Goal: Task Accomplishment & Management: Manage account settings

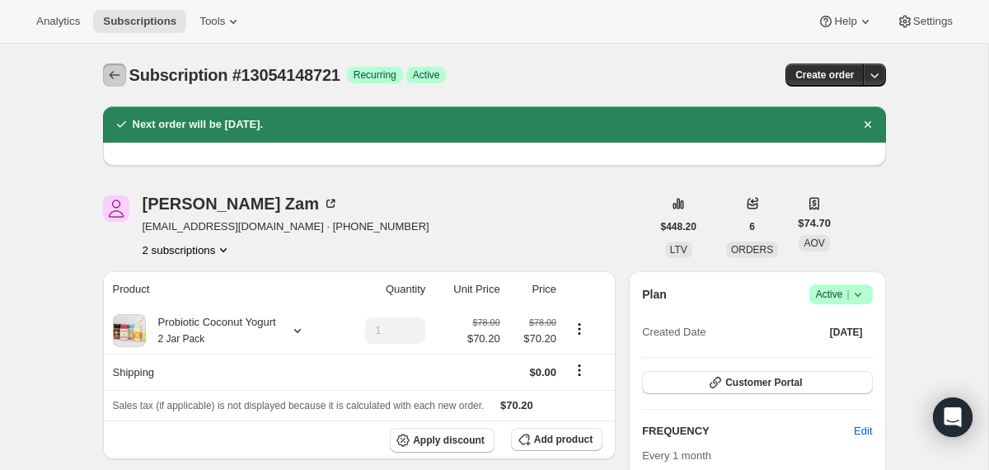
click at [111, 82] on icon "Subscriptions" at bounding box center [114, 75] width 16 height 16
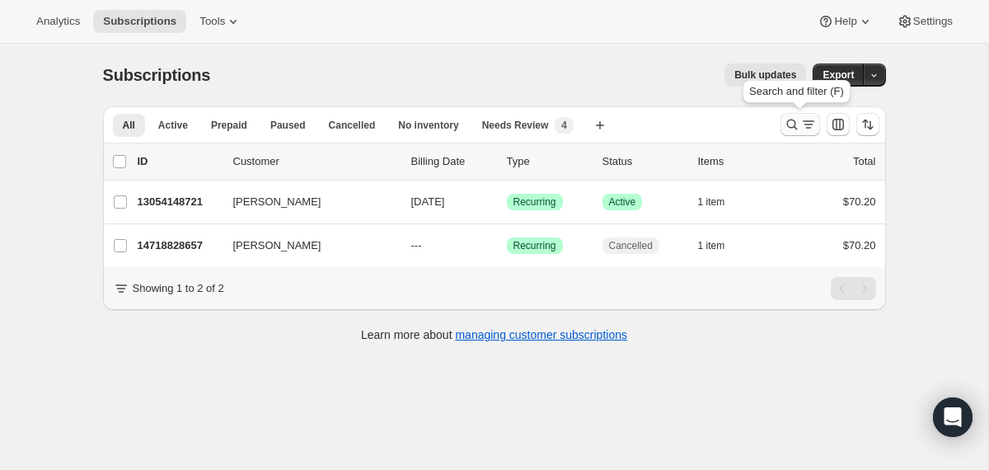
click at [793, 123] on icon "Search and filter results" at bounding box center [792, 124] width 16 height 16
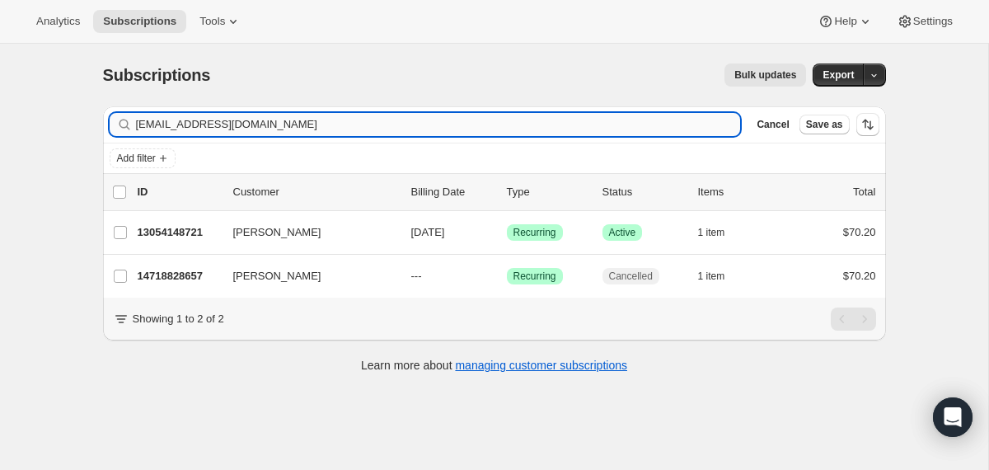
click at [501, 120] on input "[EMAIL_ADDRESS][DOMAIN_NAME]" at bounding box center [438, 124] width 605 height 23
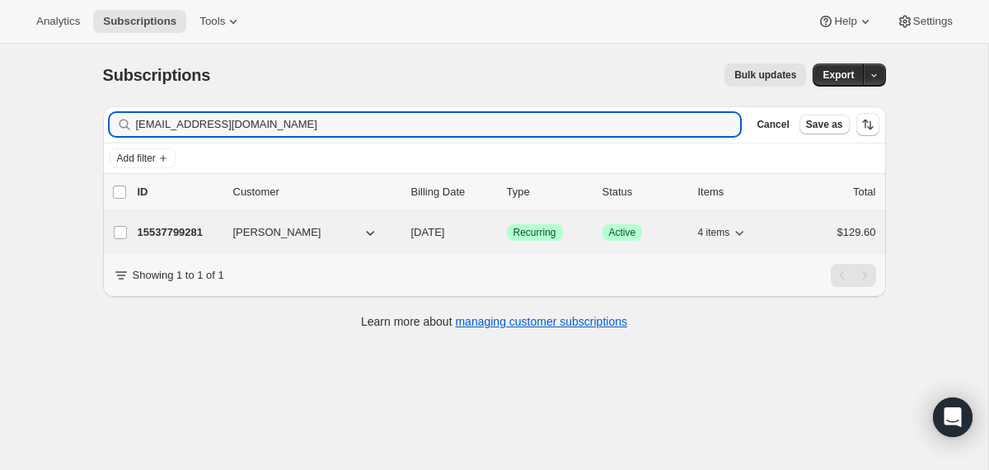
type input "[EMAIL_ADDRESS][DOMAIN_NAME]"
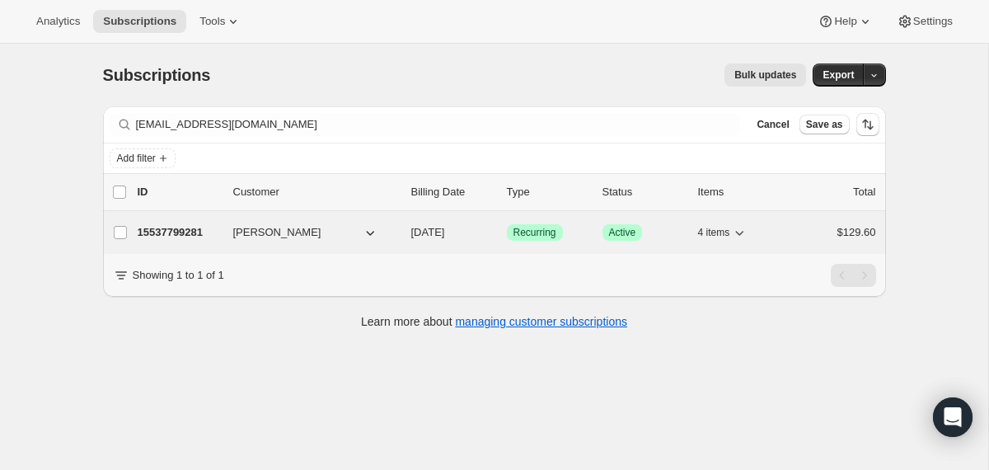
click at [408, 222] on div "15537799281 [PERSON_NAME] [DATE] Success Recurring Success Active 4 items $129.…" at bounding box center [507, 232] width 739 height 23
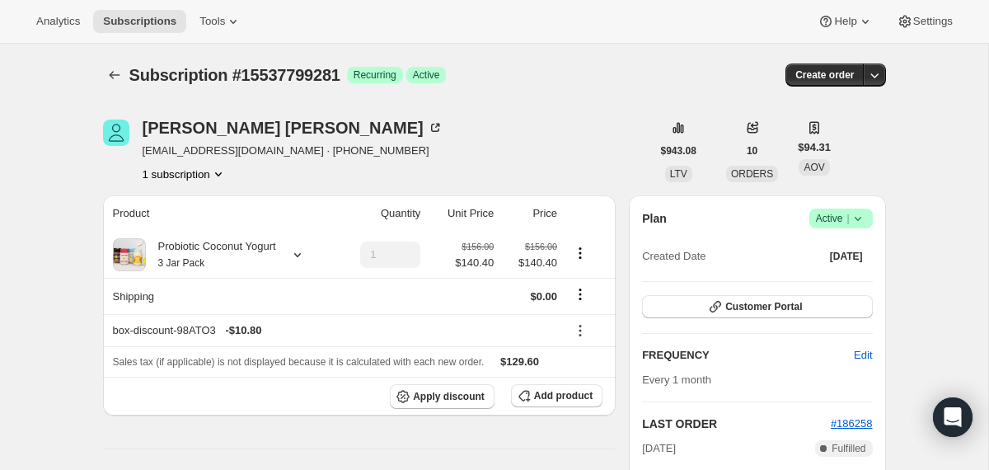
click at [286, 73] on span "Subscription #15537799281" at bounding box center [234, 75] width 211 height 18
copy span "15537799281"
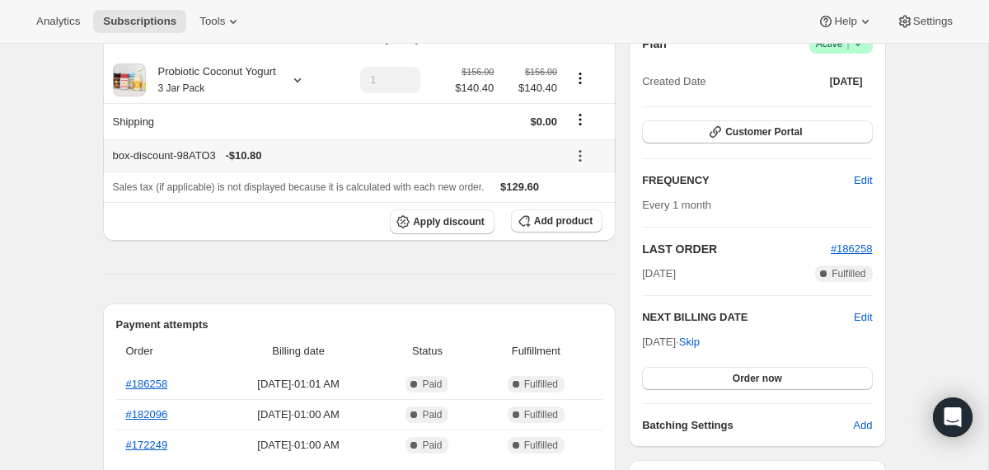
scroll to position [75, 0]
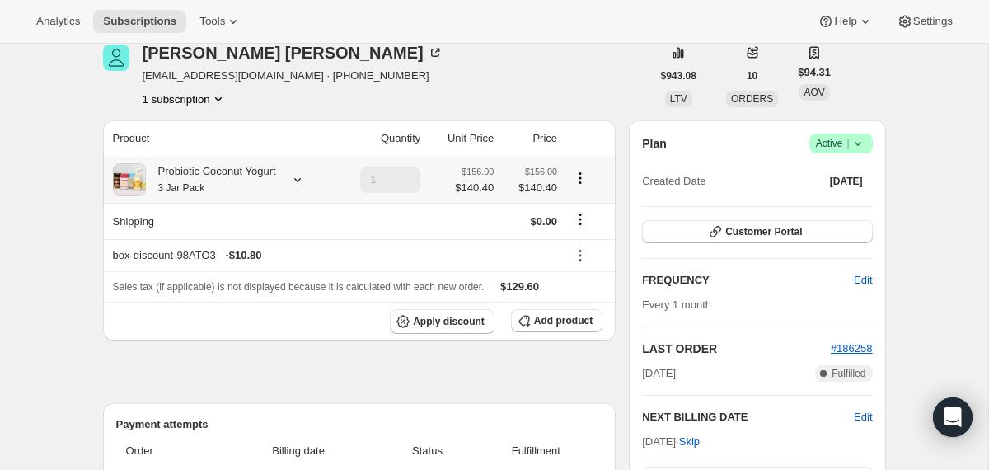
click at [276, 185] on div "Probiotic Coconut Yogurt 3 Jar Pack" at bounding box center [211, 179] width 130 height 33
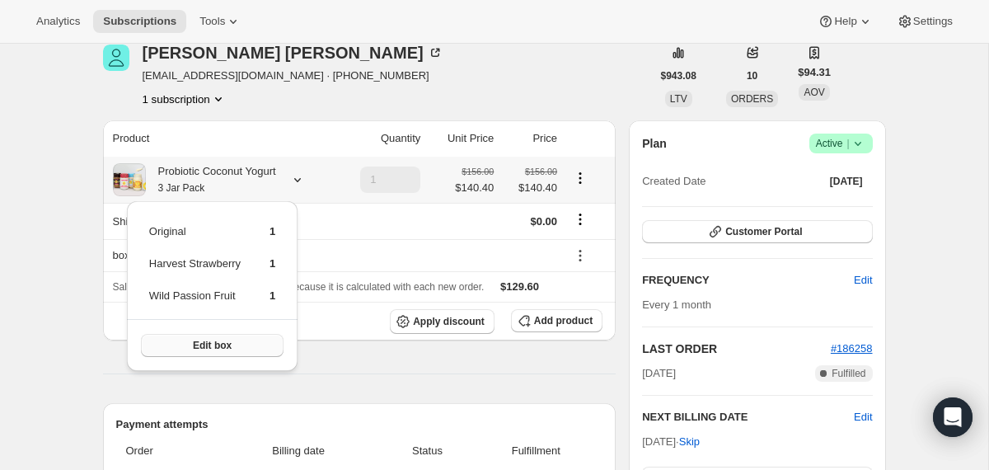
click at [228, 340] on span "Edit box" at bounding box center [212, 345] width 39 height 13
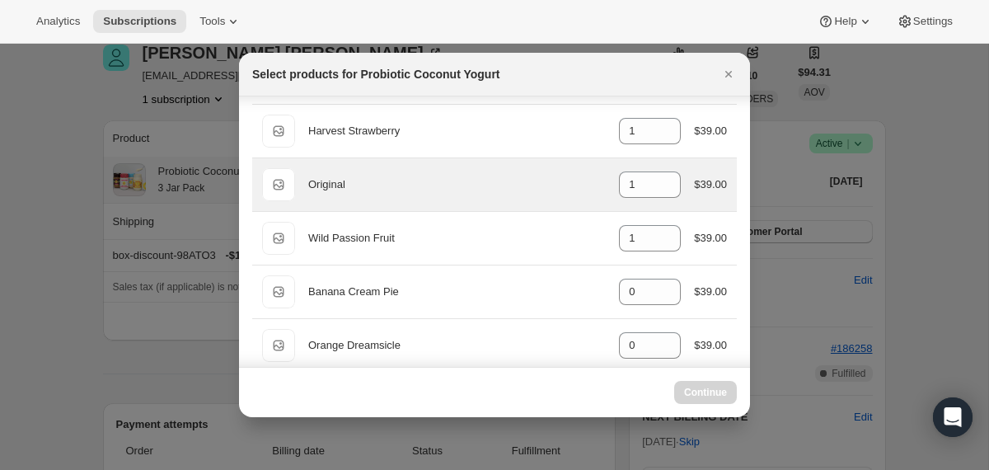
scroll to position [120, 0]
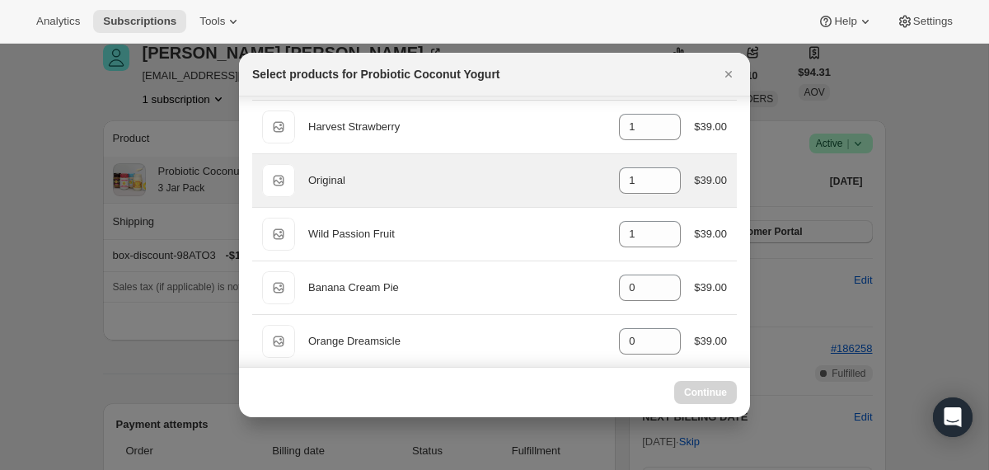
select select "gid://shopify/ProductVariant/40210939609201"
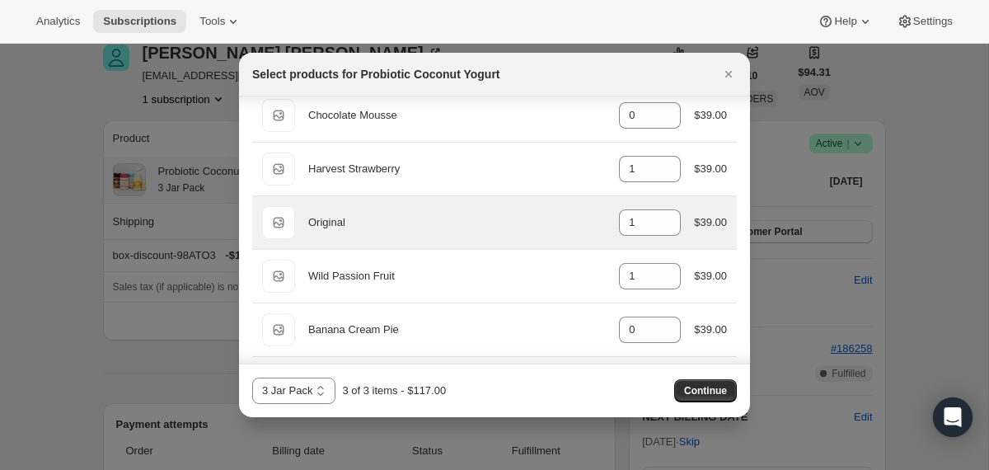
scroll to position [58, 0]
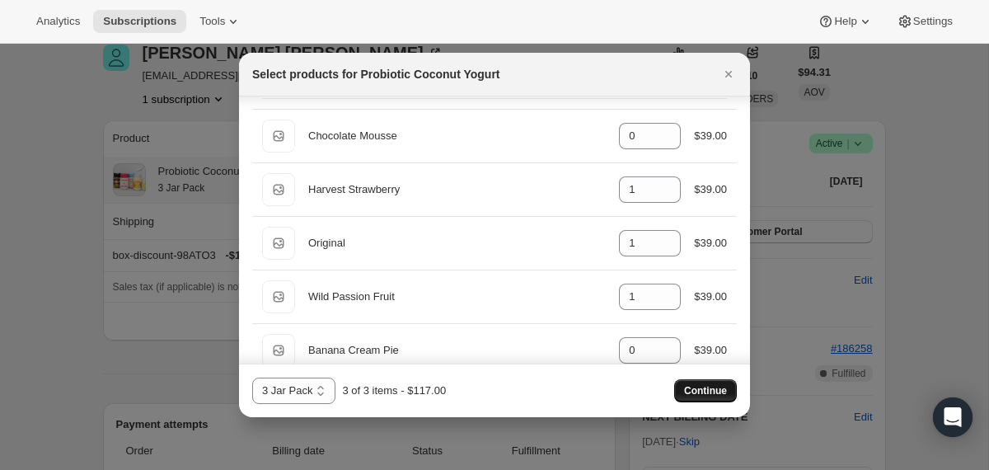
click at [697, 393] on span "Continue" at bounding box center [705, 390] width 43 height 13
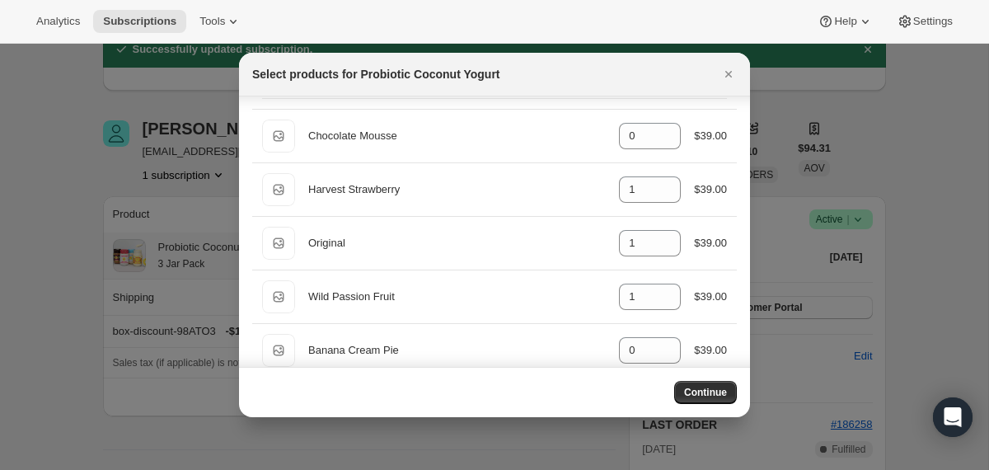
scroll to position [75, 0]
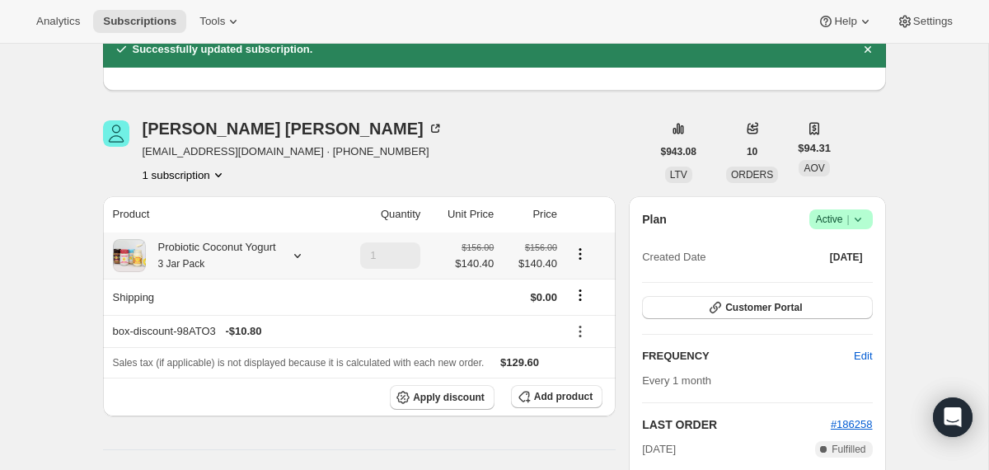
click at [276, 241] on div "Probiotic Coconut Yogurt 3 Jar Pack" at bounding box center [211, 255] width 130 height 33
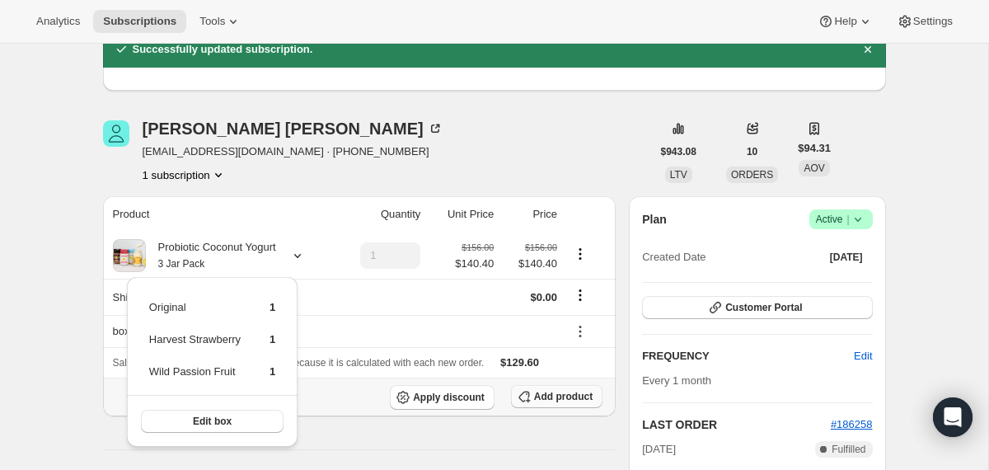
click at [575, 394] on span "Add product" at bounding box center [563, 396] width 59 height 13
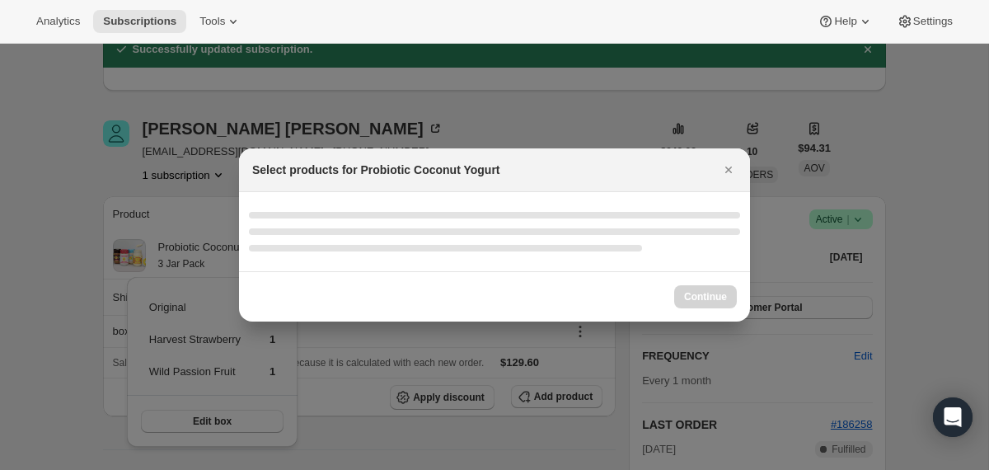
scroll to position [0, 0]
select select "gid://shopify/ProductVariant/40210939609201"
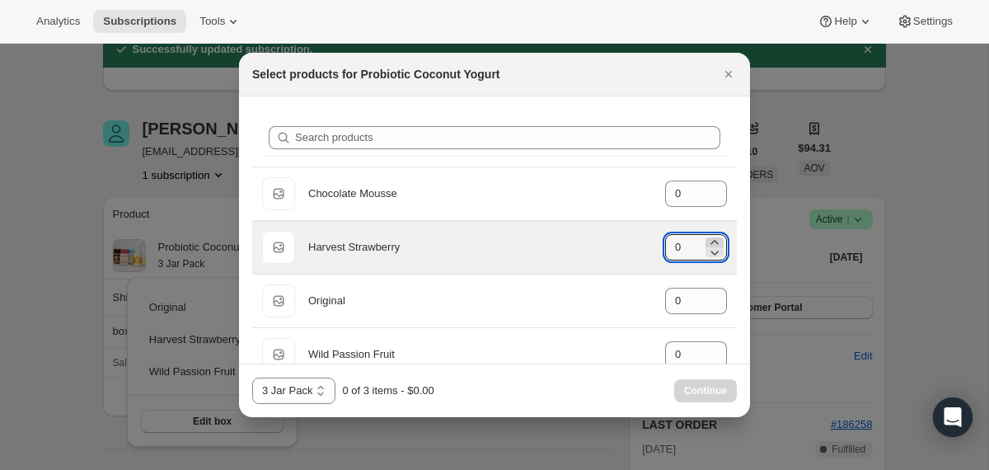
click at [715, 242] on icon ":r4m5:" at bounding box center [714, 242] width 7 height 4
type input "1"
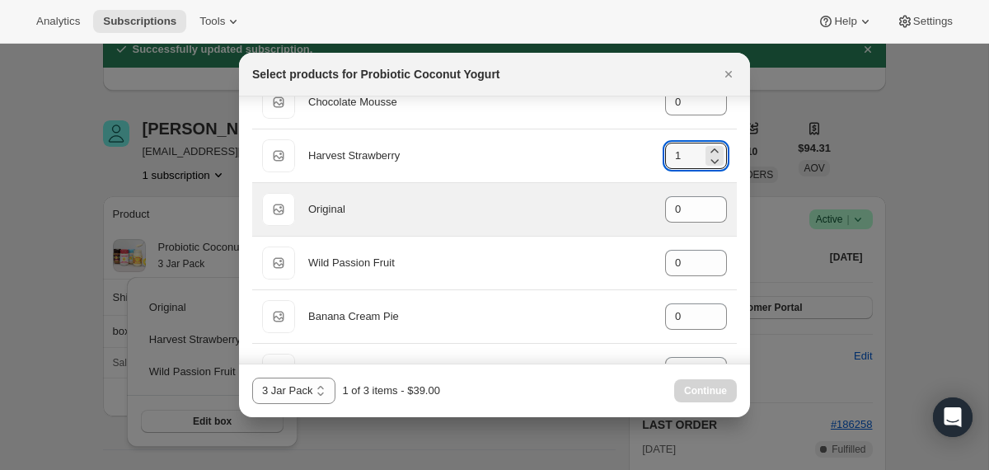
scroll to position [95, 0]
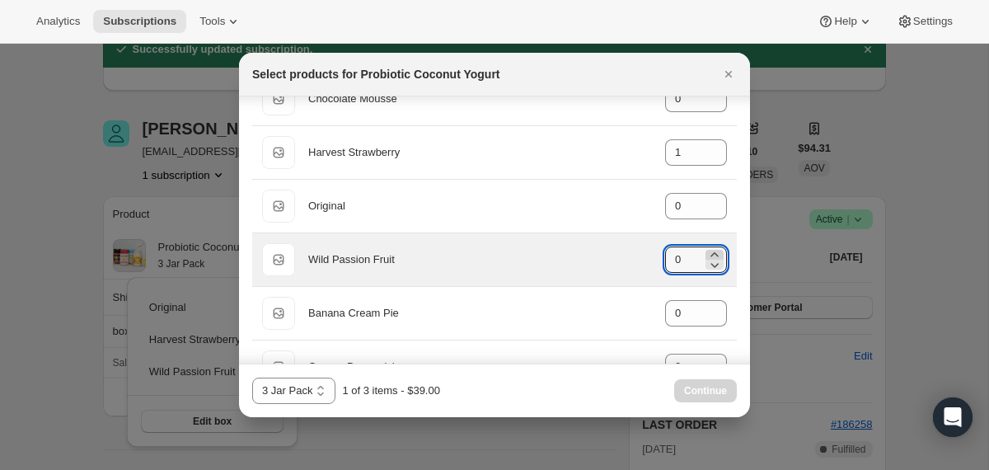
click at [716, 250] on icon ":r4m5:" at bounding box center [715, 254] width 16 height 16
type input "1"
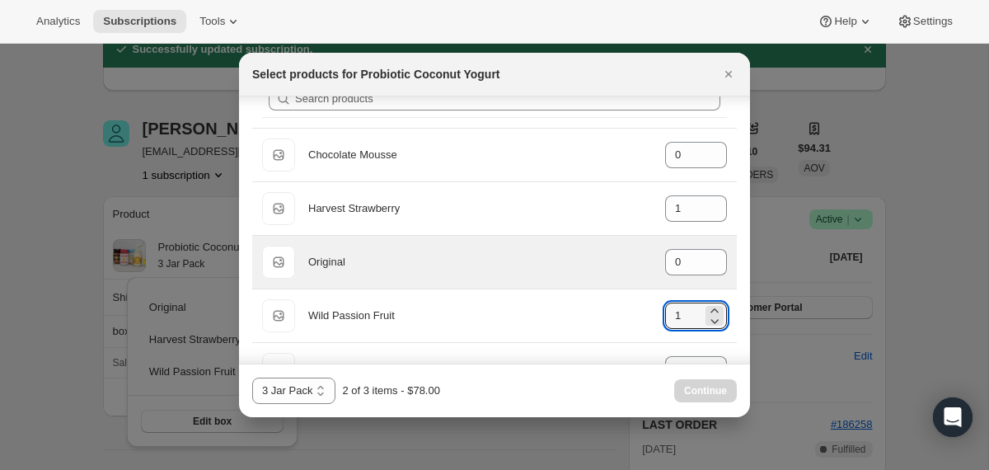
scroll to position [35, 0]
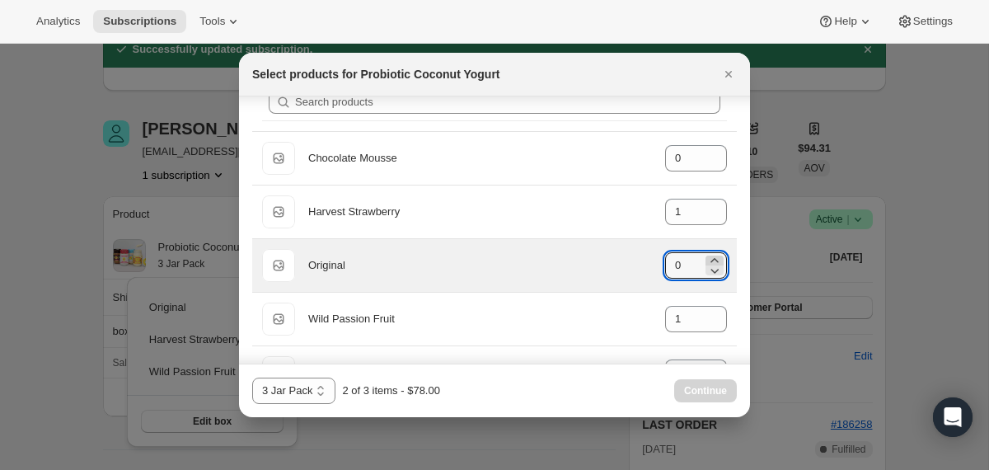
click at [710, 259] on icon ":r4m5:" at bounding box center [715, 260] width 16 height 16
type input "1"
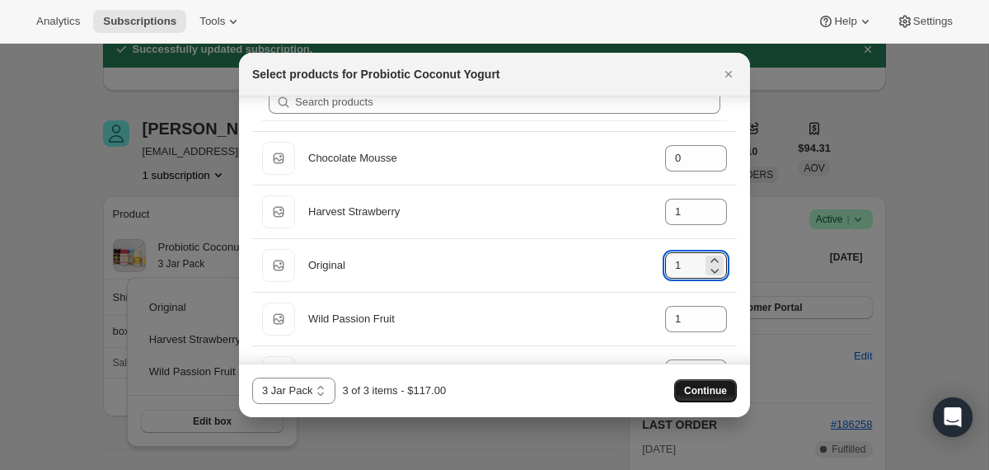
click at [710, 392] on span "Continue" at bounding box center [705, 390] width 43 height 13
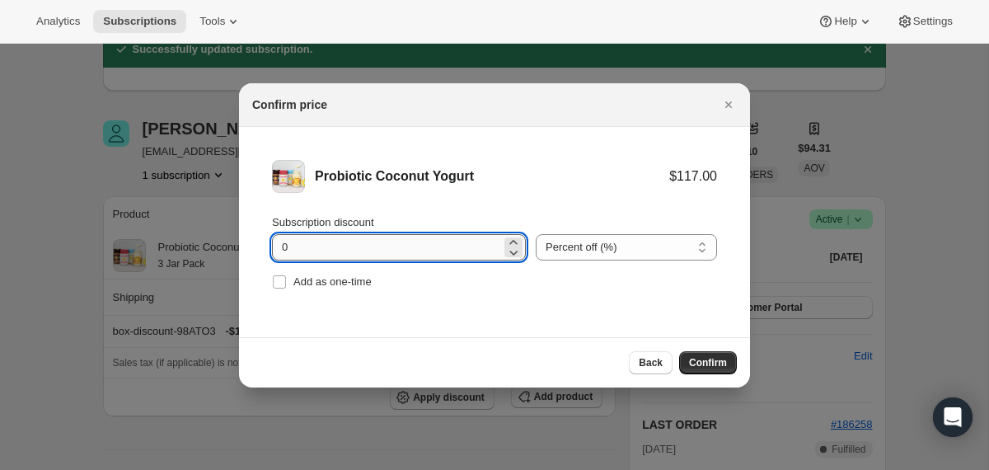
click at [279, 251] on input "0" at bounding box center [386, 247] width 229 height 26
type input "10"
click at [685, 368] on button "Confirm" at bounding box center [708, 362] width 58 height 23
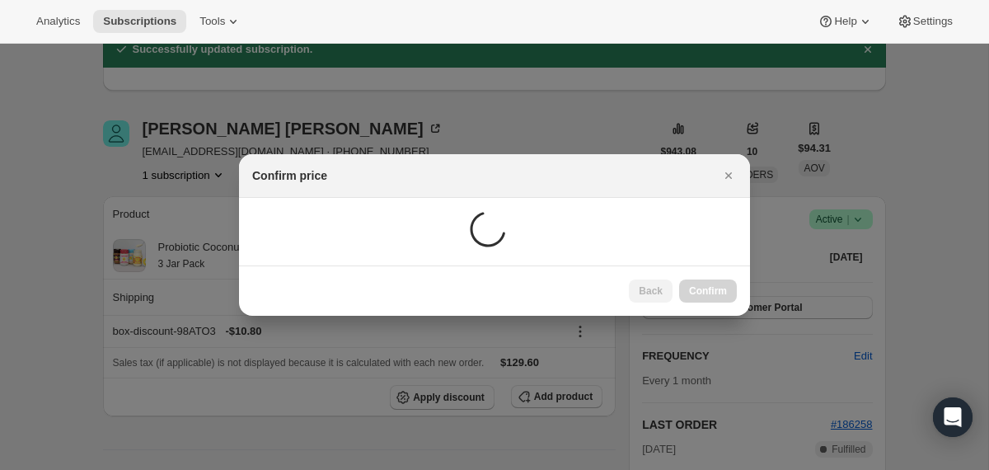
scroll to position [75, 0]
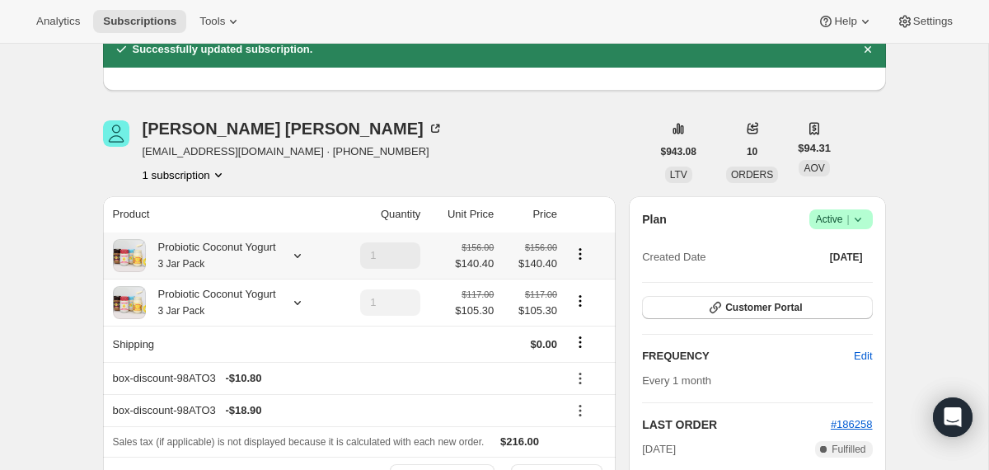
click at [583, 252] on icon "Product actions" at bounding box center [580, 254] width 16 height 16
click at [583, 307] on span "Remove" at bounding box center [582, 313] width 40 height 12
type input "0"
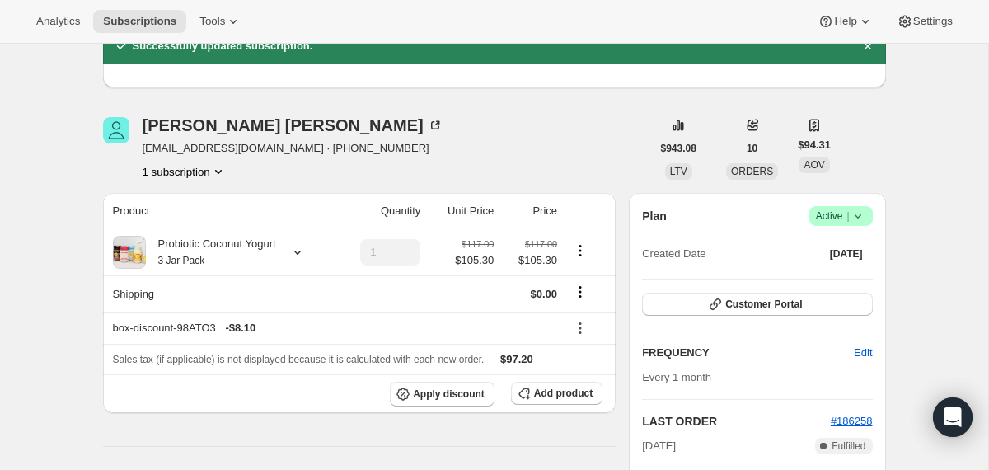
scroll to position [0, 0]
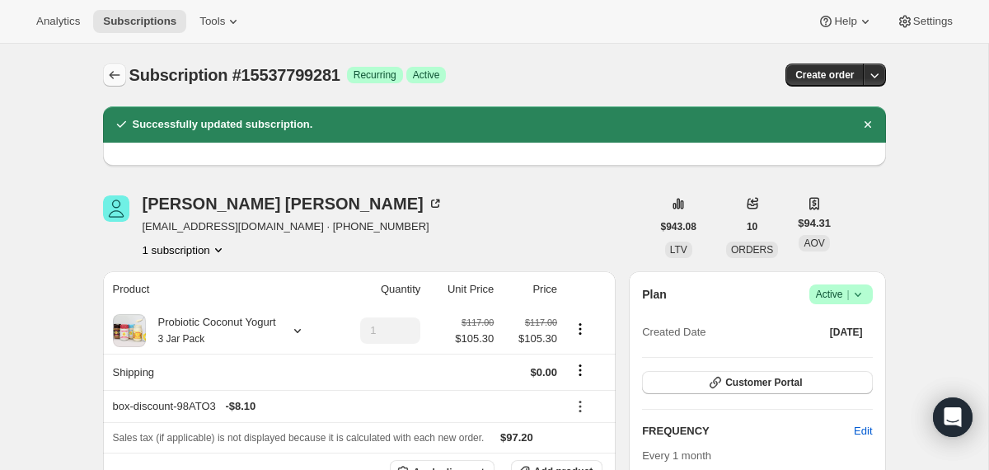
click at [112, 73] on icon "Subscriptions" at bounding box center [114, 75] width 16 height 16
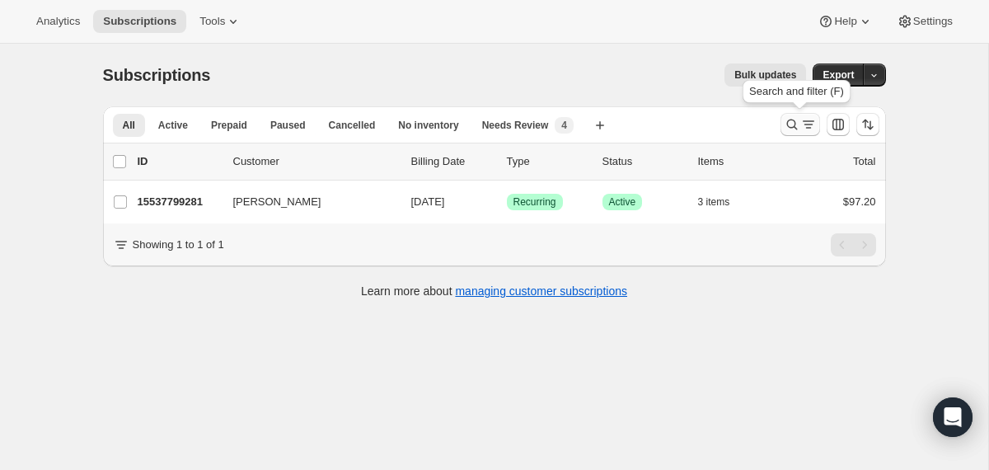
click at [790, 124] on icon "Search and filter results" at bounding box center [792, 124] width 16 height 16
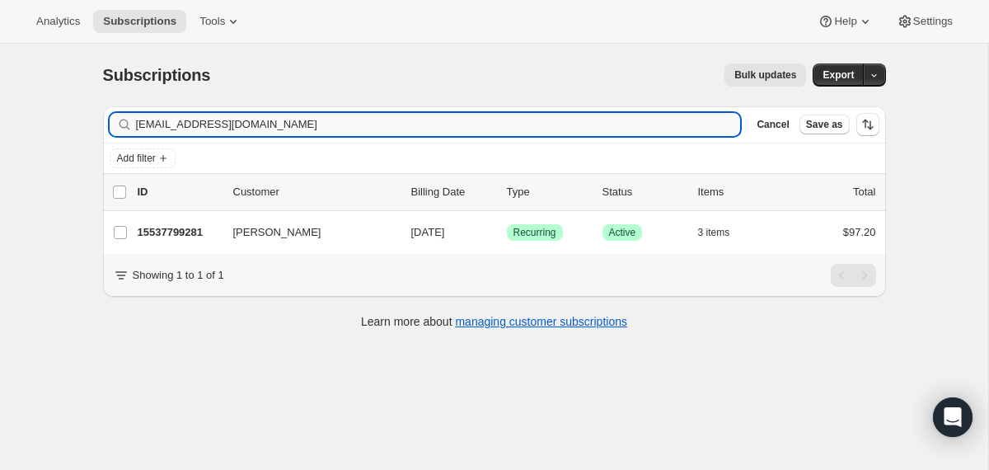
click at [581, 124] on input "[EMAIL_ADDRESS][DOMAIN_NAME]" at bounding box center [438, 124] width 605 height 23
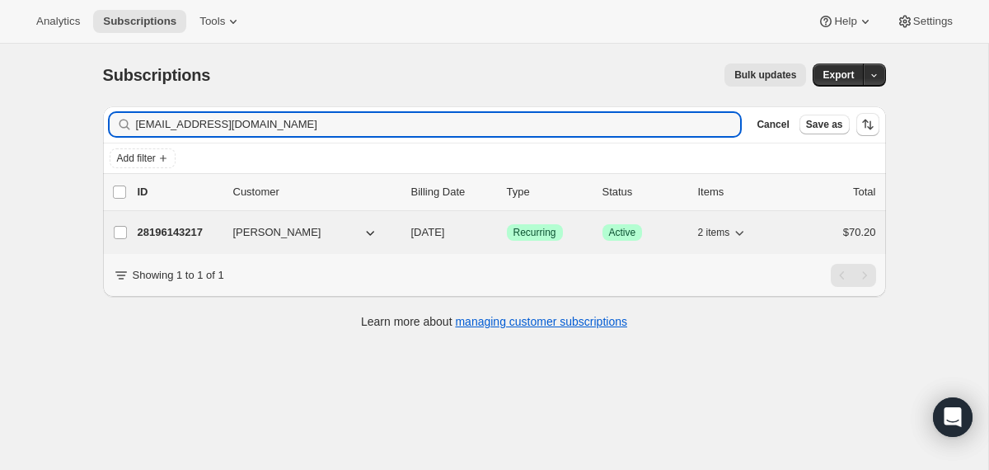
type input "[EMAIL_ADDRESS][DOMAIN_NAME]"
click at [401, 237] on div "28196143217 [PERSON_NAME] [DATE] Success Recurring Success Active 2 items $70.20" at bounding box center [507, 232] width 739 height 23
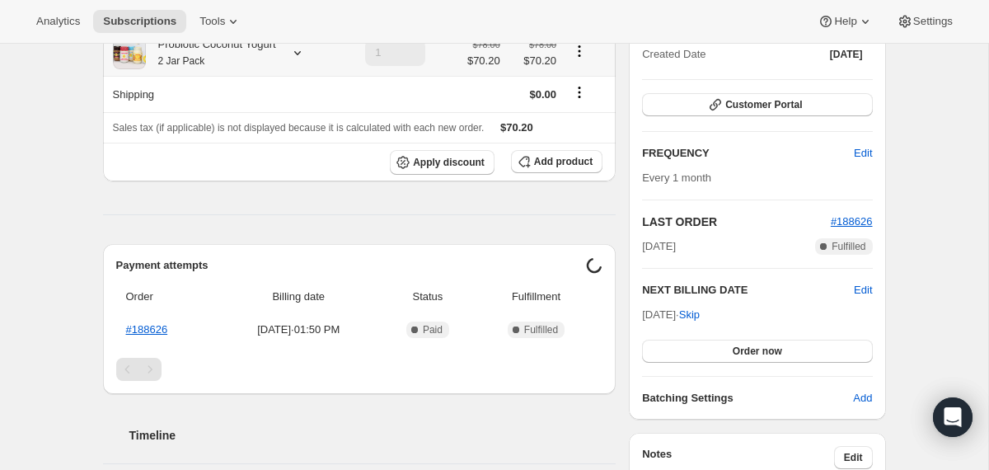
scroll to position [204, 0]
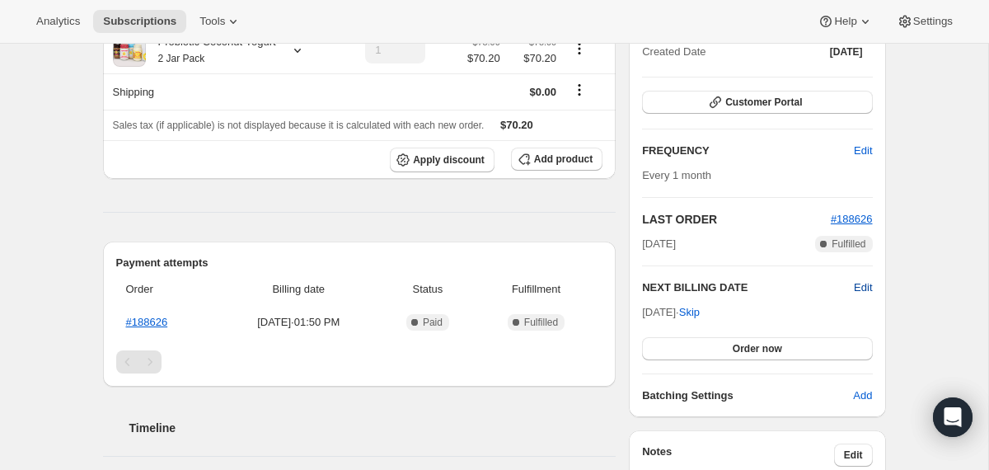
click at [864, 280] on span "Edit" at bounding box center [863, 287] width 18 height 16
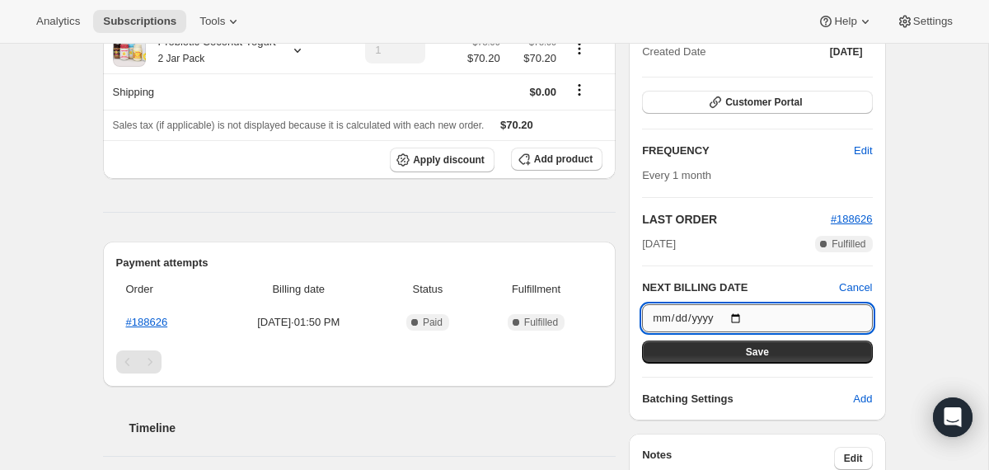
click at [743, 316] on input "[DATE]" at bounding box center [757, 318] width 230 height 28
type input "[DATE]"
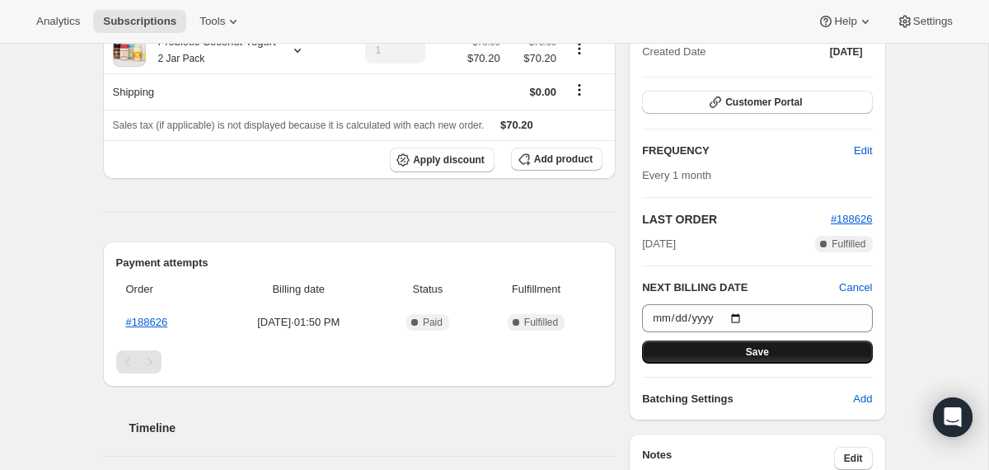
click at [698, 359] on button "Save" at bounding box center [757, 351] width 230 height 23
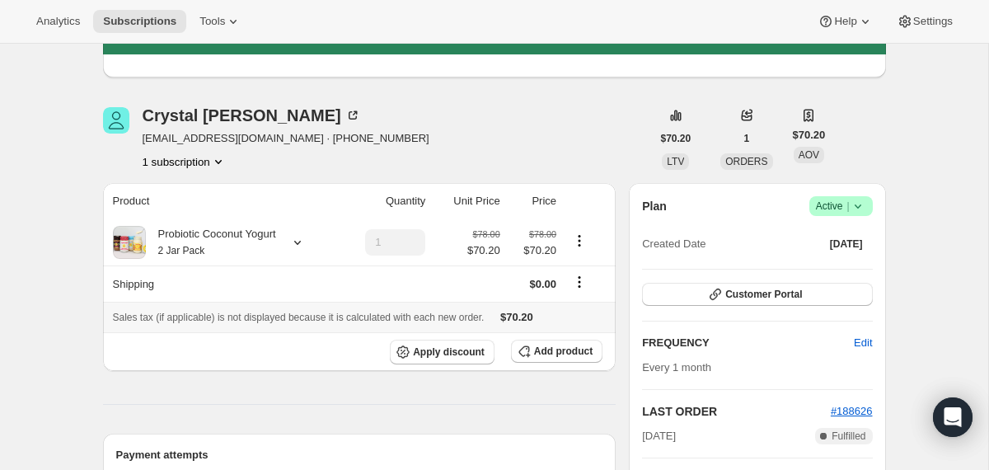
scroll to position [0, 0]
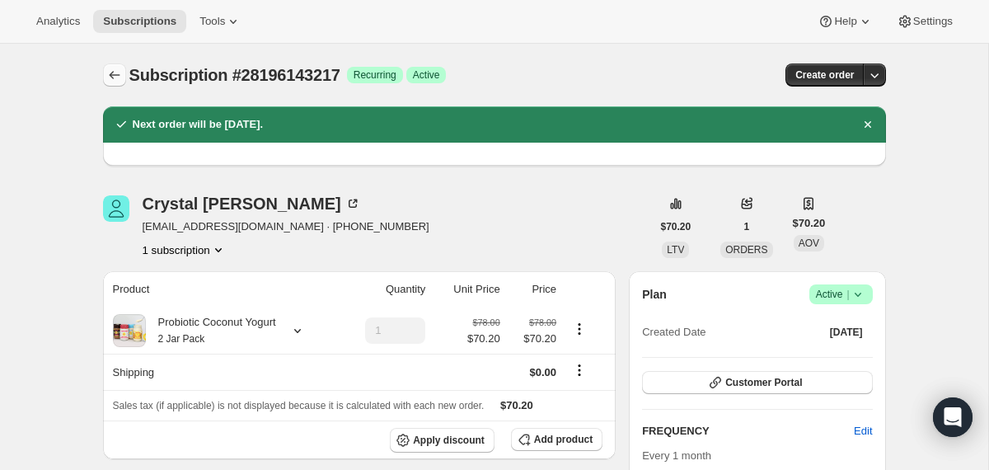
click at [116, 70] on icon "Subscriptions" at bounding box center [114, 75] width 16 height 16
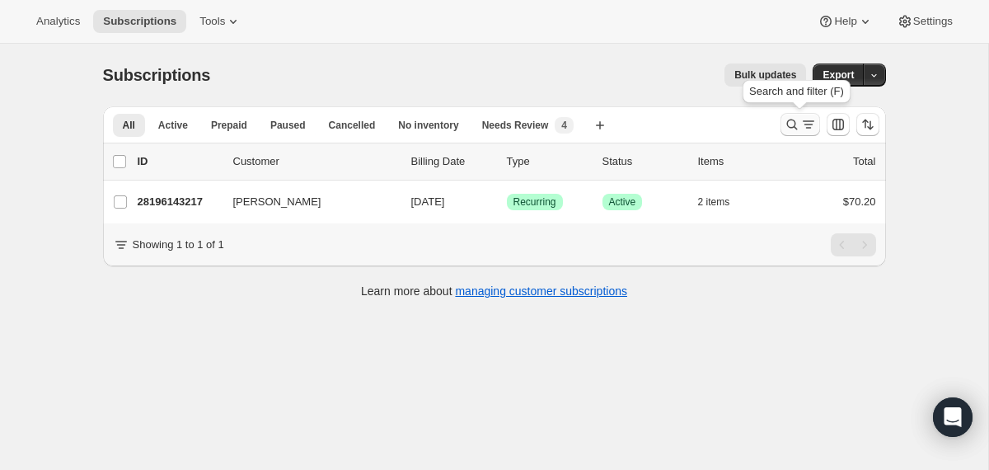
click at [792, 124] on icon "Search and filter results" at bounding box center [792, 124] width 16 height 16
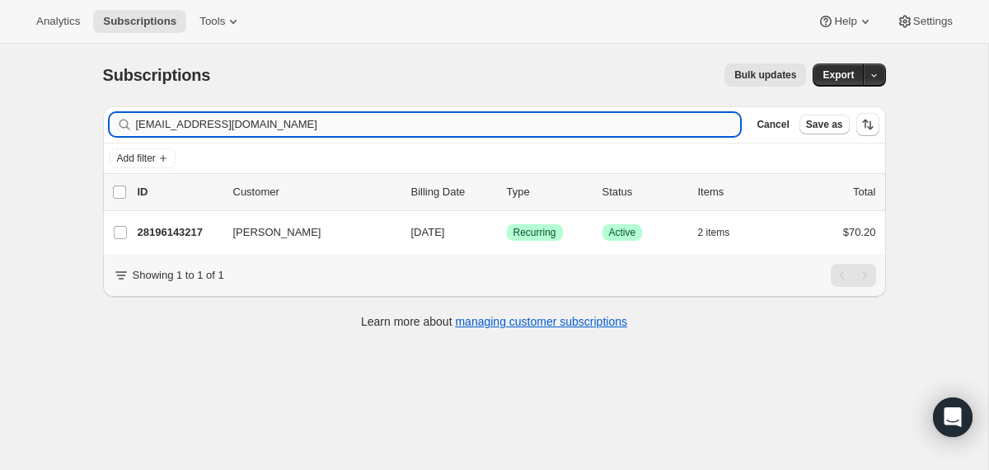
click at [622, 126] on input "[EMAIL_ADDRESS][DOMAIN_NAME]" at bounding box center [438, 124] width 605 height 23
type input "[EMAIL_ADDRESS][DOMAIN_NAME]"
click at [405, 236] on div "27305377905 [PERSON_NAME] [DATE] Success Recurring Success Active 2 items $70.20" at bounding box center [507, 232] width 739 height 23
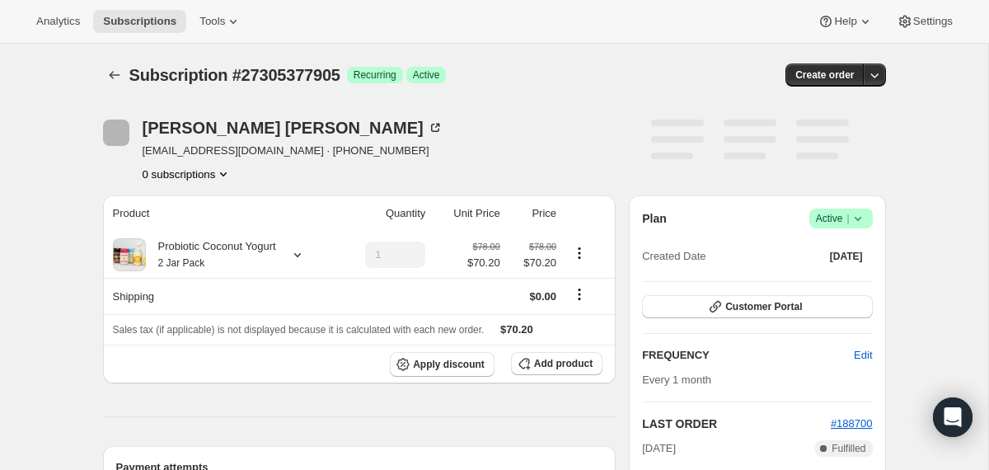
click at [861, 221] on icon at bounding box center [858, 218] width 16 height 16
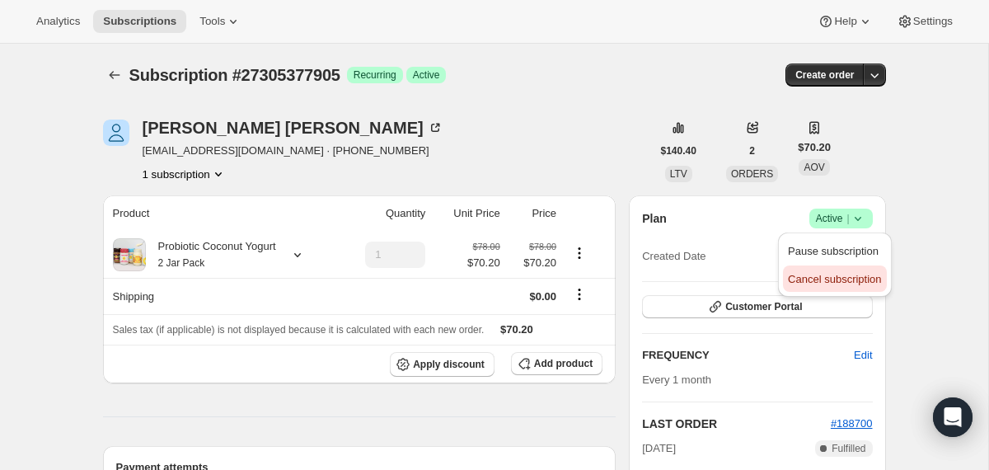
click at [825, 284] on span "Cancel subscription" at bounding box center [834, 279] width 93 height 12
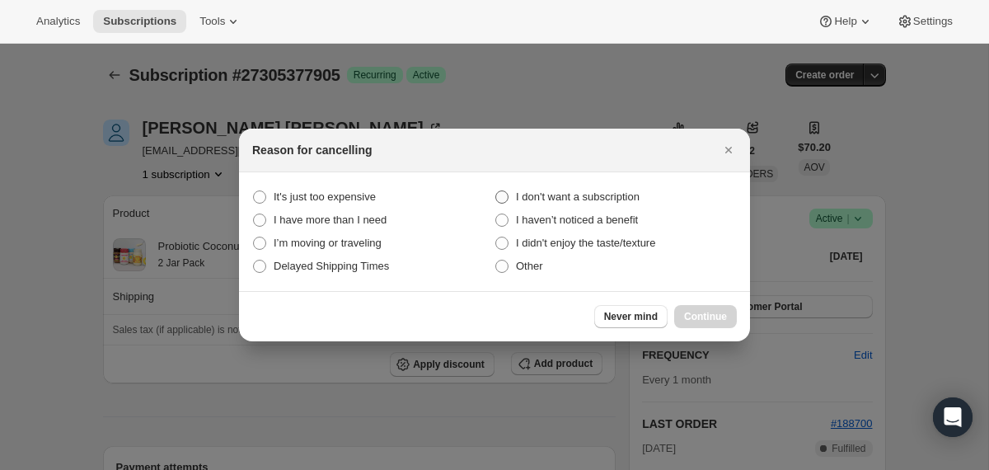
click at [617, 199] on span "I don't want a subscription" at bounding box center [578, 196] width 124 height 12
click at [496, 191] on subscription "I don't want a subscription" at bounding box center [495, 190] width 1 height 1
radio subscription "true"
click at [690, 317] on span "Continue" at bounding box center [705, 316] width 43 height 13
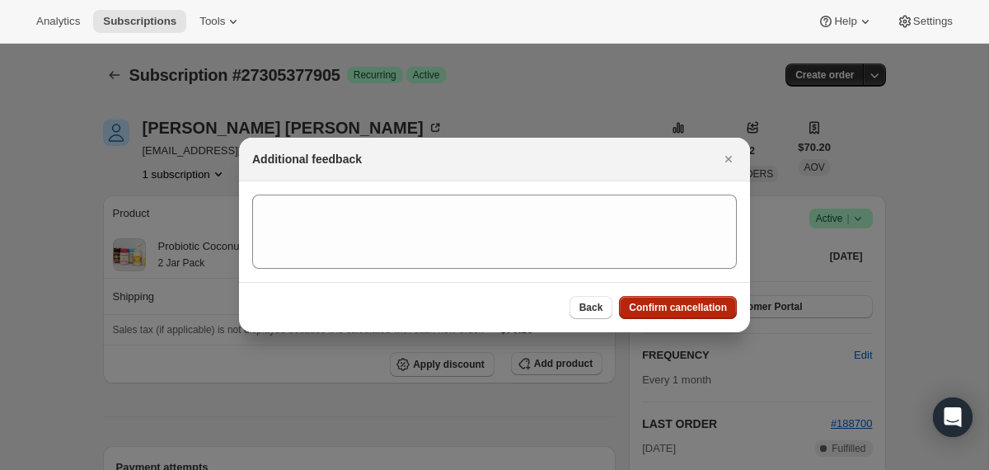
click at [690, 317] on button "Confirm cancellation" at bounding box center [678, 307] width 118 height 23
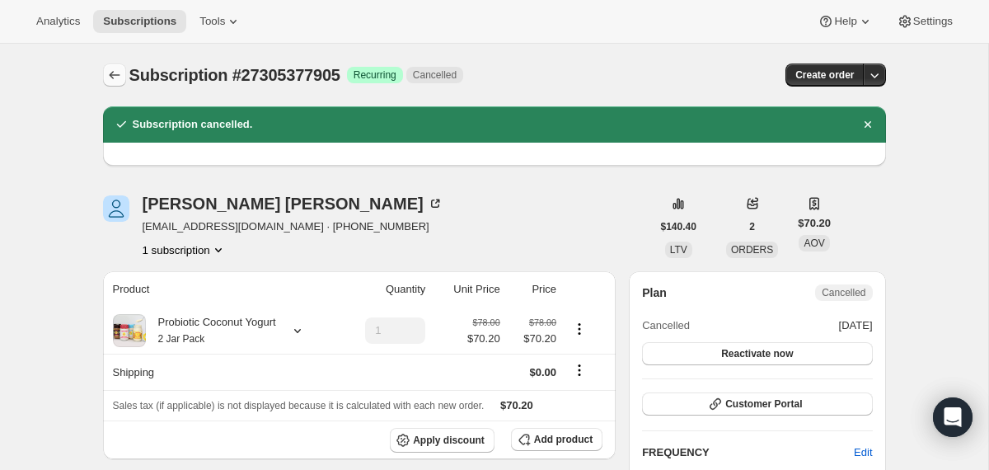
click at [114, 78] on icon "Subscriptions" at bounding box center [114, 75] width 16 height 16
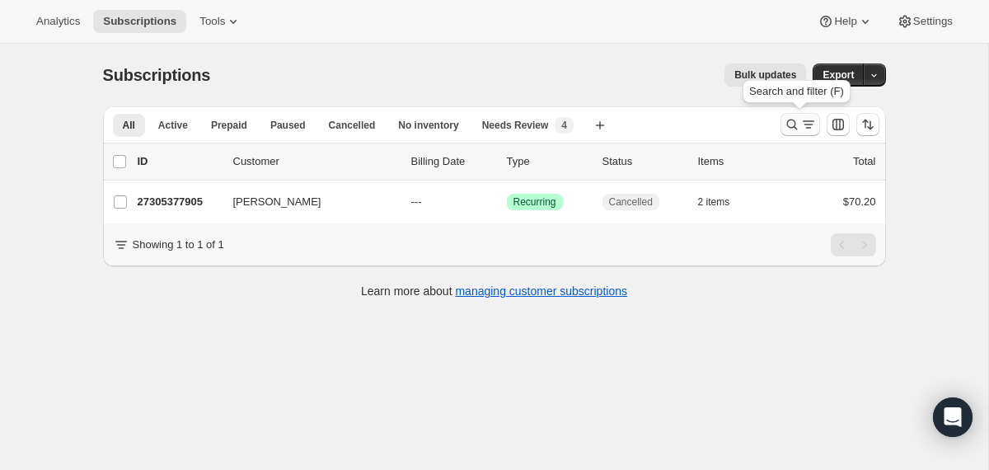
click at [788, 125] on icon "Search and filter results" at bounding box center [792, 124] width 16 height 16
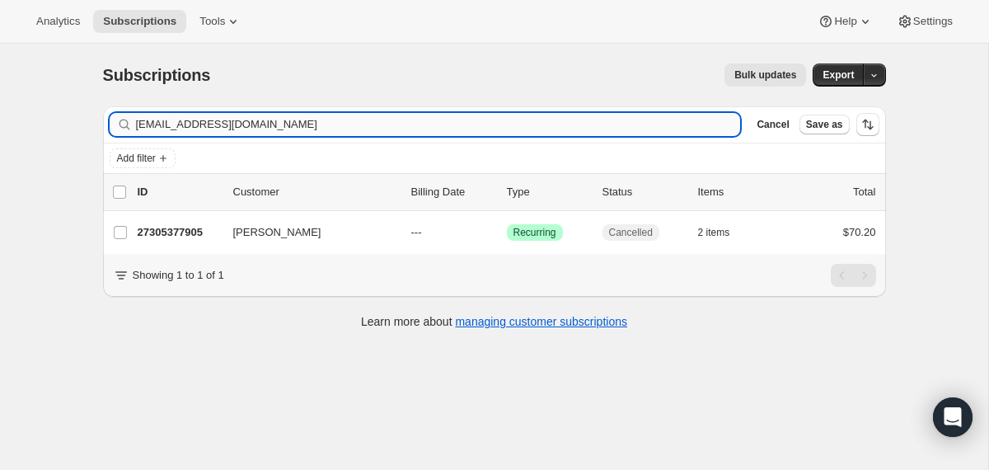
click at [584, 120] on input "[EMAIL_ADDRESS][DOMAIN_NAME]" at bounding box center [438, 124] width 605 height 23
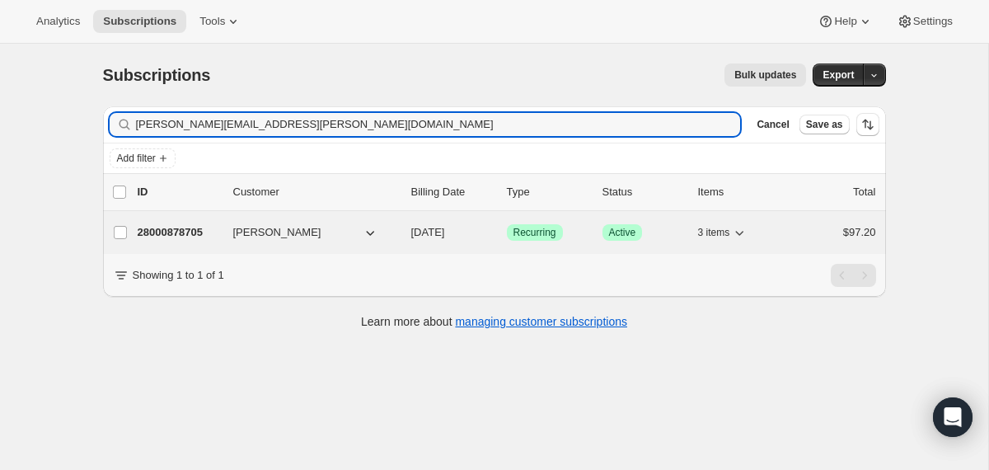
type input "[PERSON_NAME][EMAIL_ADDRESS][PERSON_NAME][DOMAIN_NAME]"
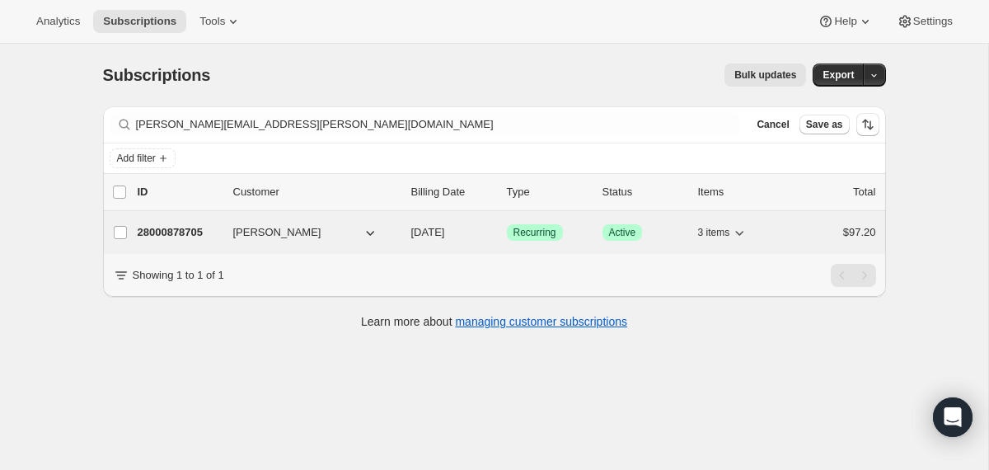
click at [405, 236] on div "28000878705 [PERSON_NAME] [DATE] Success Recurring Success Active 3 items $97.20" at bounding box center [507, 232] width 739 height 23
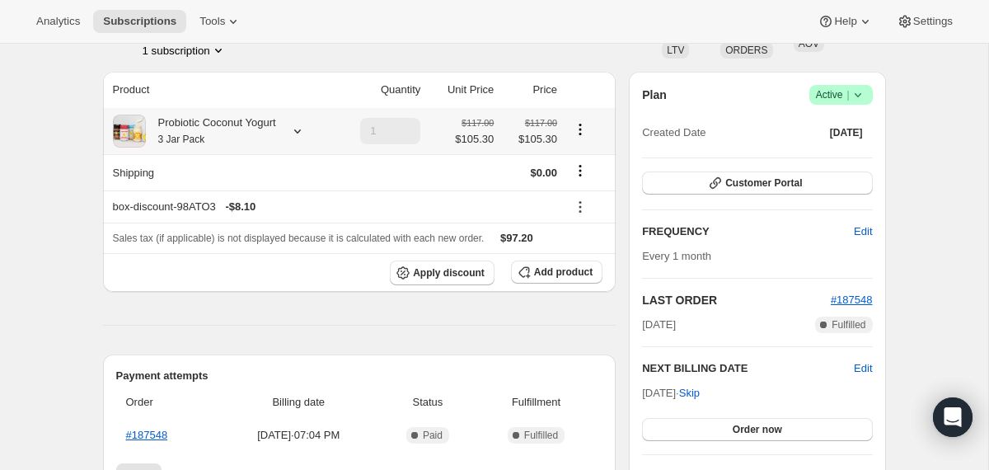
scroll to position [164, 0]
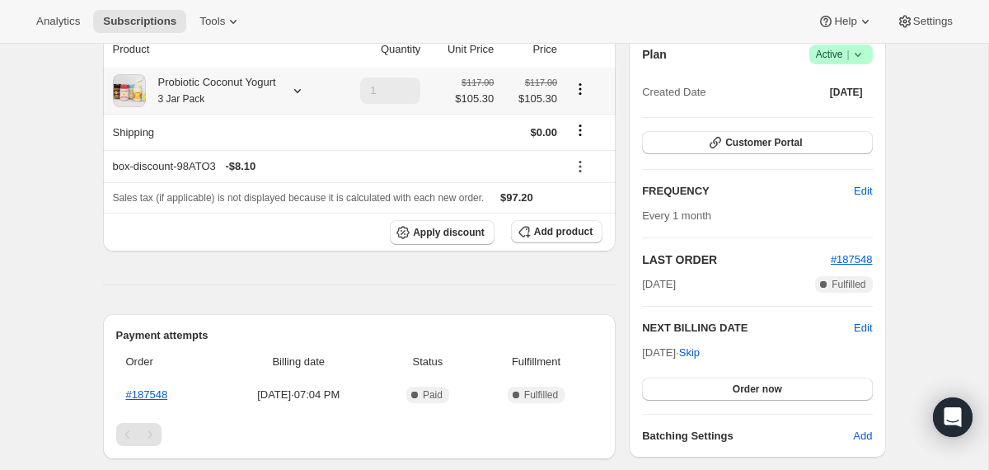
click at [306, 91] on icon at bounding box center [297, 90] width 16 height 16
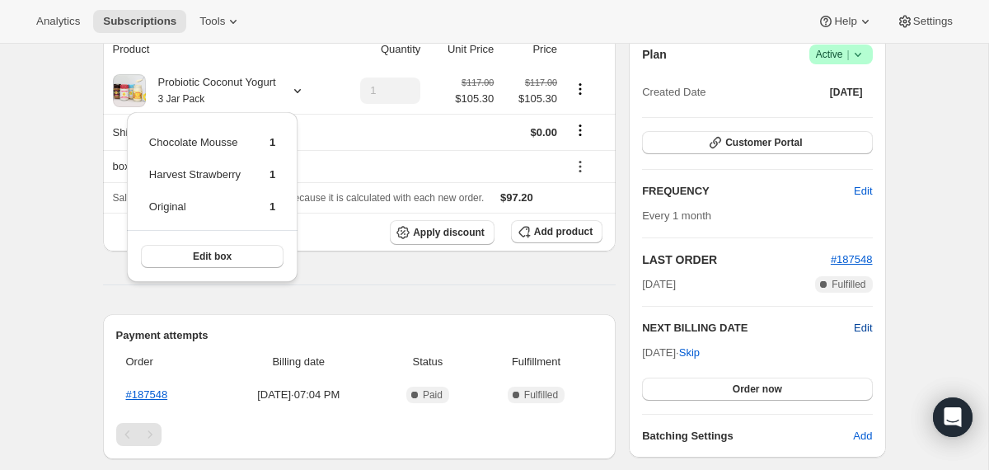
click at [860, 329] on span "Edit" at bounding box center [863, 328] width 18 height 16
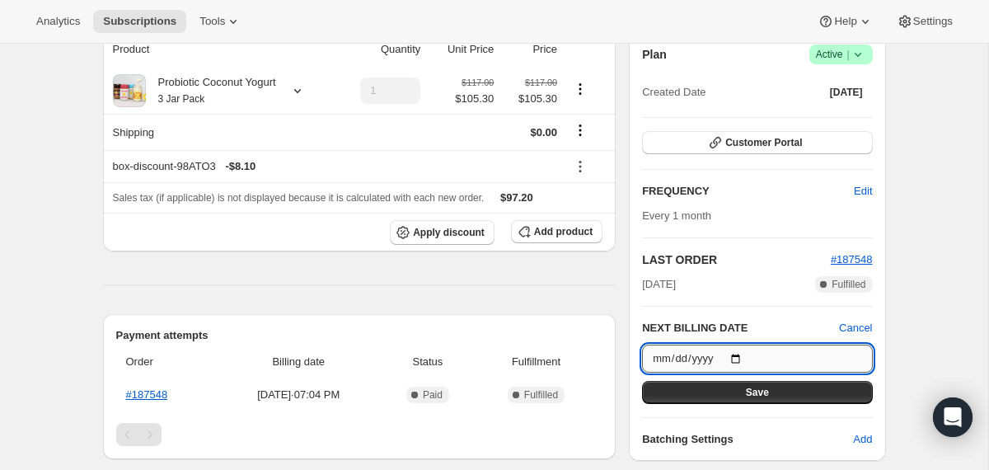
click at [743, 357] on input "[DATE]" at bounding box center [757, 359] width 230 height 28
type input "[DATE]"
click at [708, 399] on button "Save" at bounding box center [757, 392] width 230 height 23
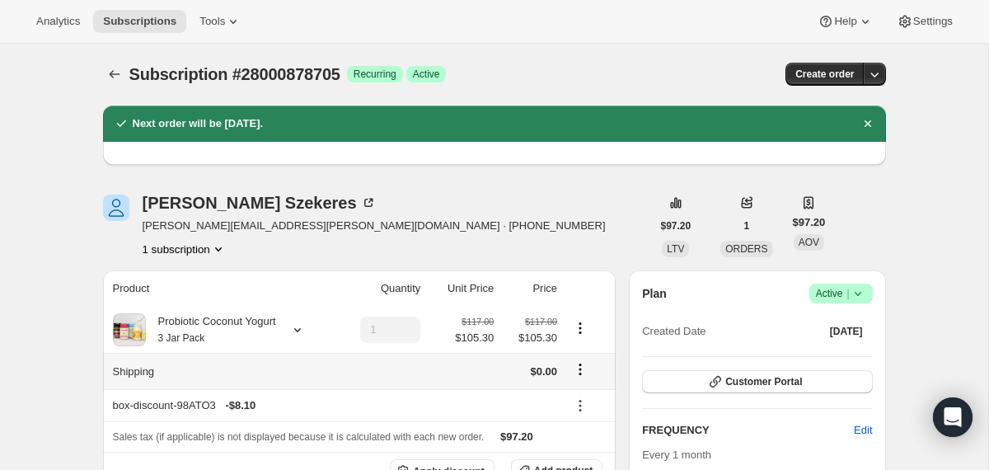
scroll to position [0, 0]
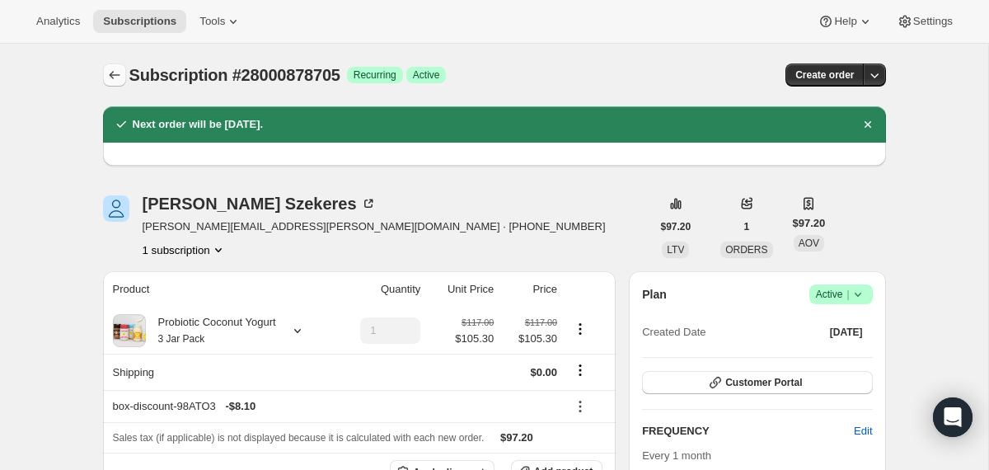
click at [108, 74] on icon "Subscriptions" at bounding box center [114, 75] width 16 height 16
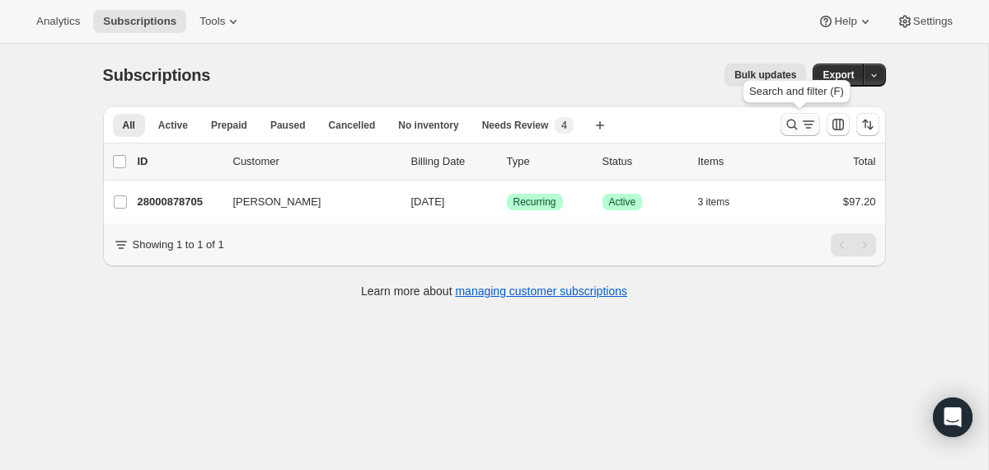
click at [793, 126] on icon "Search and filter results" at bounding box center [792, 124] width 16 height 16
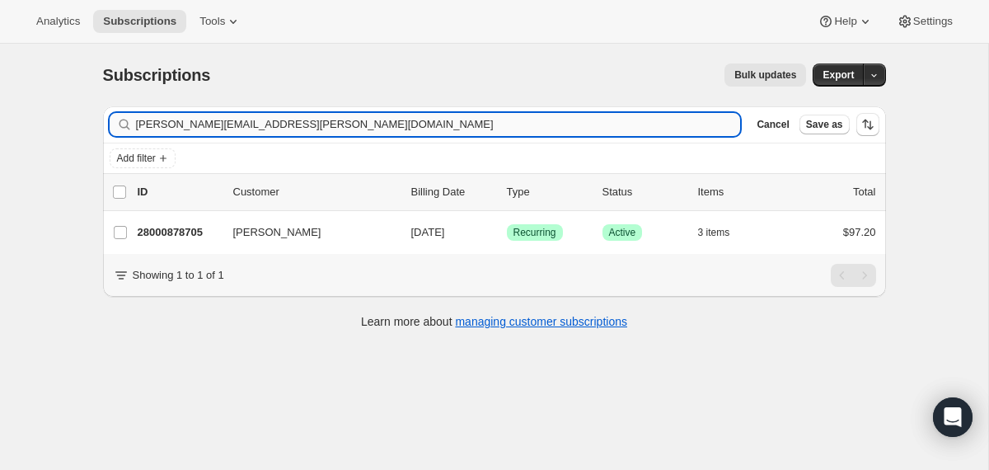
click at [674, 124] on input "[PERSON_NAME][EMAIL_ADDRESS][PERSON_NAME][DOMAIN_NAME]" at bounding box center [438, 124] width 605 height 23
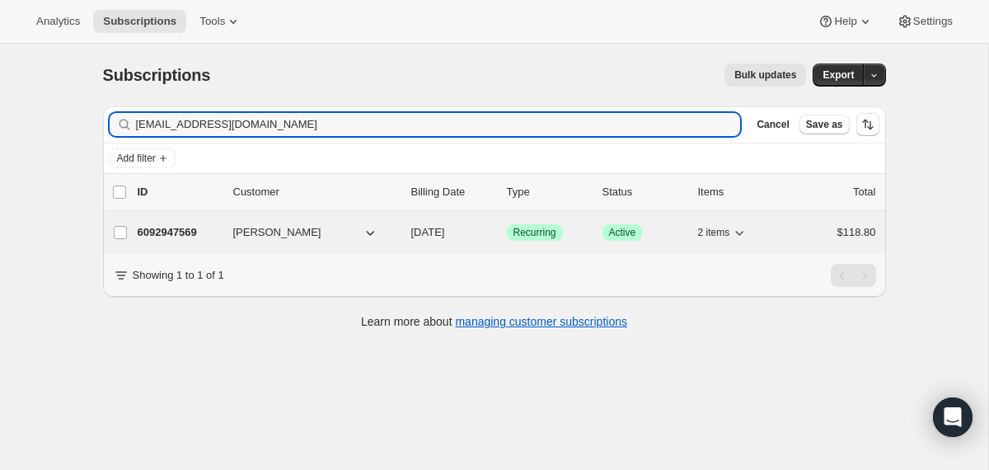
type input "[EMAIL_ADDRESS][DOMAIN_NAME]"
click at [405, 232] on div "6092947569 [PERSON_NAME] [DATE] Success Recurring Success Active 2 items $118.80" at bounding box center [507, 232] width 739 height 23
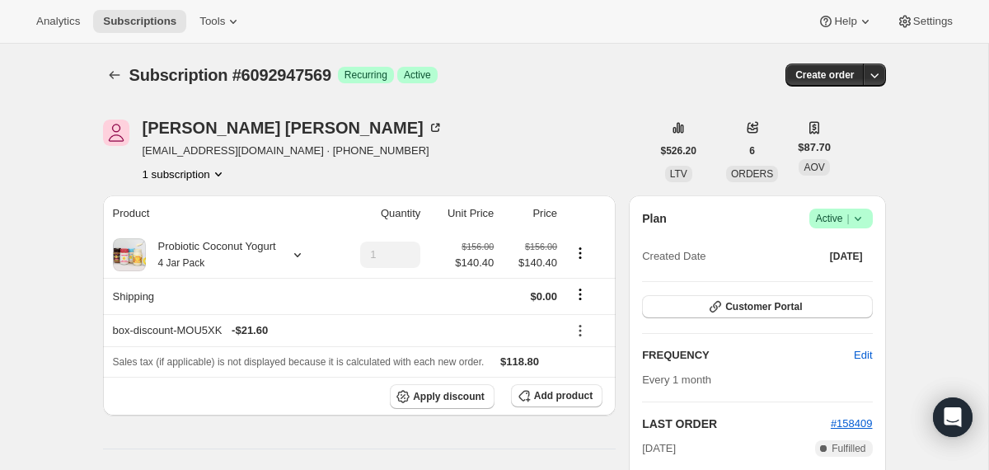
click at [861, 220] on icon at bounding box center [858, 218] width 16 height 16
click at [824, 269] on button "Cancel subscription" at bounding box center [834, 278] width 103 height 26
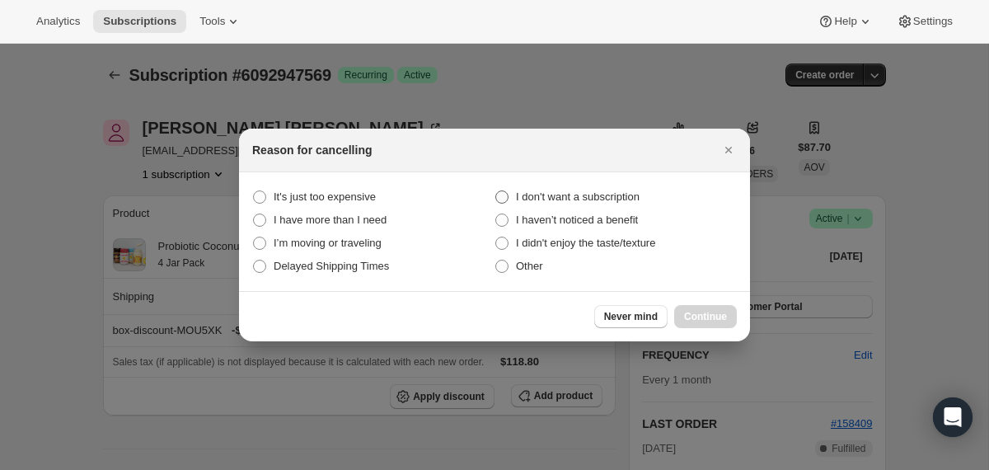
click at [612, 189] on span "I don't want a subscription" at bounding box center [578, 197] width 124 height 16
click at [496, 190] on subscription "I don't want a subscription" at bounding box center [495, 190] width 1 height 1
radio subscription "true"
click at [693, 314] on span "Continue" at bounding box center [705, 316] width 43 height 13
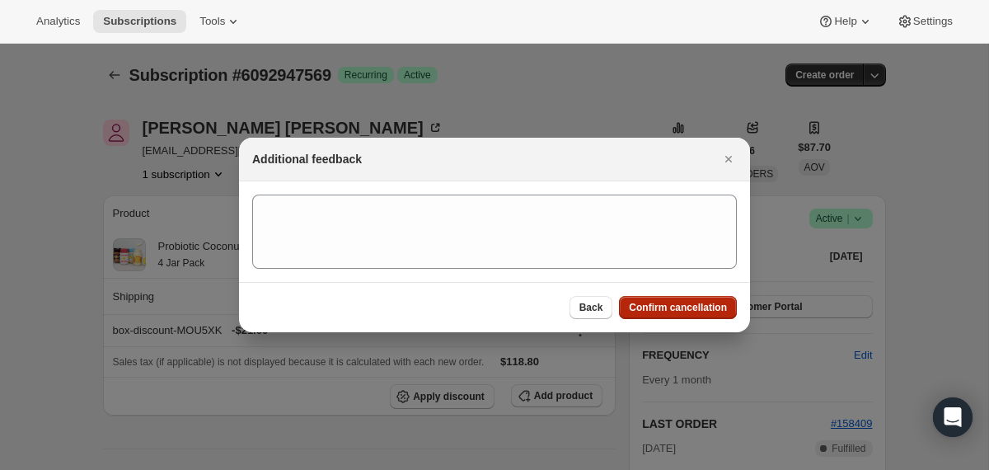
click at [688, 310] on span "Confirm cancellation" at bounding box center [678, 307] width 98 height 13
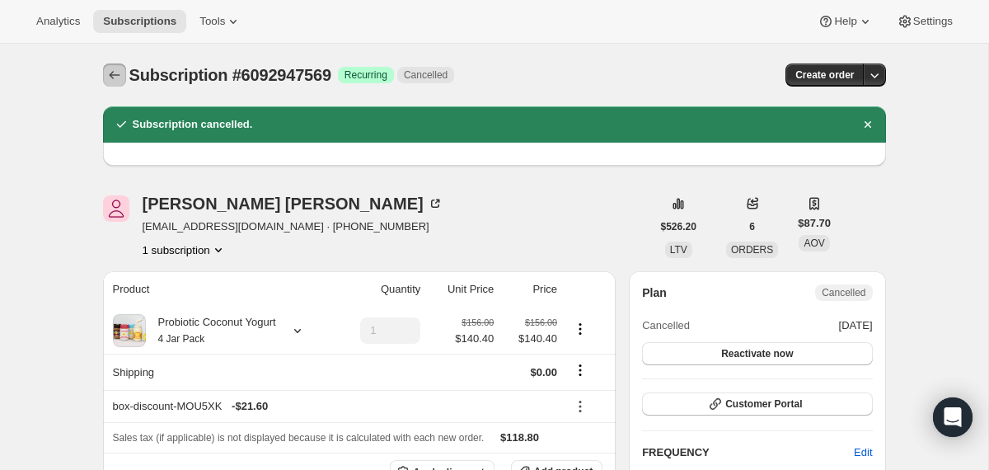
click at [111, 73] on icon "Subscriptions" at bounding box center [114, 75] width 16 height 16
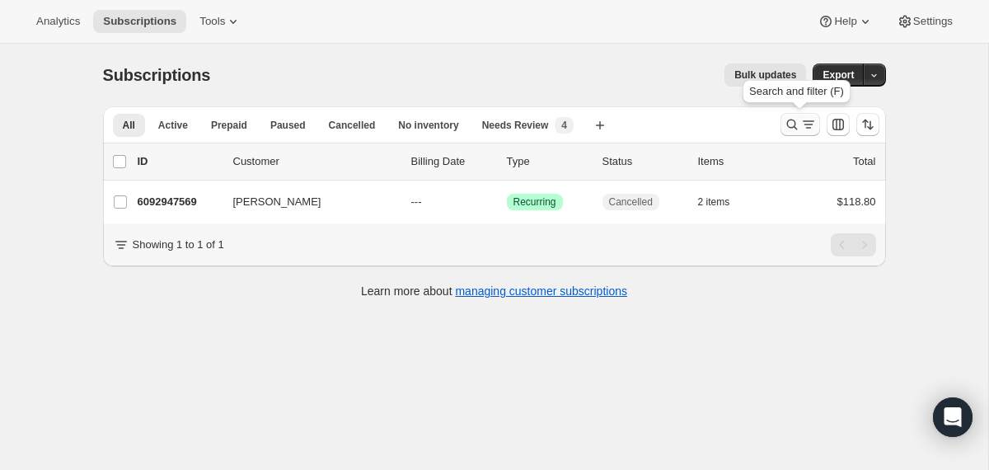
click at [796, 127] on icon "Search and filter results" at bounding box center [792, 124] width 16 height 16
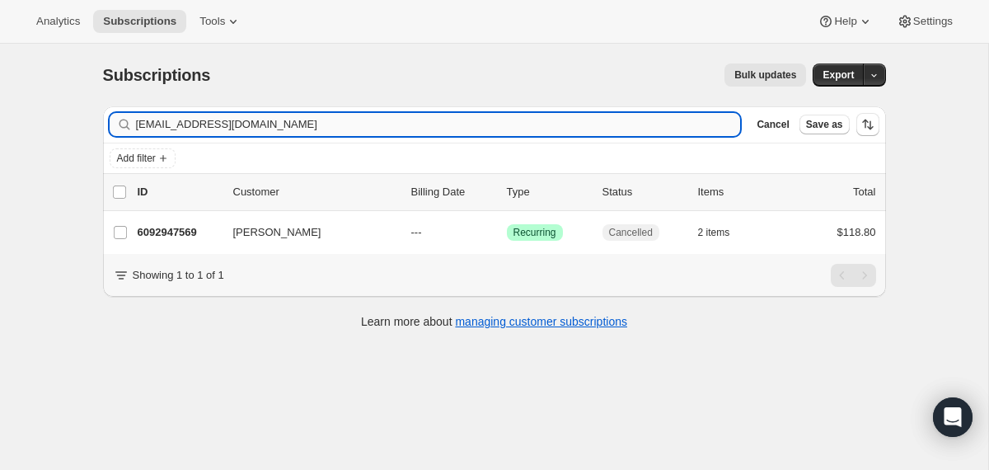
click at [538, 120] on input "[EMAIL_ADDRESS][DOMAIN_NAME]" at bounding box center [438, 124] width 605 height 23
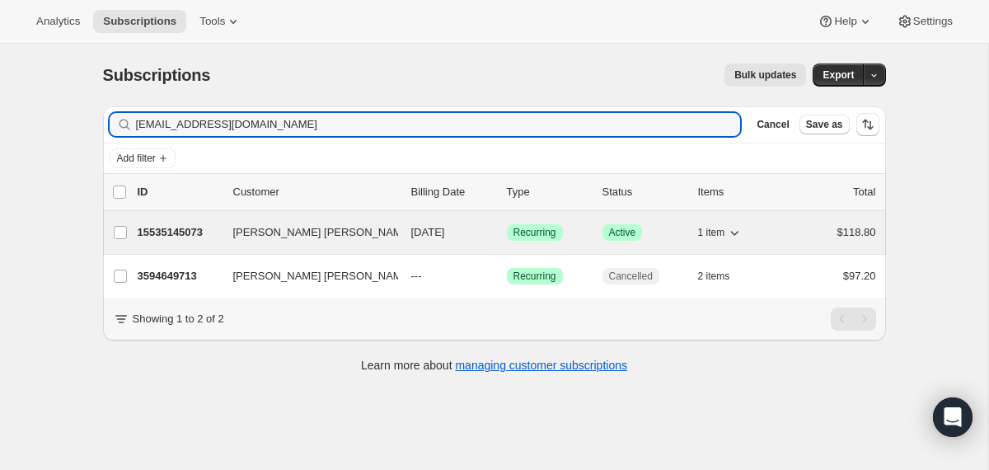
type input "[EMAIL_ADDRESS][DOMAIN_NAME]"
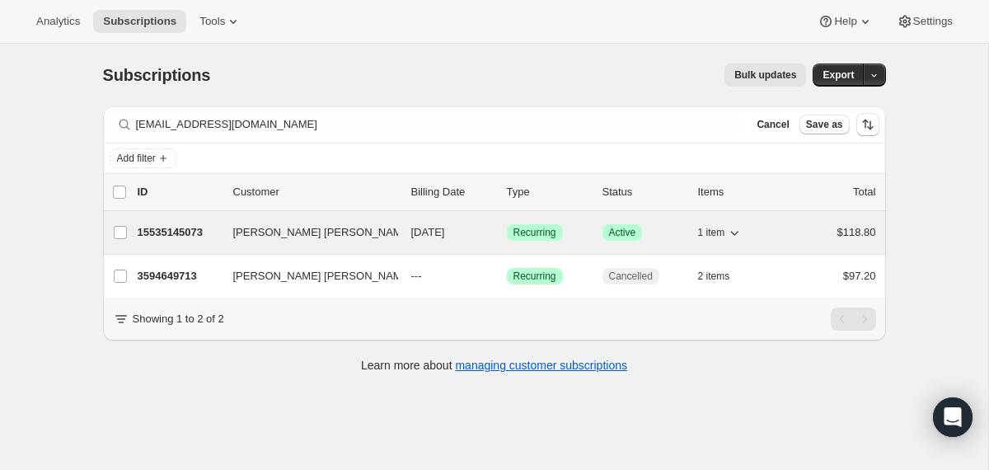
click at [399, 233] on div "15535145073 [PERSON_NAME] [PERSON_NAME] [DATE] Success Recurring Success Active…" at bounding box center [507, 232] width 739 height 23
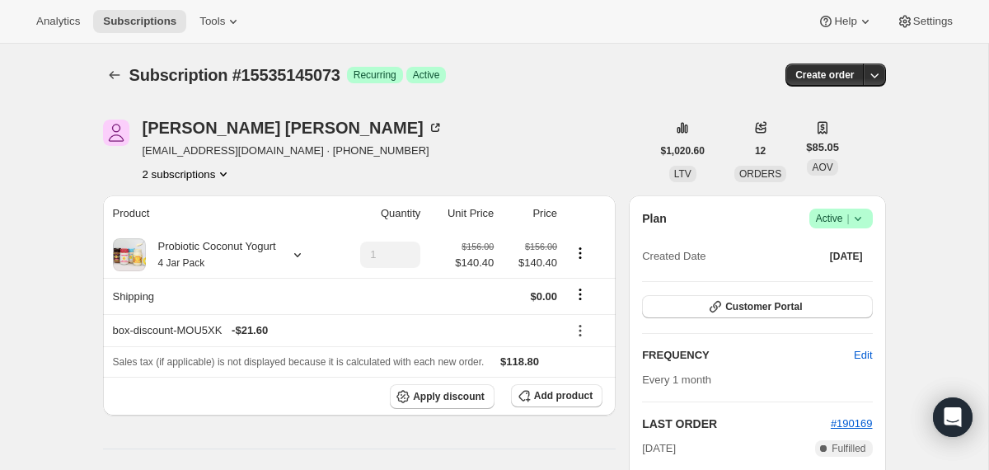
click at [857, 217] on icon at bounding box center [858, 218] width 16 height 16
click at [826, 271] on span "Cancel subscription" at bounding box center [834, 279] width 93 height 16
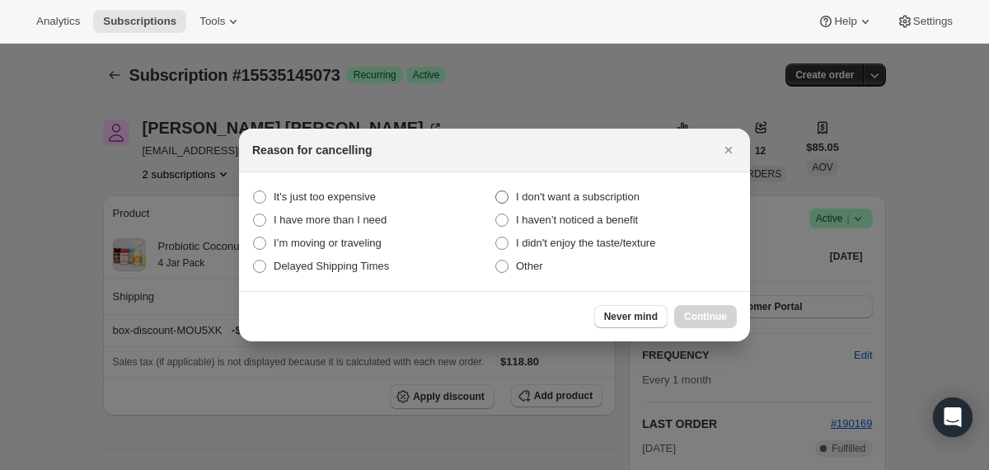
click at [621, 197] on span "I don't want a subscription" at bounding box center [578, 196] width 124 height 12
click at [496, 191] on subscription "I don't want a subscription" at bounding box center [495, 190] width 1 height 1
radio subscription "true"
click at [696, 314] on span "Continue" at bounding box center [705, 316] width 43 height 13
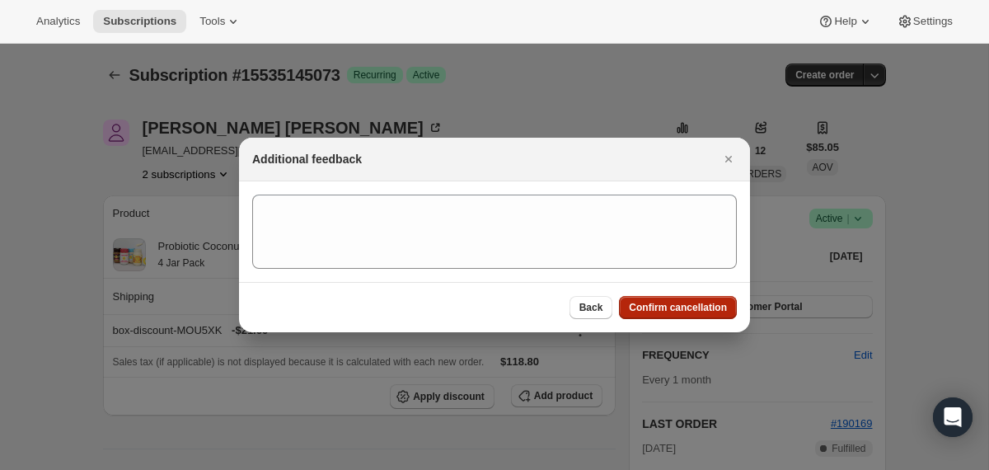
click at [692, 310] on span "Confirm cancellation" at bounding box center [678, 307] width 98 height 13
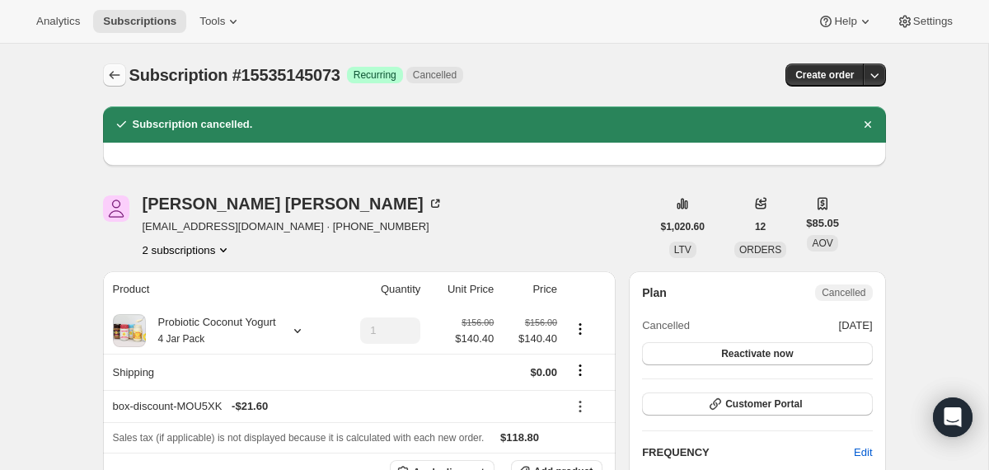
click at [116, 82] on icon "Subscriptions" at bounding box center [114, 75] width 16 height 16
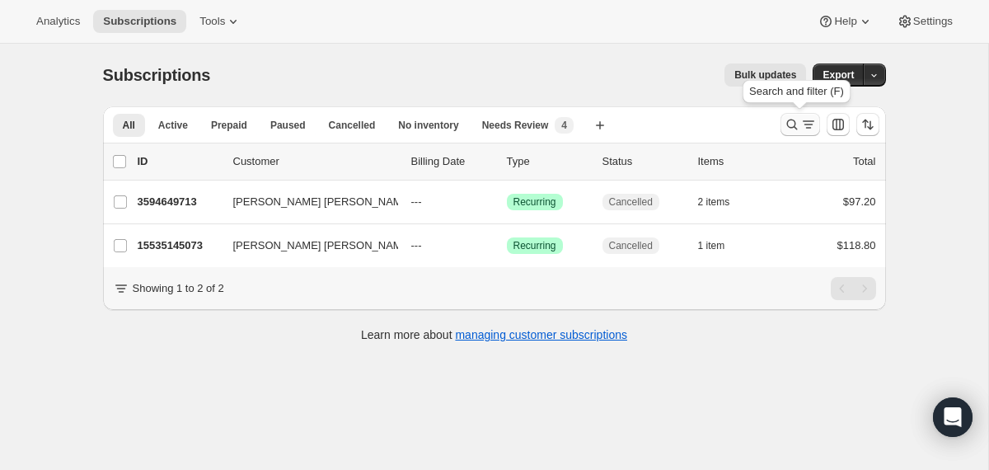
click at [786, 129] on icon "Search and filter results" at bounding box center [792, 124] width 16 height 16
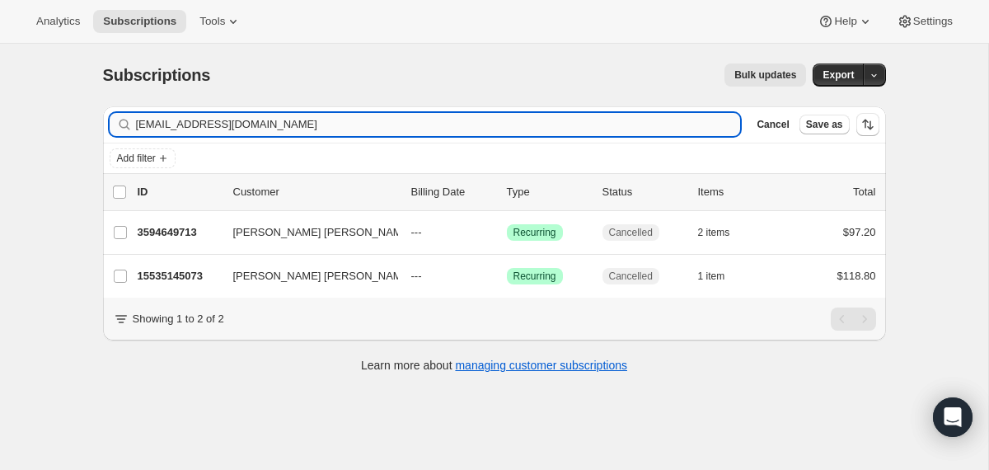
click at [574, 127] on input "[EMAIL_ADDRESS][DOMAIN_NAME]" at bounding box center [438, 124] width 605 height 23
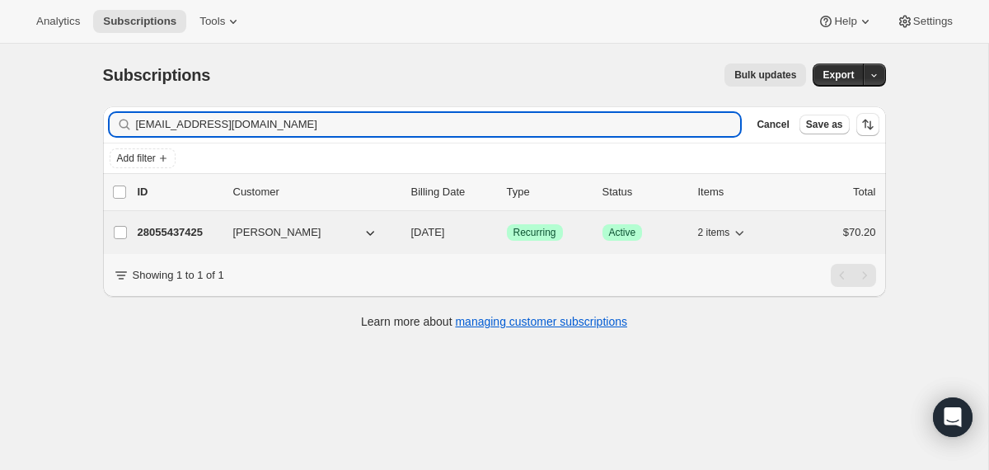
type input "[EMAIL_ADDRESS][DOMAIN_NAME]"
click at [405, 239] on div "28055437425 [PERSON_NAME] [DATE] Success Recurring Success Active 2 items $70.20" at bounding box center [507, 232] width 739 height 23
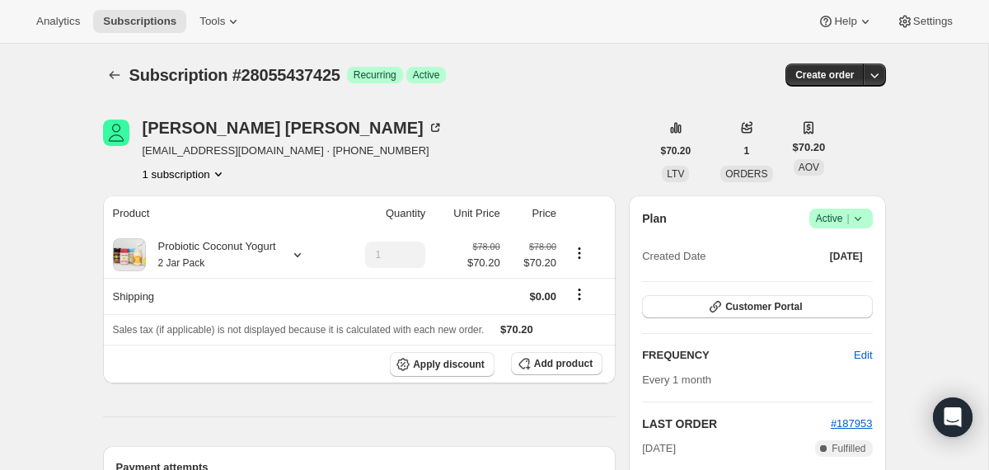
click at [861, 222] on icon at bounding box center [858, 218] width 16 height 16
click at [820, 274] on span "Cancel subscription" at bounding box center [834, 279] width 93 height 12
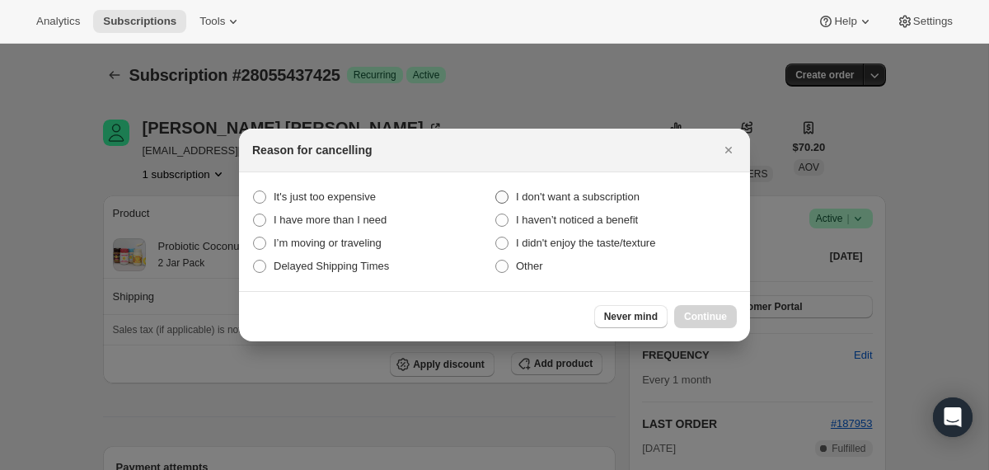
click at [607, 195] on span "I don't want a subscription" at bounding box center [578, 196] width 124 height 12
click at [496, 191] on subscription "I don't want a subscription" at bounding box center [495, 190] width 1 height 1
radio subscription "true"
click at [713, 311] on span "Continue" at bounding box center [705, 316] width 43 height 13
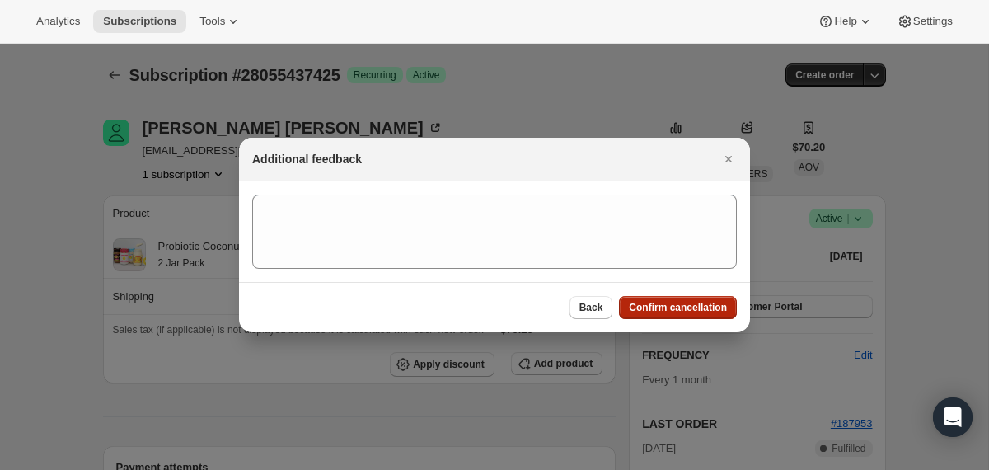
click at [711, 310] on span "Confirm cancellation" at bounding box center [678, 307] width 98 height 13
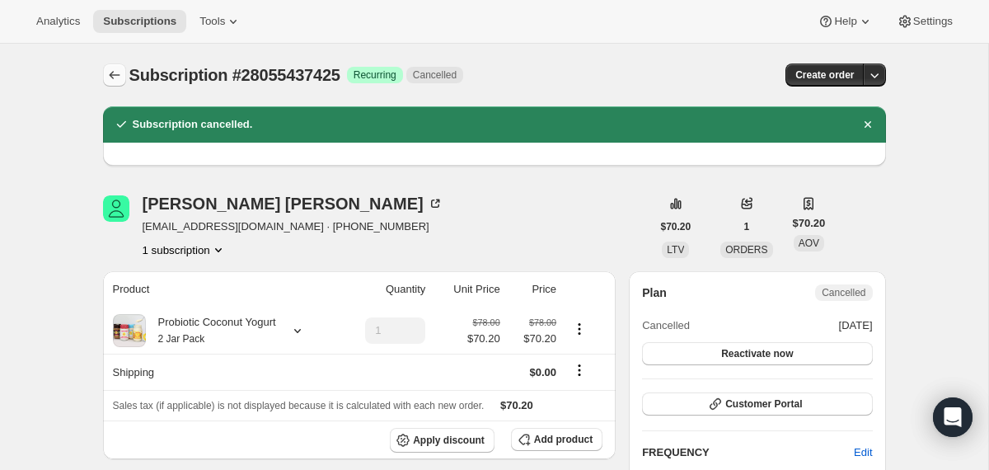
click at [115, 73] on icon "Subscriptions" at bounding box center [114, 75] width 16 height 16
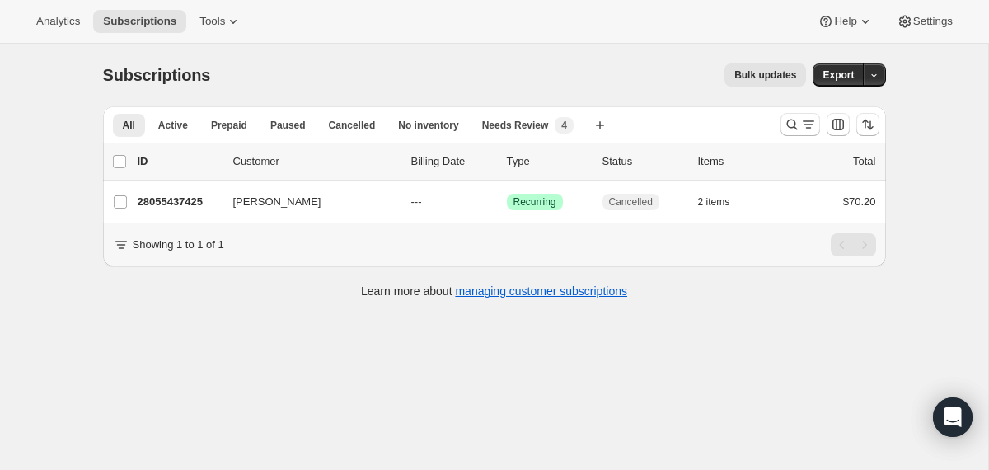
click at [779, 129] on div at bounding box center [830, 124] width 112 height 33
click at [788, 126] on icon "Search and filter results" at bounding box center [792, 124] width 16 height 16
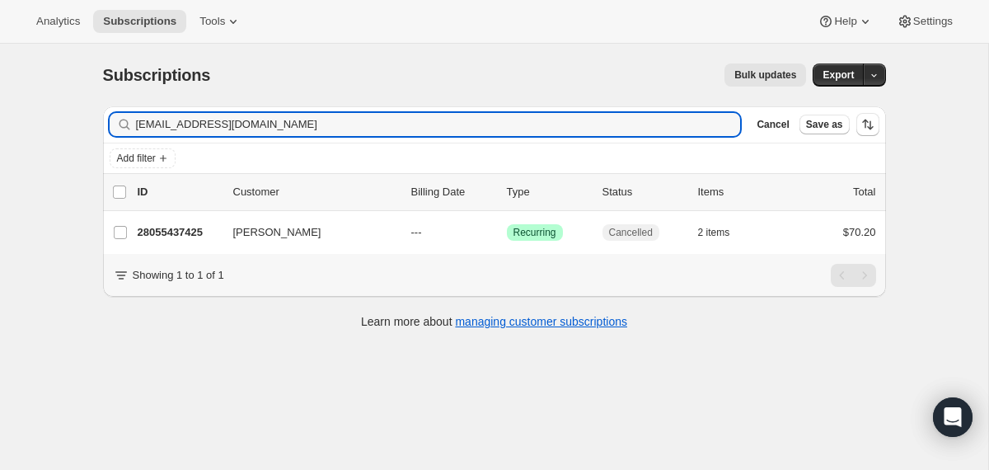
click at [617, 110] on div "Filter subscribers [EMAIL_ADDRESS][DOMAIN_NAME] Clear Cancel Save as" at bounding box center [494, 124] width 783 height 36
click at [617, 119] on input "[EMAIL_ADDRESS][DOMAIN_NAME]" at bounding box center [423, 124] width 575 height 23
paste input "6sullies"
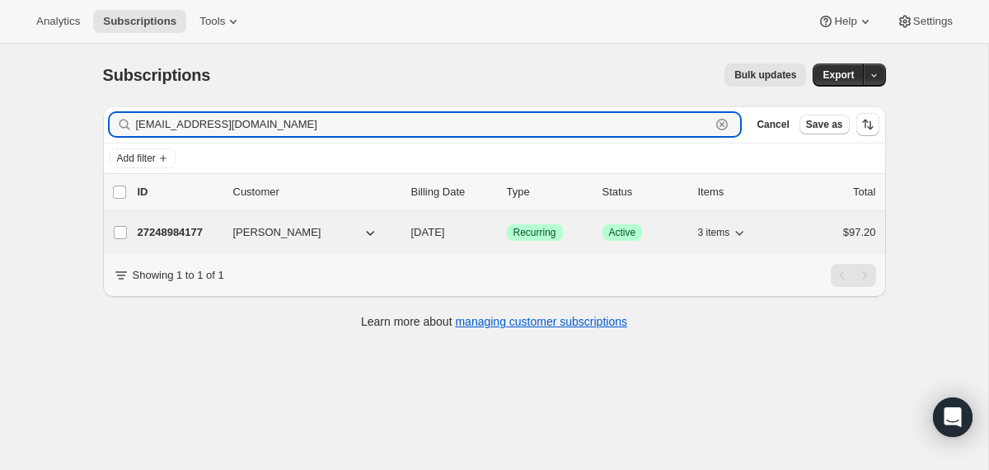
type input "[EMAIL_ADDRESS][DOMAIN_NAME]"
click at [408, 230] on div "27248984177 [PERSON_NAME] [DATE] Success Recurring Success Active 3 items $97.20" at bounding box center [507, 232] width 739 height 23
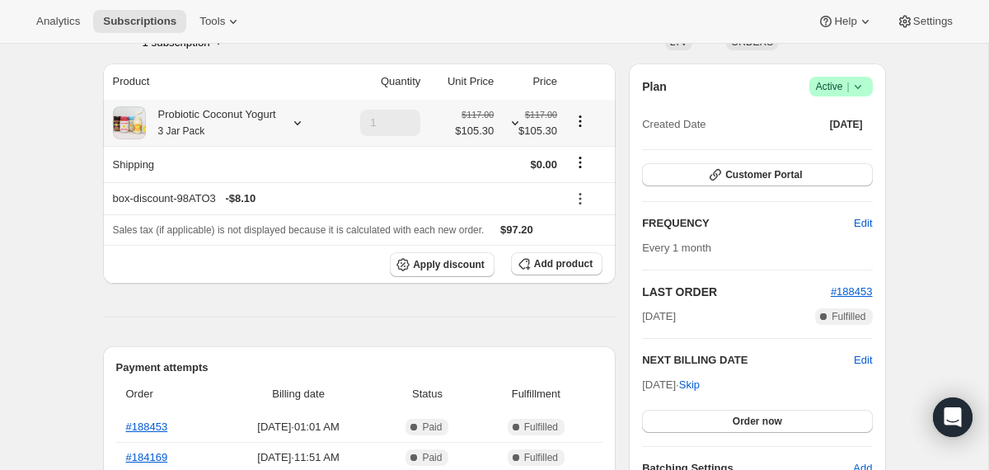
scroll to position [129, 0]
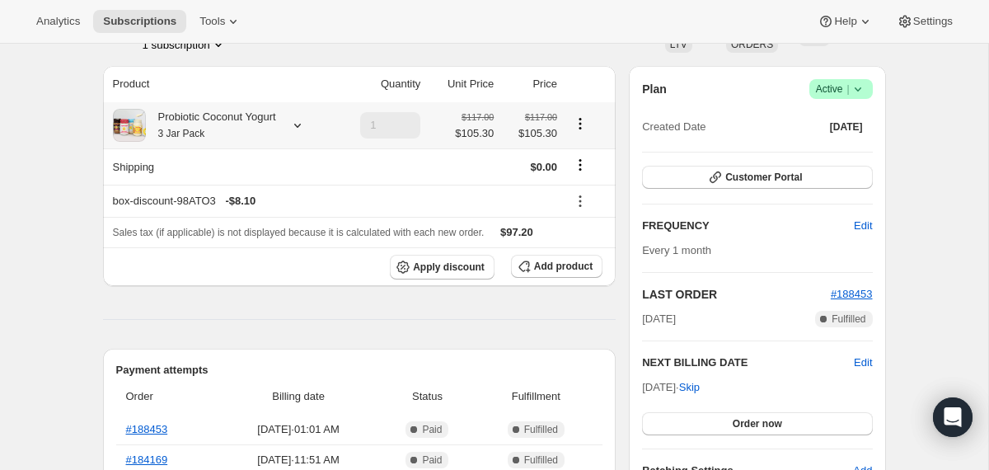
click at [303, 118] on icon at bounding box center [297, 125] width 16 height 16
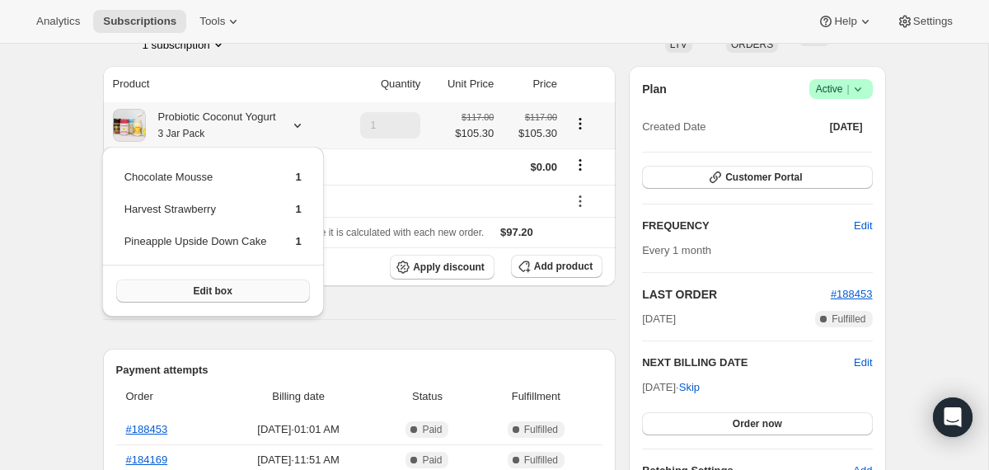
click at [264, 294] on button "Edit box" at bounding box center [213, 290] width 194 height 23
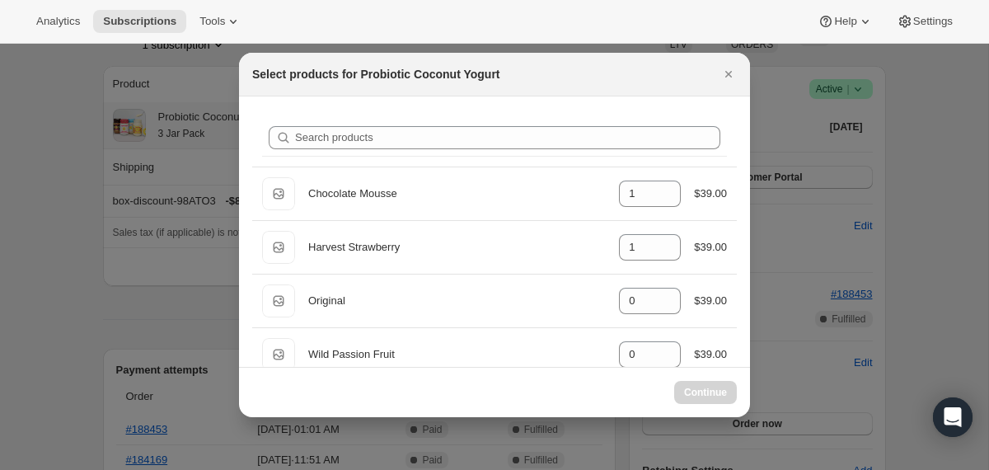
select select "gid://shopify/ProductVariant/40210939609201"
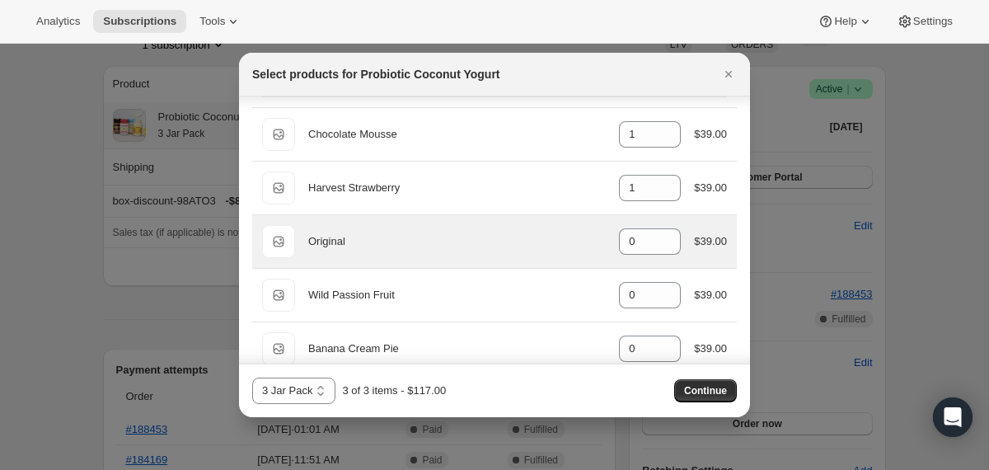
scroll to position [61, 0]
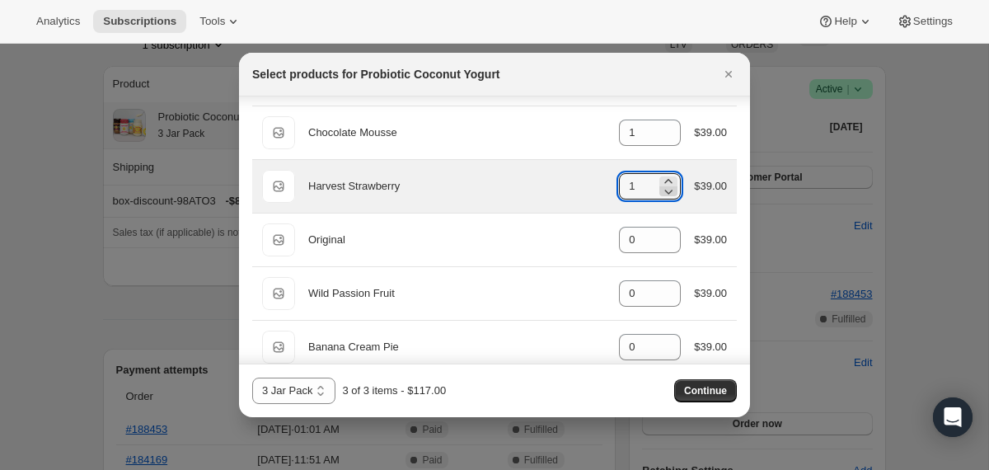
click at [663, 189] on icon ":r6ns:" at bounding box center [668, 191] width 16 height 16
type input "0"
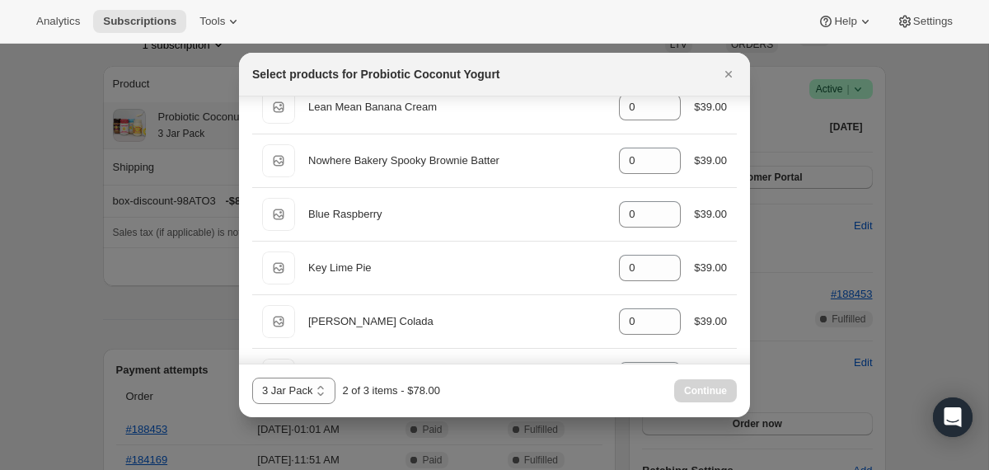
scroll to position [562, 0]
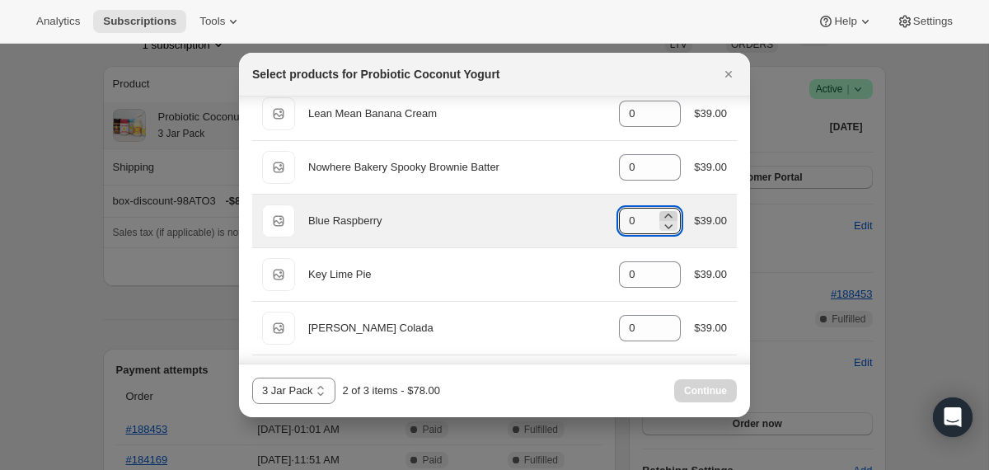
click at [667, 215] on icon ":r6ns:" at bounding box center [668, 216] width 16 height 16
type input "2"
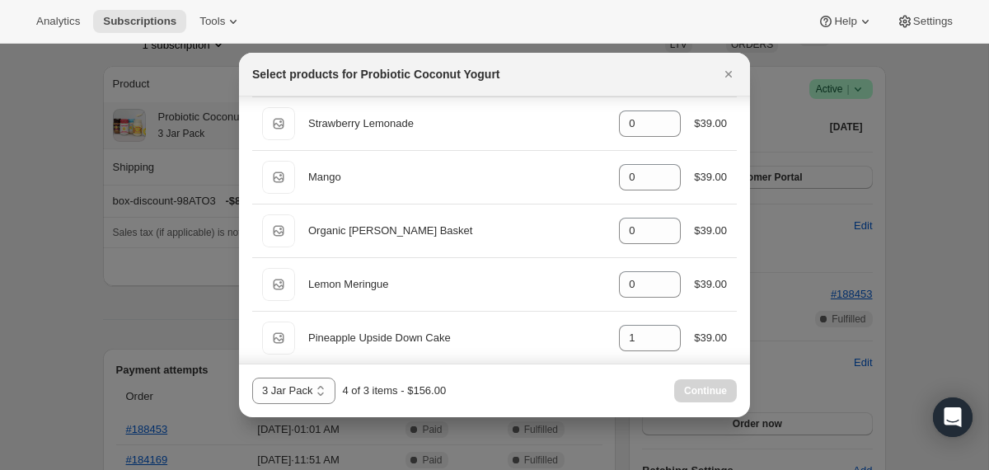
scroll to position [1317, 0]
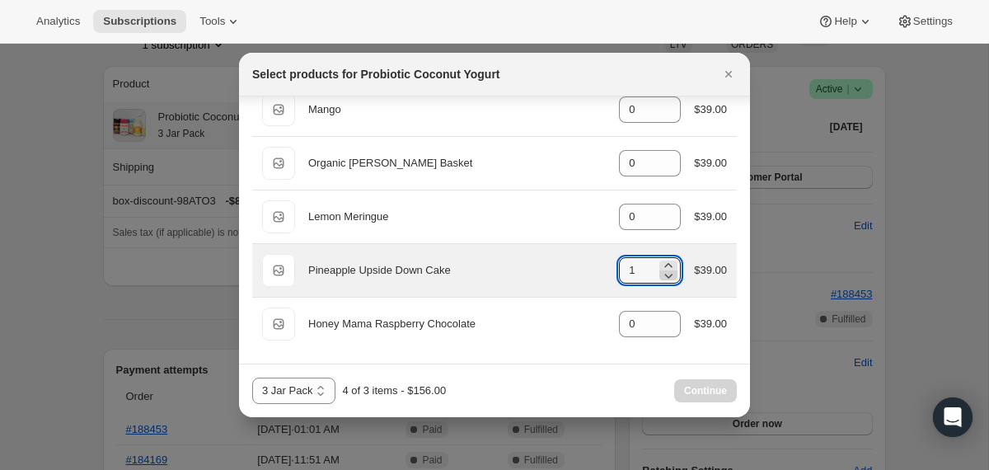
click at [668, 274] on icon ":r6ns:" at bounding box center [668, 275] width 16 height 16
type input "0"
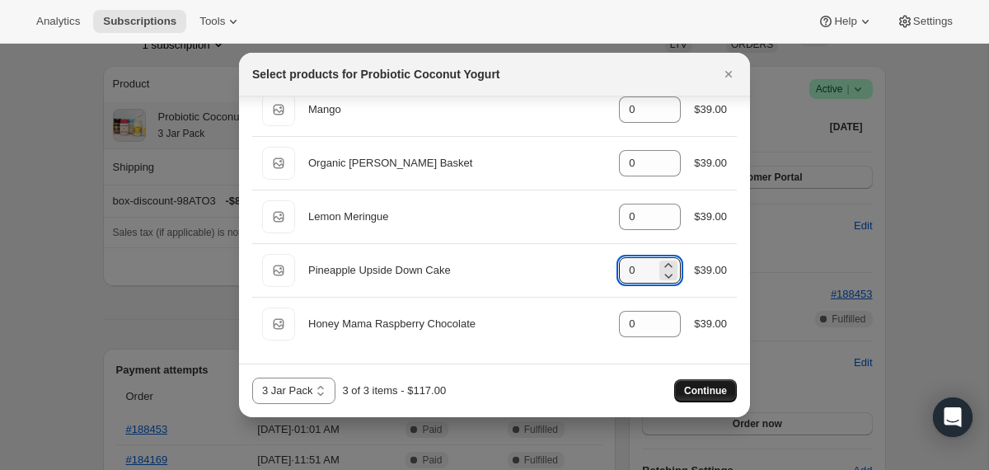
click at [688, 398] on button "Continue" at bounding box center [705, 390] width 63 height 23
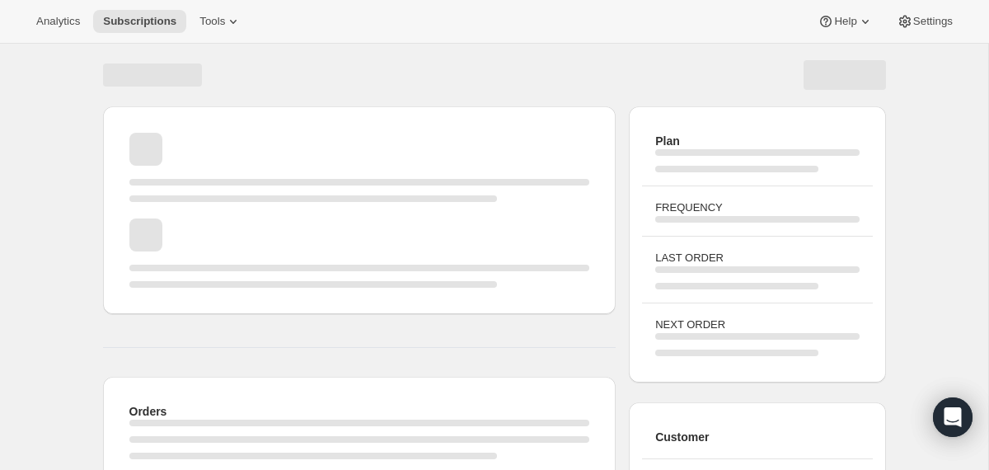
scroll to position [129, 0]
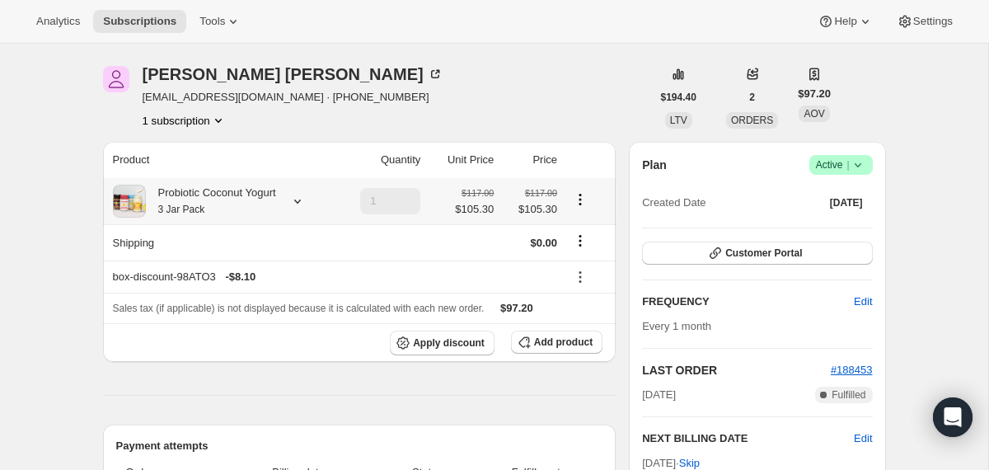
click at [228, 210] on div "Probiotic Coconut Yogurt 3 Jar Pack" at bounding box center [211, 201] width 130 height 33
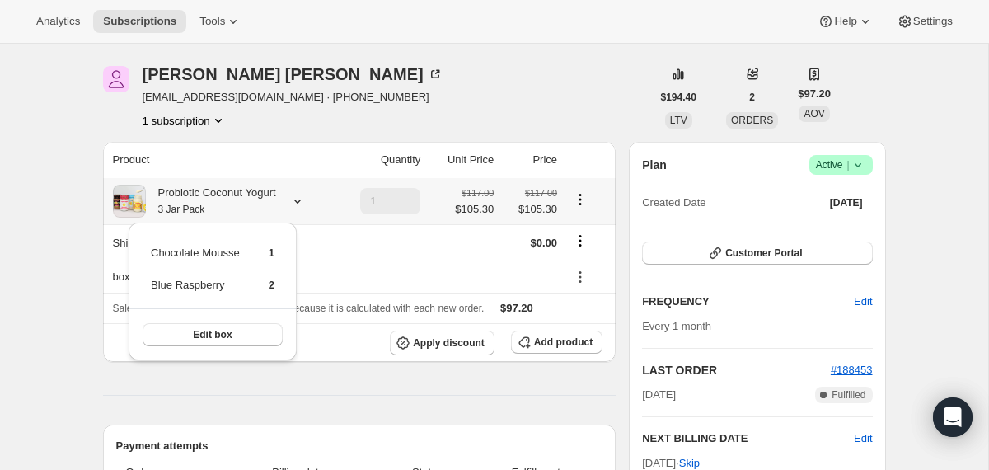
click at [228, 209] on div "Probiotic Coconut Yogurt 3 Jar Pack" at bounding box center [211, 201] width 130 height 33
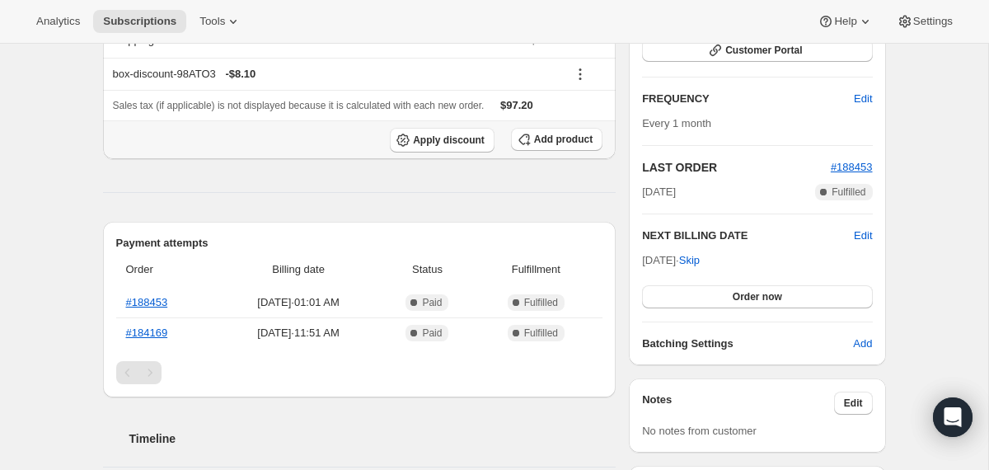
scroll to position [335, 0]
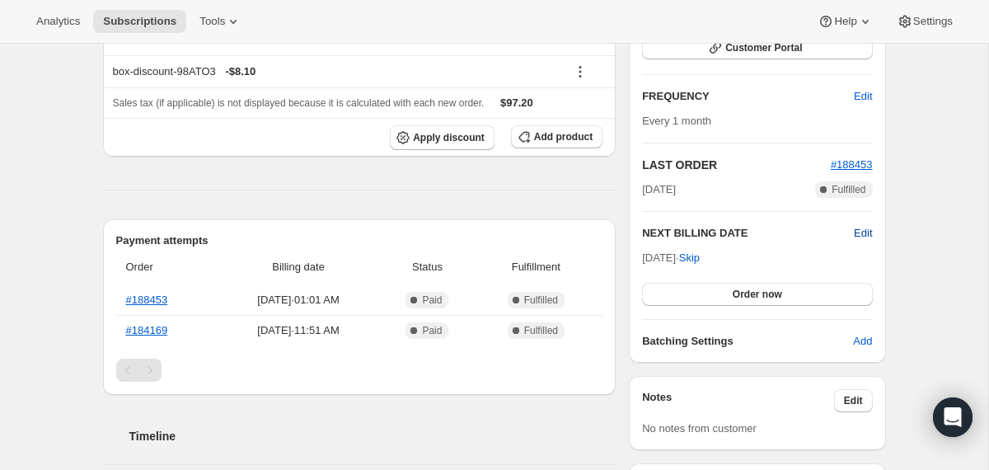
click at [870, 232] on span "Edit" at bounding box center [863, 233] width 18 height 16
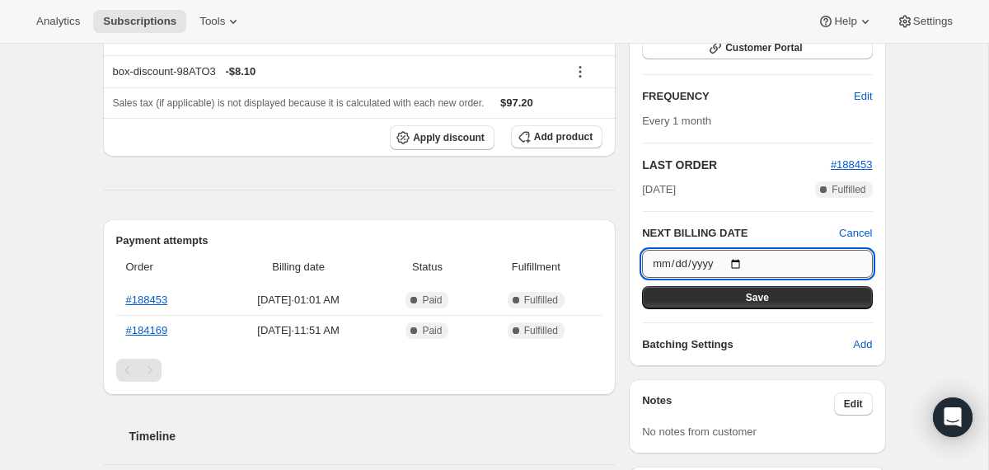
click at [743, 262] on input "[DATE]" at bounding box center [757, 264] width 230 height 28
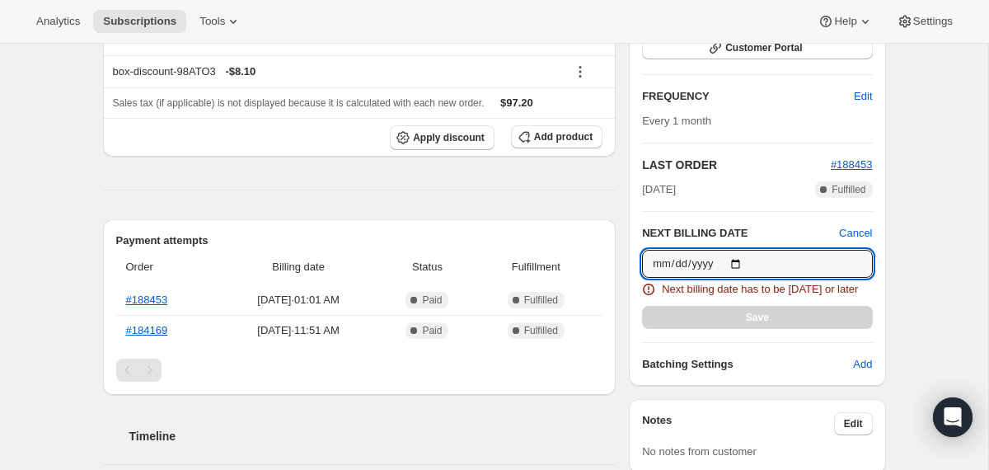
type input "[DATE]"
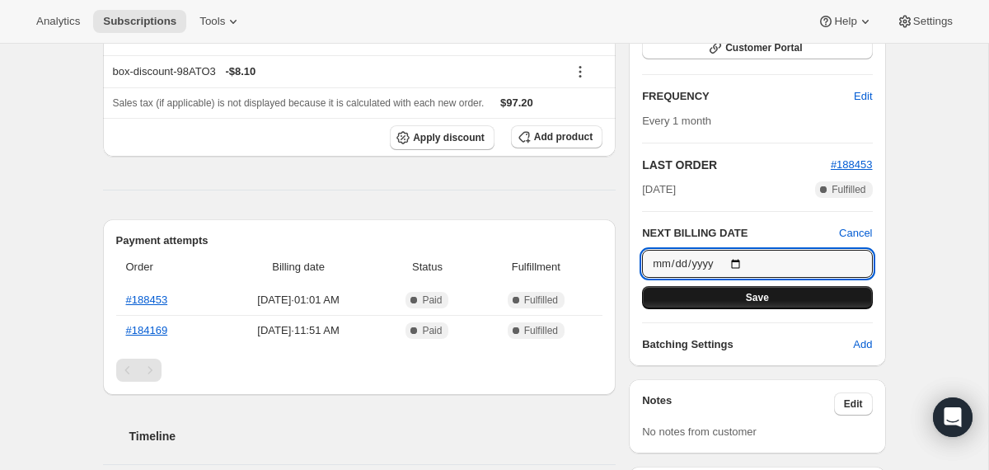
click at [675, 299] on button "Save" at bounding box center [757, 297] width 230 height 23
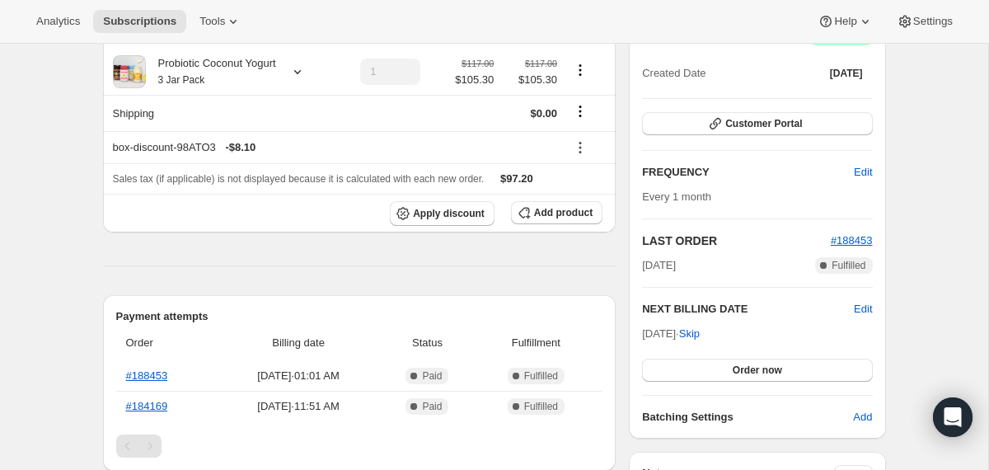
scroll to position [0, 0]
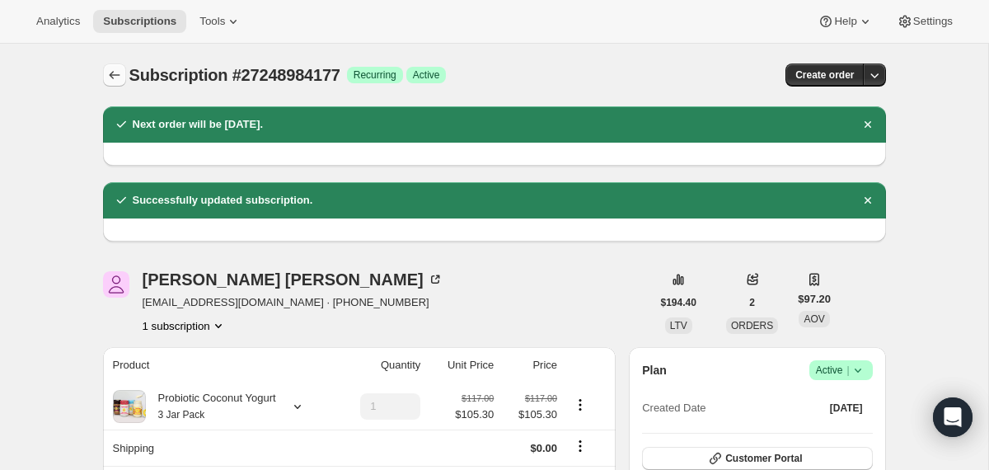
click at [112, 65] on button "Subscriptions" at bounding box center [114, 74] width 23 height 23
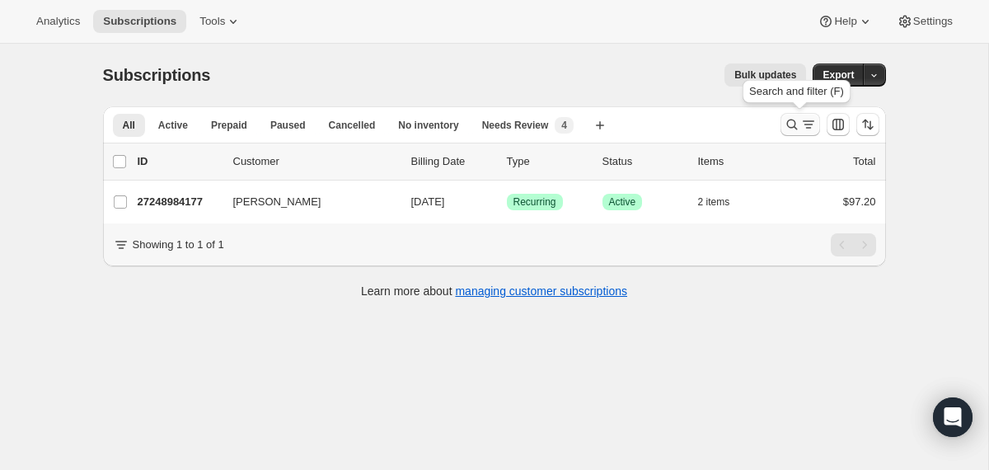
click at [798, 127] on icon "Search and filter results" at bounding box center [792, 124] width 16 height 16
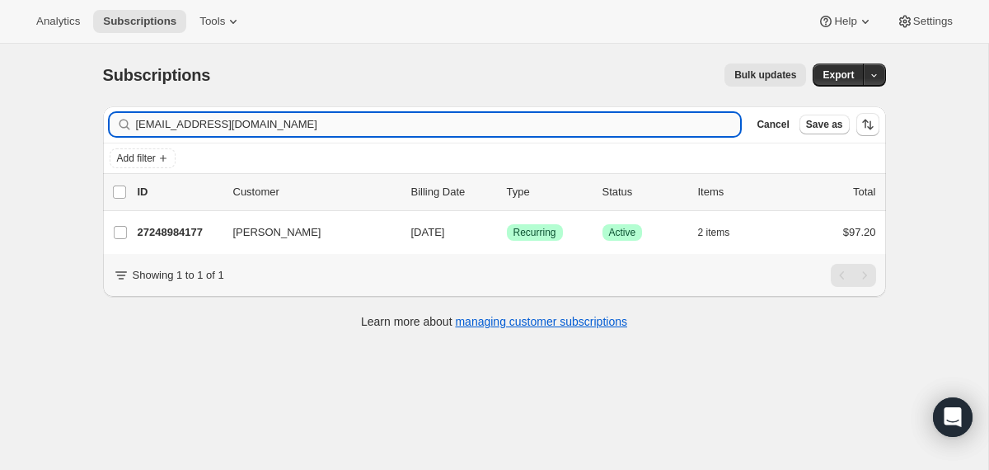
click at [544, 132] on input "[EMAIL_ADDRESS][DOMAIN_NAME]" at bounding box center [438, 124] width 605 height 23
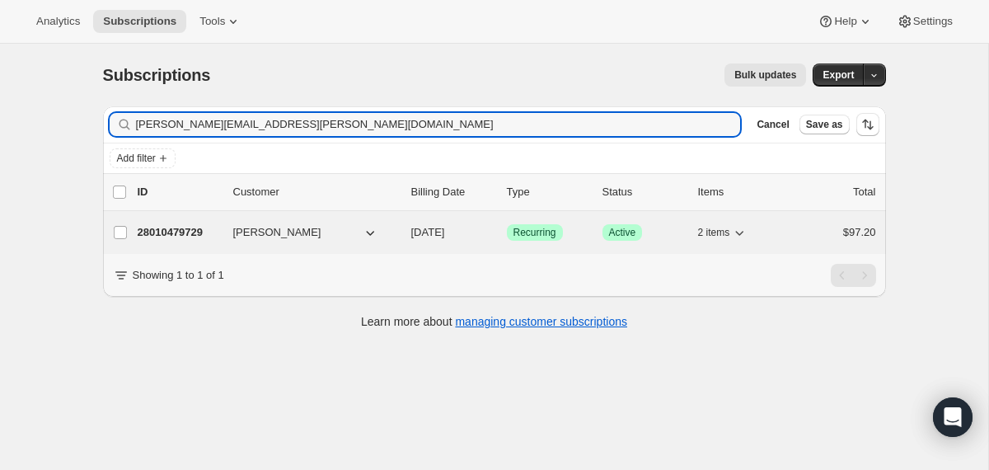
type input "[PERSON_NAME][EMAIL_ADDRESS][PERSON_NAME][DOMAIN_NAME]"
click at [409, 228] on div "28010479729 [PERSON_NAME] [DATE] Success Recurring Success Active 2 items $97.20" at bounding box center [507, 232] width 739 height 23
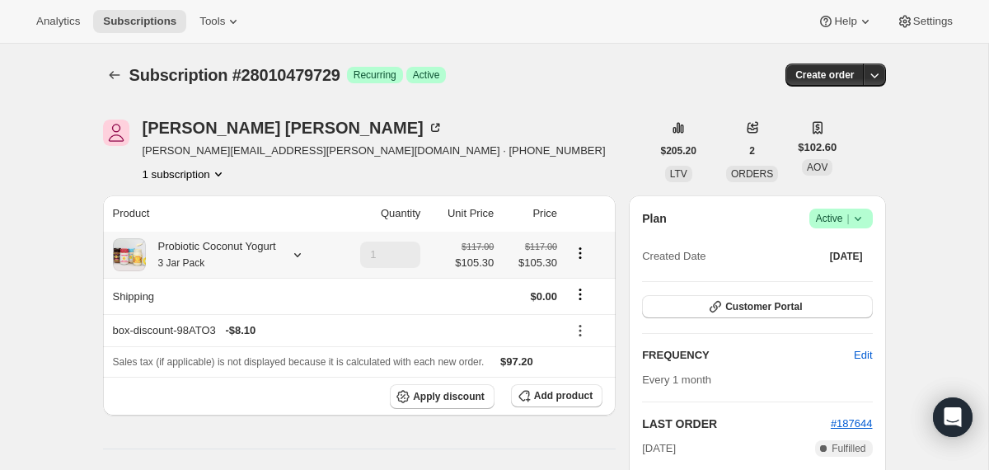
click at [291, 260] on div "Probiotic Coconut Yogurt 3 Jar Pack" at bounding box center [221, 254] width 217 height 33
click at [292, 255] on div "Probiotic Coconut Yogurt 3 Jar Pack" at bounding box center [221, 254] width 217 height 33
click at [113, 72] on icon "Subscriptions" at bounding box center [114, 75] width 16 height 16
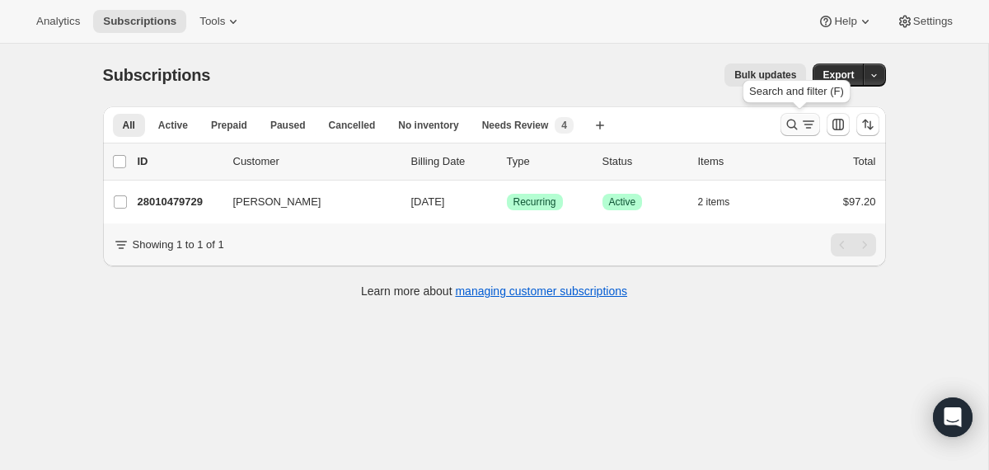
click at [786, 130] on icon "Search and filter results" at bounding box center [792, 124] width 16 height 16
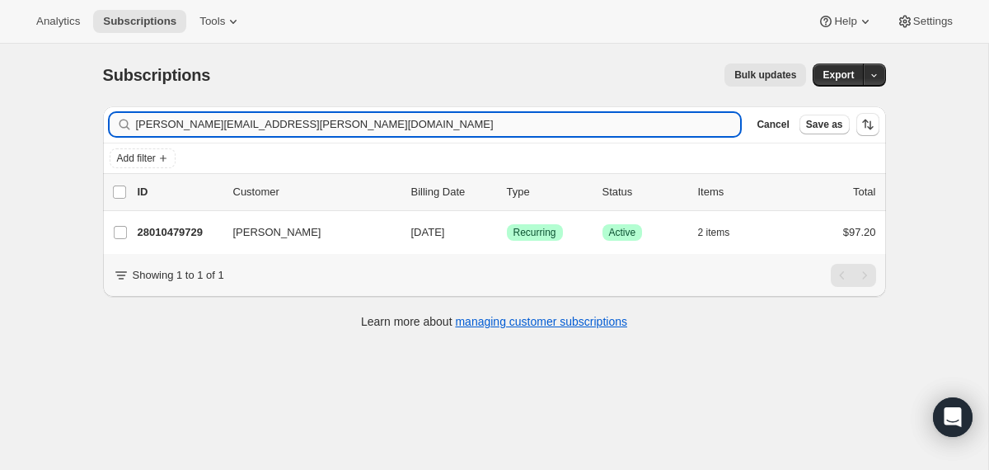
click at [646, 126] on input "[PERSON_NAME][EMAIL_ADDRESS][PERSON_NAME][DOMAIN_NAME]" at bounding box center [438, 124] width 605 height 23
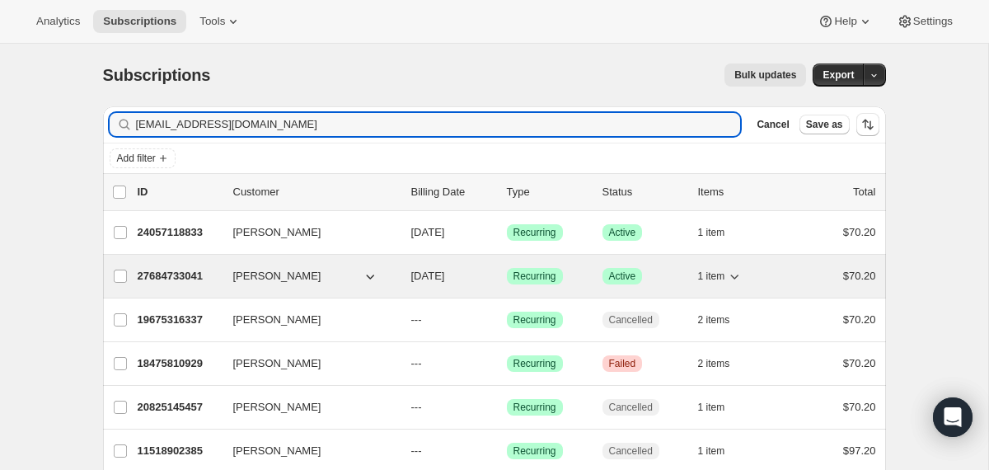
type input "[EMAIL_ADDRESS][DOMAIN_NAME]"
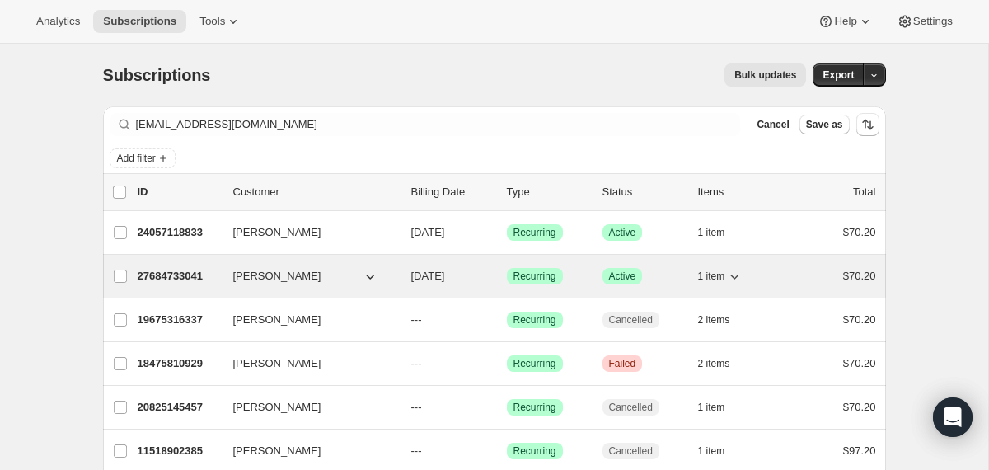
click at [405, 280] on div "27684733041 [PERSON_NAME] [DATE] Success Recurring Success Active 1 item $70.20" at bounding box center [507, 276] width 739 height 23
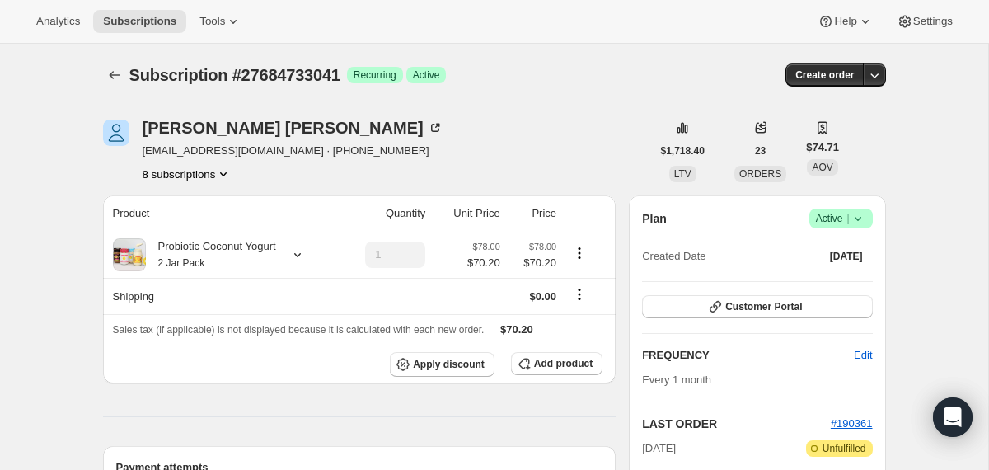
click at [866, 218] on span "Success Active |" at bounding box center [841, 219] width 63 height 20
click at [844, 276] on span "Cancel subscription" at bounding box center [834, 279] width 93 height 12
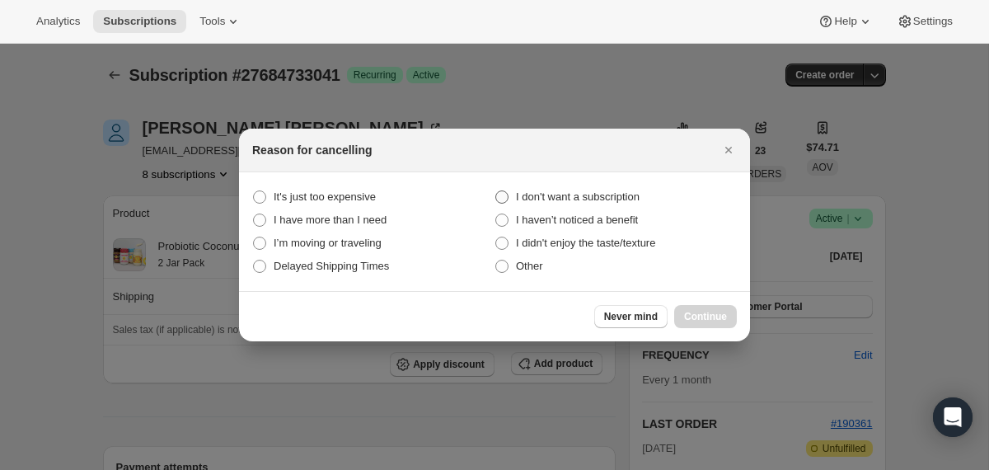
click at [640, 198] on span "I don't want a subscription" at bounding box center [578, 196] width 124 height 12
click at [496, 191] on subscription "I don't want a subscription" at bounding box center [495, 190] width 1 height 1
radio subscription "true"
click at [686, 308] on button "Continue" at bounding box center [705, 316] width 63 height 23
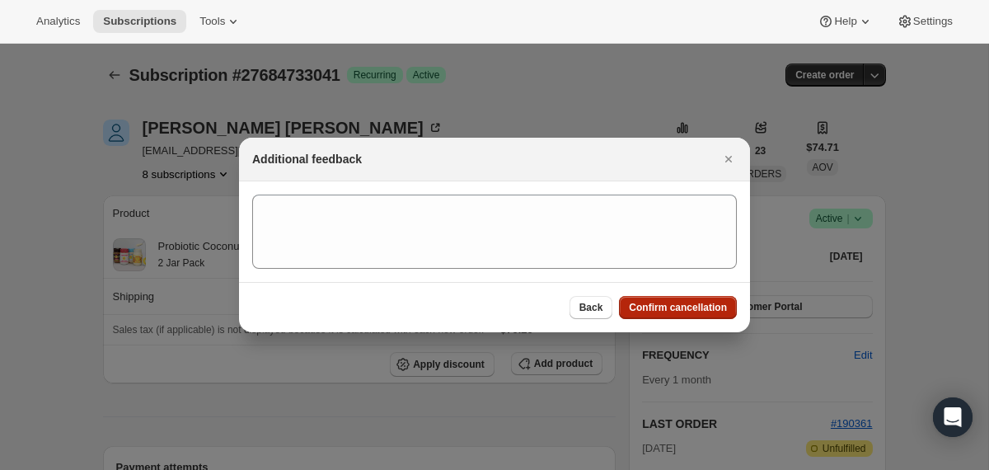
click at [685, 307] on span "Confirm cancellation" at bounding box center [678, 307] width 98 height 13
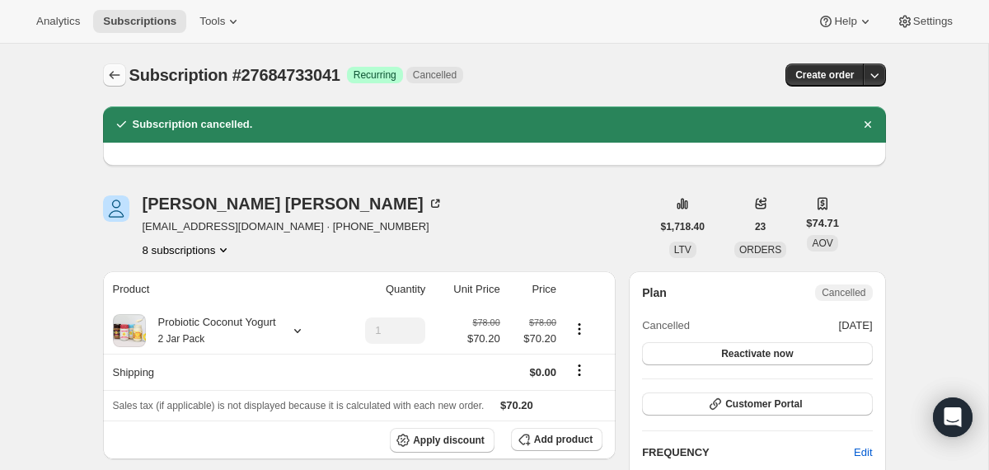
click at [117, 73] on icon "Subscriptions" at bounding box center [114, 75] width 16 height 16
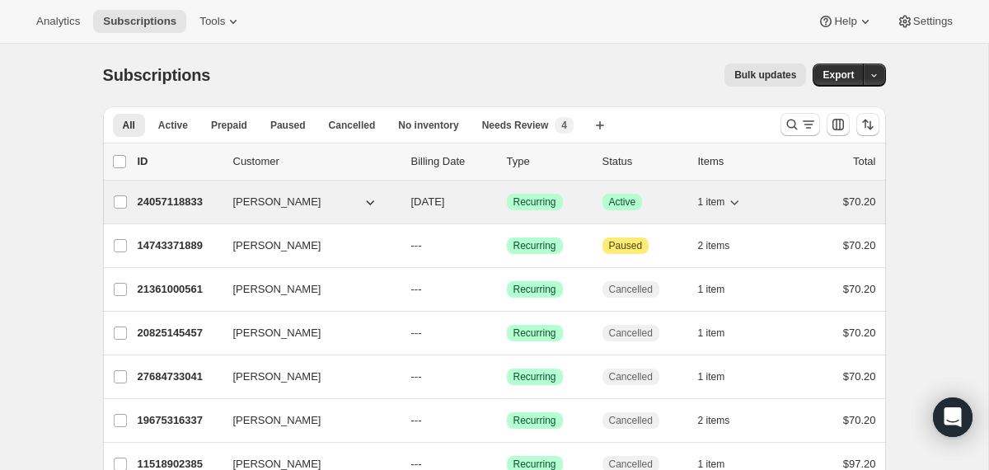
click at [396, 209] on div "[PERSON_NAME]" at bounding box center [315, 202] width 165 height 16
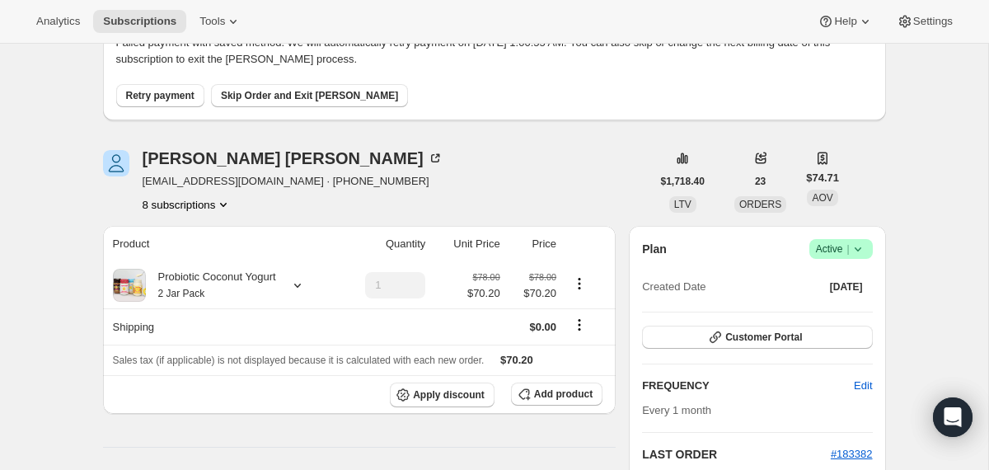
scroll to position [116, 0]
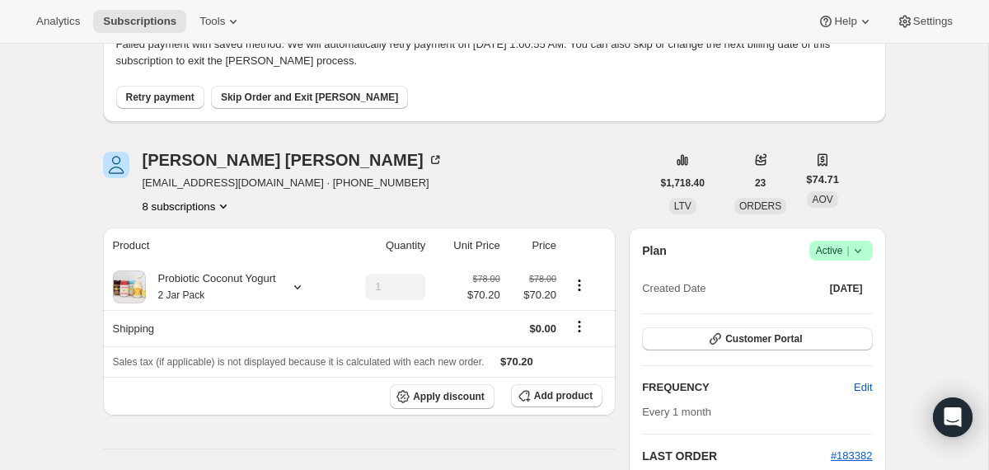
click at [865, 254] on icon at bounding box center [858, 250] width 16 height 16
click at [835, 312] on span "Cancel subscription" at bounding box center [834, 311] width 93 height 12
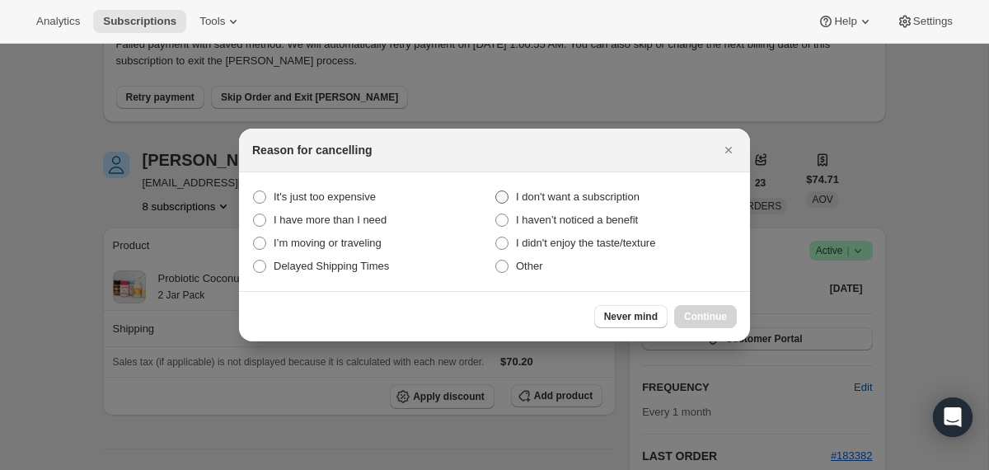
click at [636, 194] on span "I don't want a subscription" at bounding box center [578, 196] width 124 height 12
click at [496, 191] on subscription "I don't want a subscription" at bounding box center [495, 190] width 1 height 1
radio subscription "true"
click at [699, 322] on span "Continue" at bounding box center [705, 316] width 43 height 13
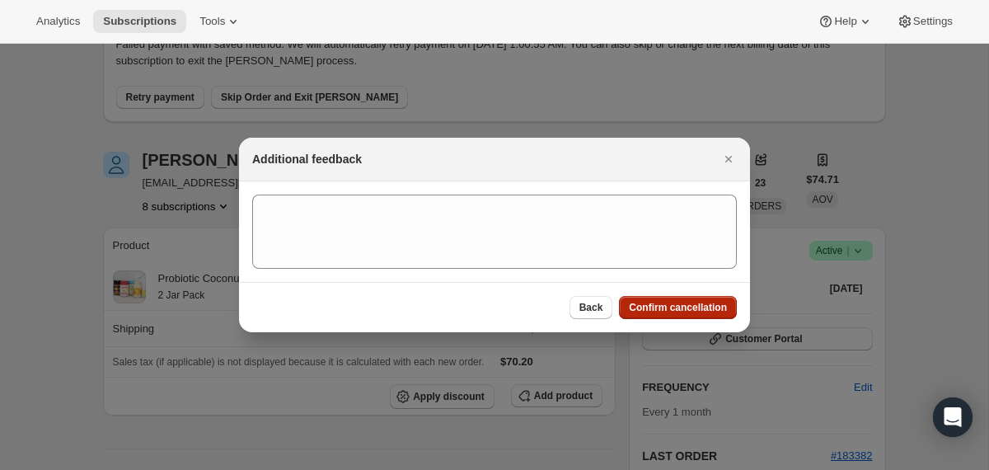
click at [693, 308] on span "Confirm cancellation" at bounding box center [678, 307] width 98 height 13
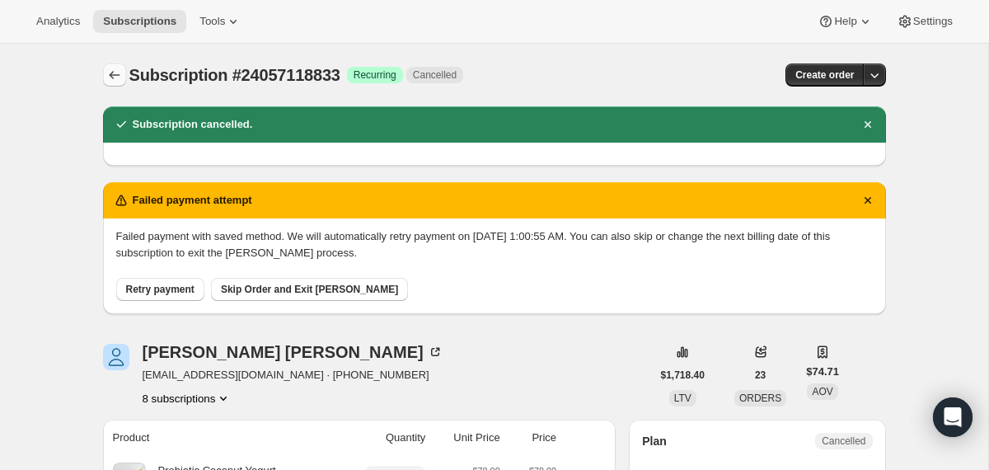
click at [115, 79] on icon "Subscriptions" at bounding box center [114, 75] width 16 height 16
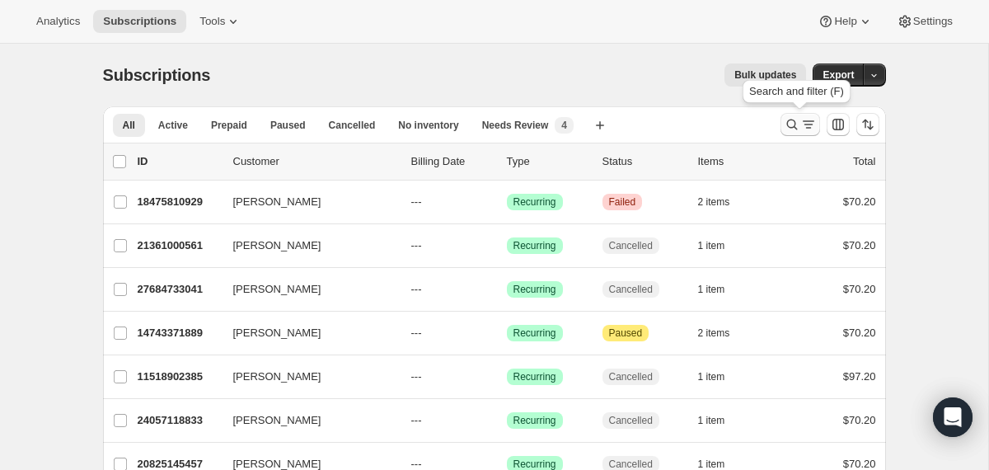
click at [795, 127] on icon "Search and filter results" at bounding box center [791, 125] width 11 height 11
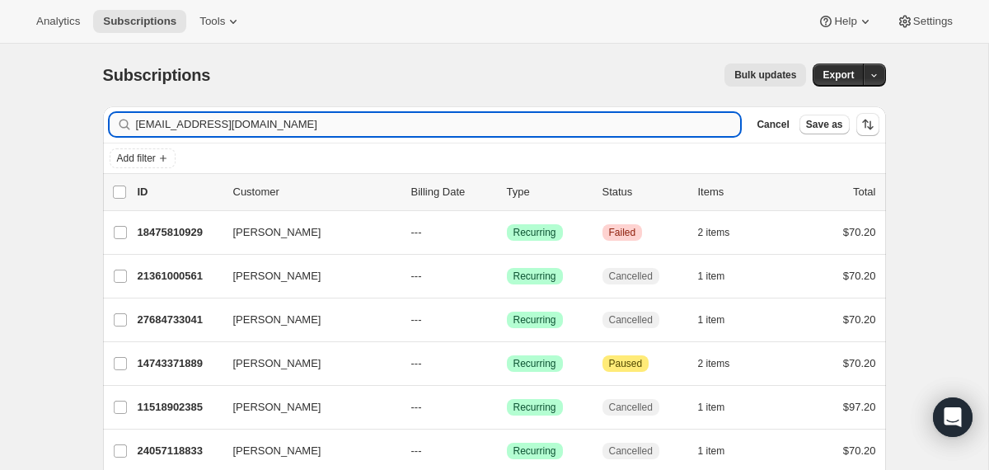
click at [622, 128] on input "[EMAIL_ADDRESS][DOMAIN_NAME]" at bounding box center [438, 124] width 605 height 23
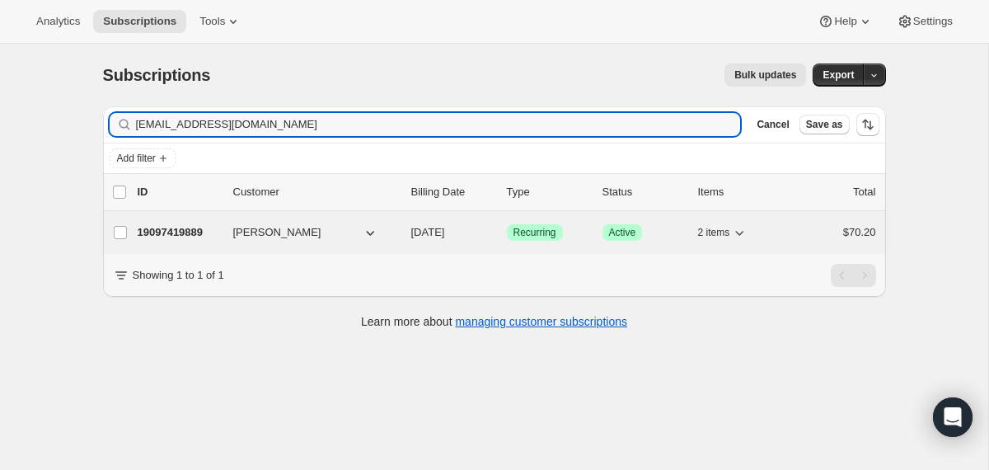
type input "[EMAIL_ADDRESS][DOMAIN_NAME]"
click at [406, 235] on div "19097419889 [PERSON_NAME] [DATE] Success Recurring Success Active 2 items $70.20" at bounding box center [507, 232] width 739 height 23
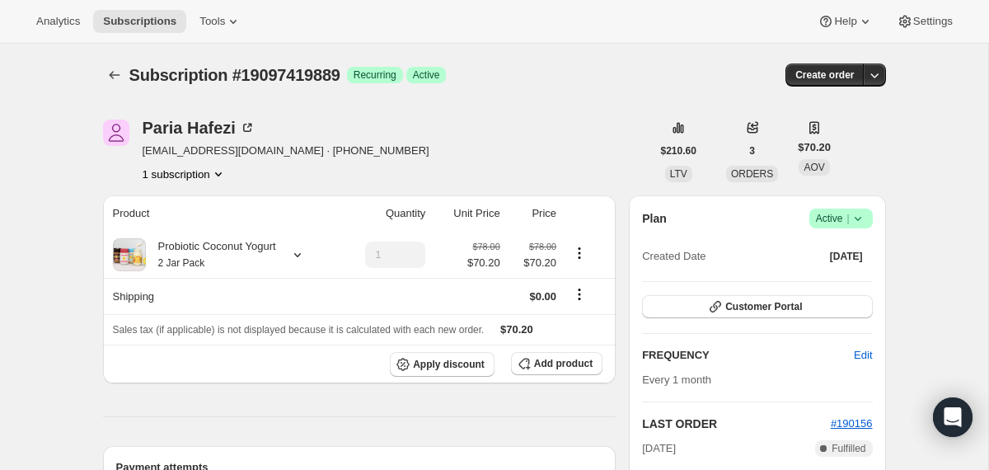
click at [852, 215] on icon at bounding box center [858, 218] width 16 height 16
click at [813, 286] on span "Cancel subscription" at bounding box center [834, 279] width 93 height 16
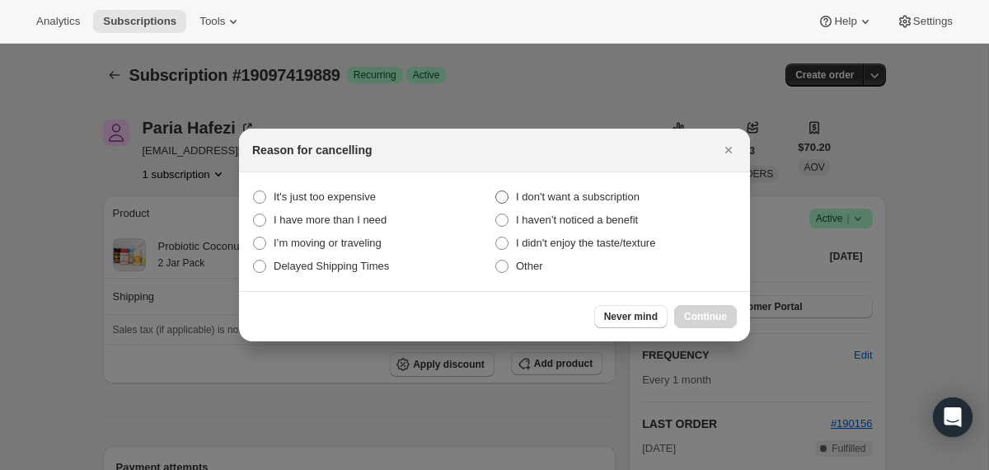
click at [613, 202] on span "I don't want a subscription" at bounding box center [578, 196] width 124 height 12
click at [496, 191] on subscription "I don't want a subscription" at bounding box center [495, 190] width 1 height 1
radio subscription "true"
click at [683, 314] on button "Continue" at bounding box center [705, 316] width 63 height 23
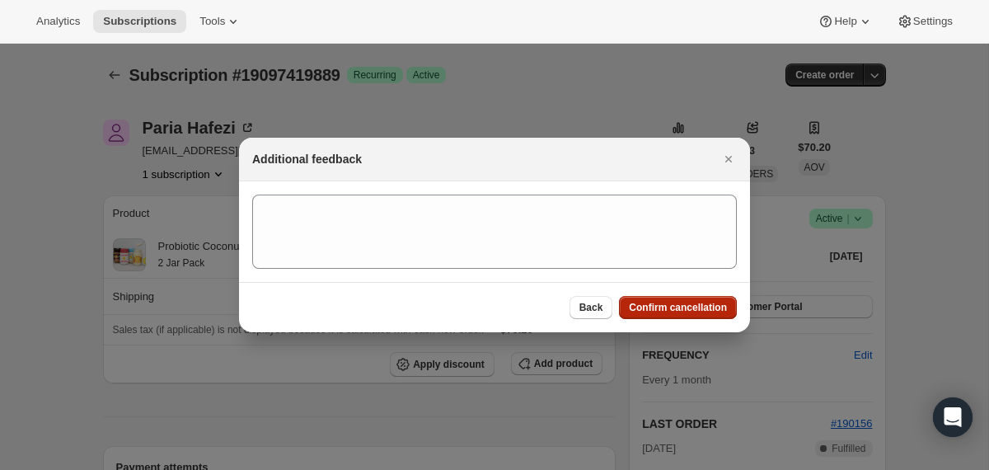
click at [683, 307] on span "Confirm cancellation" at bounding box center [678, 307] width 98 height 13
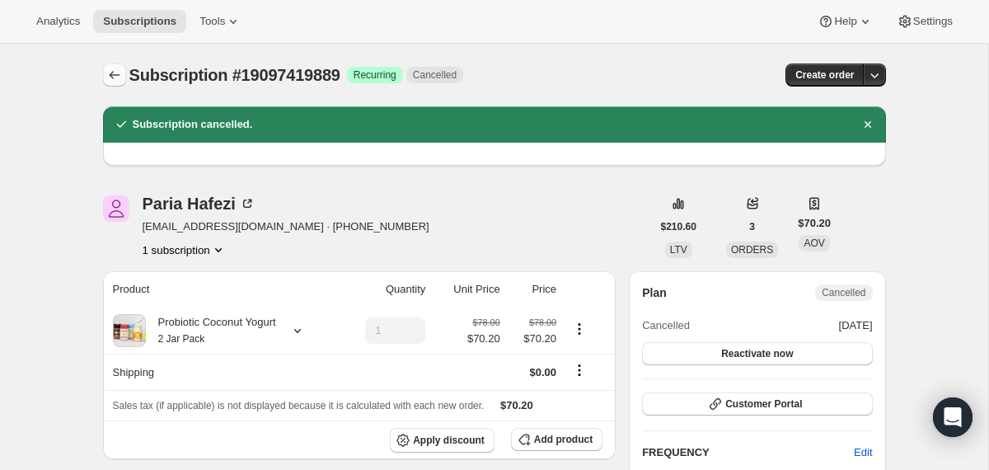
click at [117, 74] on icon "Subscriptions" at bounding box center [114, 75] width 16 height 16
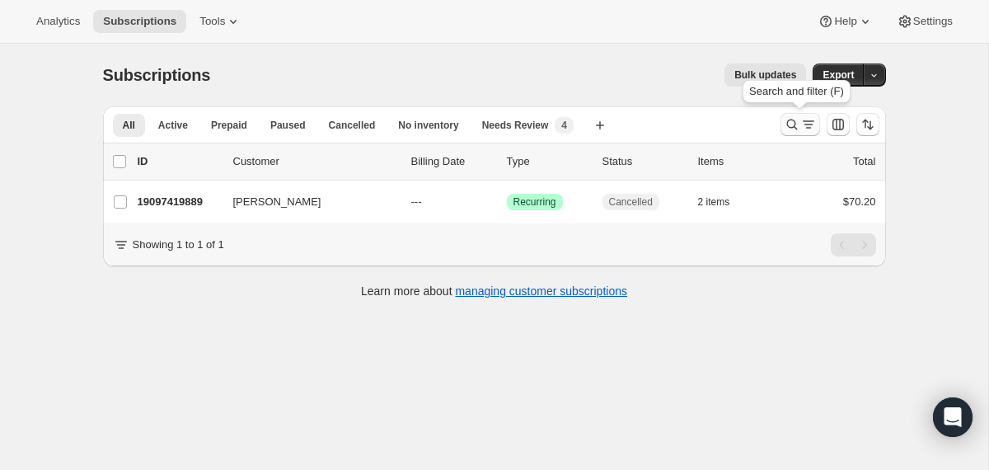
click at [797, 129] on icon "Search and filter results" at bounding box center [792, 124] width 16 height 16
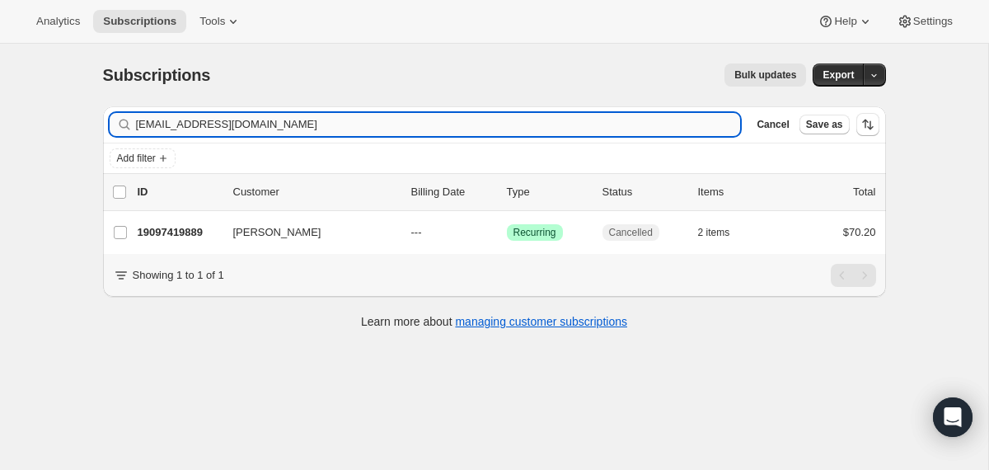
click at [609, 129] on input "[EMAIL_ADDRESS][DOMAIN_NAME]" at bounding box center [438, 124] width 605 height 23
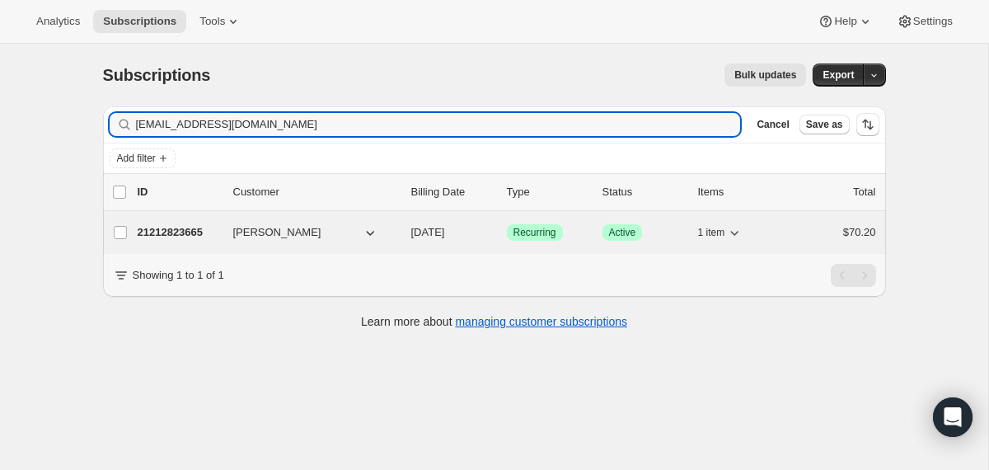
type input "[EMAIL_ADDRESS][DOMAIN_NAME]"
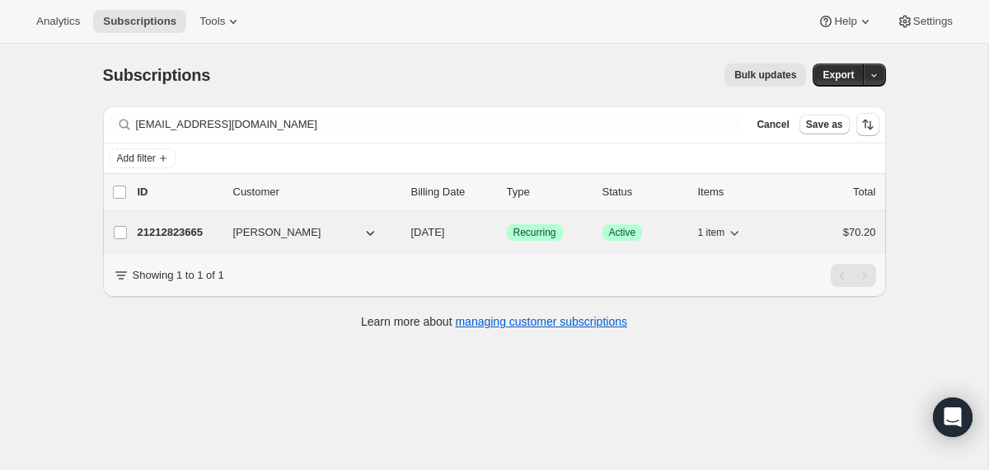
click at [402, 234] on div "21212823665 [PERSON_NAME] [DATE] Success Recurring Success Active 1 item $70.20" at bounding box center [507, 232] width 739 height 23
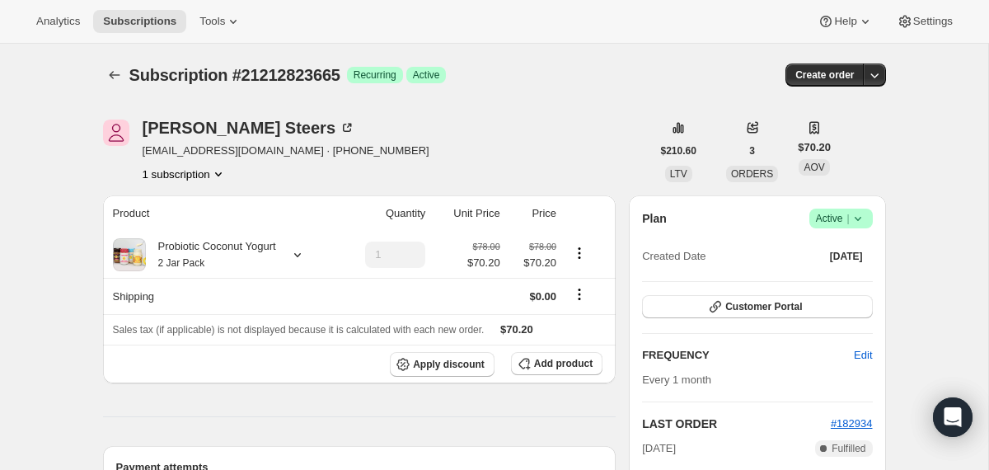
click at [860, 220] on icon at bounding box center [858, 218] width 16 height 16
click at [838, 274] on span "Cancel subscription" at bounding box center [834, 279] width 93 height 12
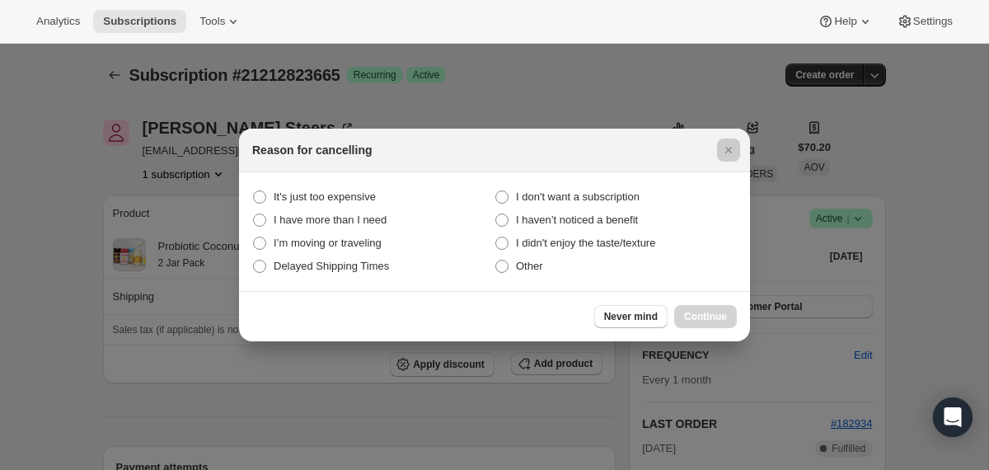
click at [954, 252] on div at bounding box center [494, 235] width 989 height 470
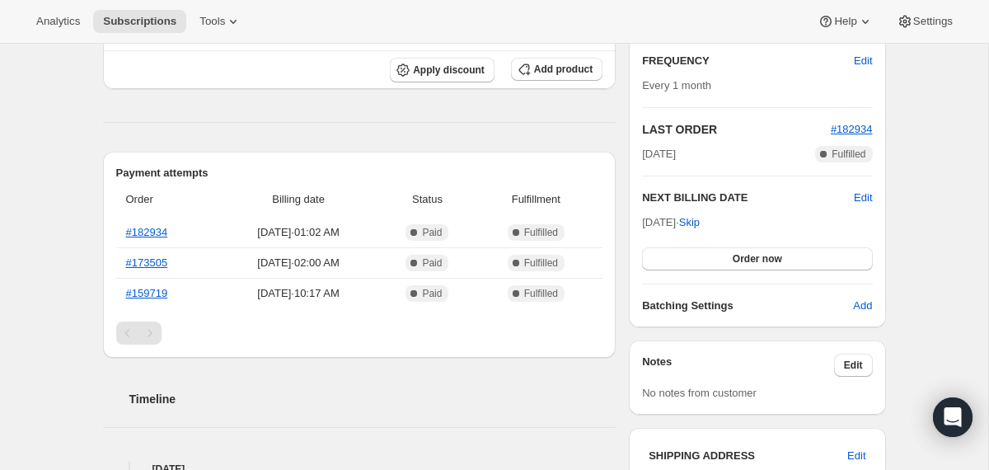
scroll to position [317, 0]
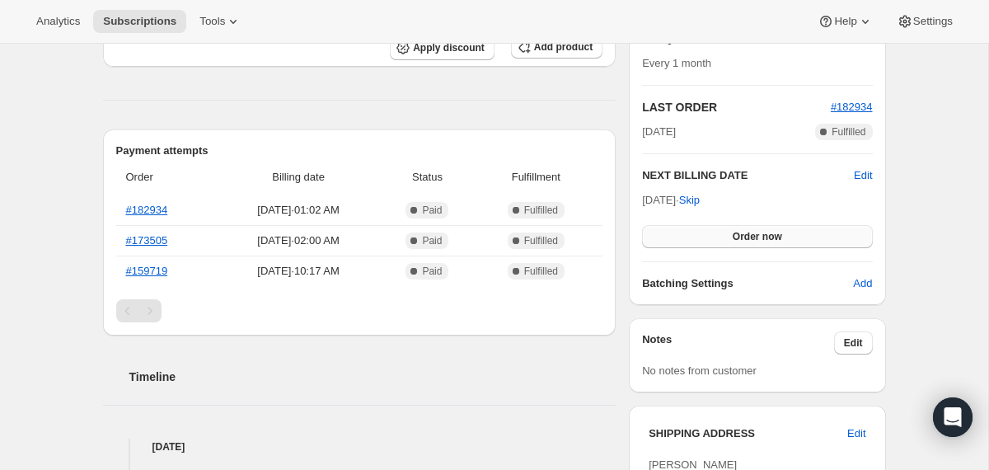
click at [796, 230] on button "Order now" at bounding box center [757, 236] width 230 height 23
click at [796, 230] on button "Click to confirm" at bounding box center [757, 236] width 230 height 23
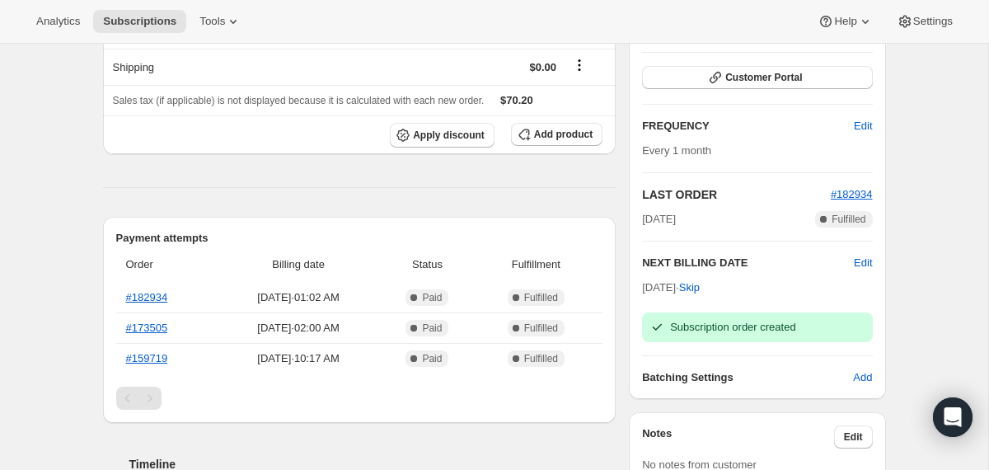
scroll to position [0, 0]
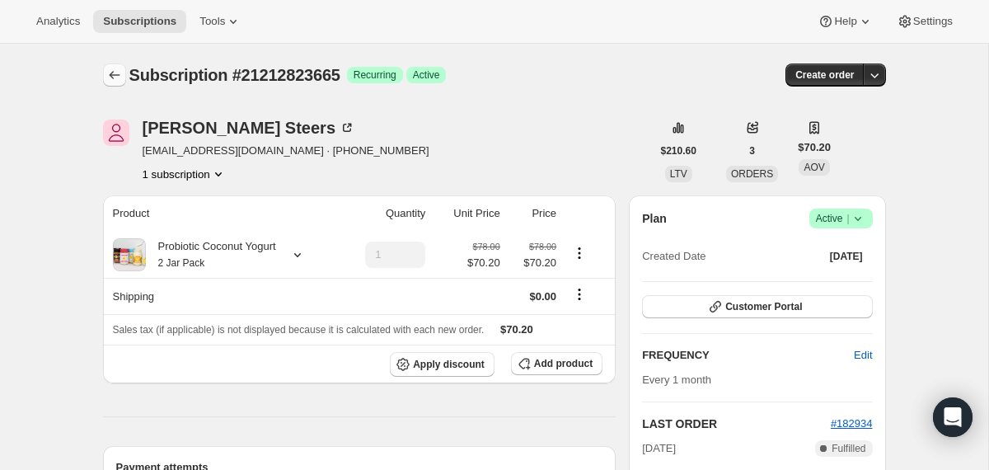
click at [107, 68] on icon "Subscriptions" at bounding box center [114, 75] width 16 height 16
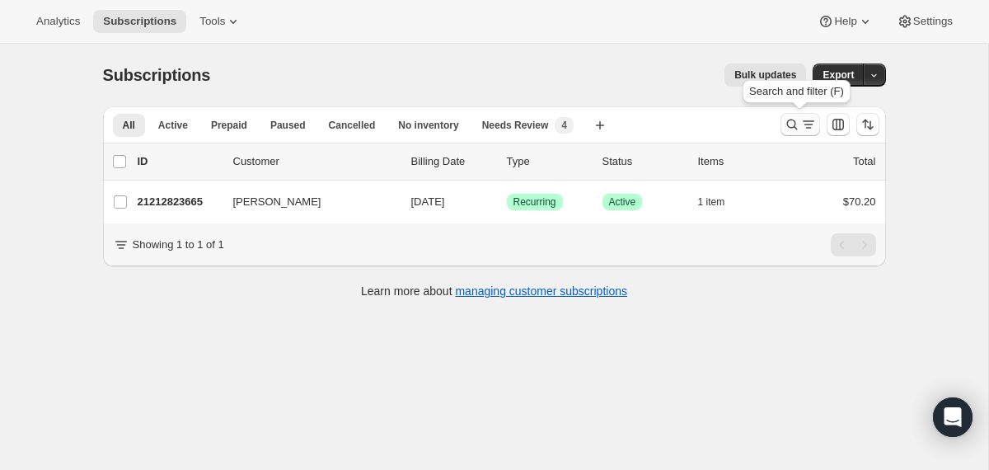
click at [788, 132] on icon "Search and filter results" at bounding box center [792, 124] width 16 height 16
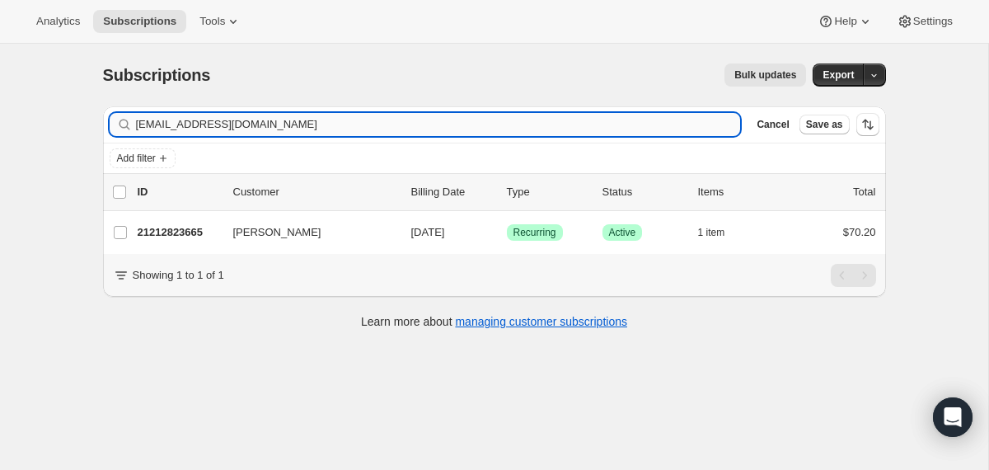
click at [678, 131] on input "[EMAIL_ADDRESS][DOMAIN_NAME]" at bounding box center [438, 124] width 605 height 23
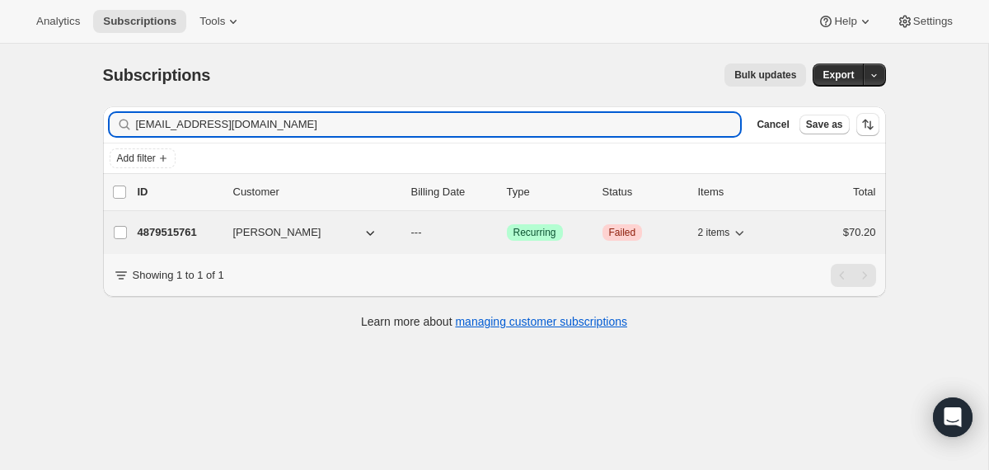
type input "[EMAIL_ADDRESS][DOMAIN_NAME]"
click at [404, 234] on div "4879515761 [PERSON_NAME] --- Success Recurring Critical Failed 2 items $70.20" at bounding box center [507, 232] width 739 height 23
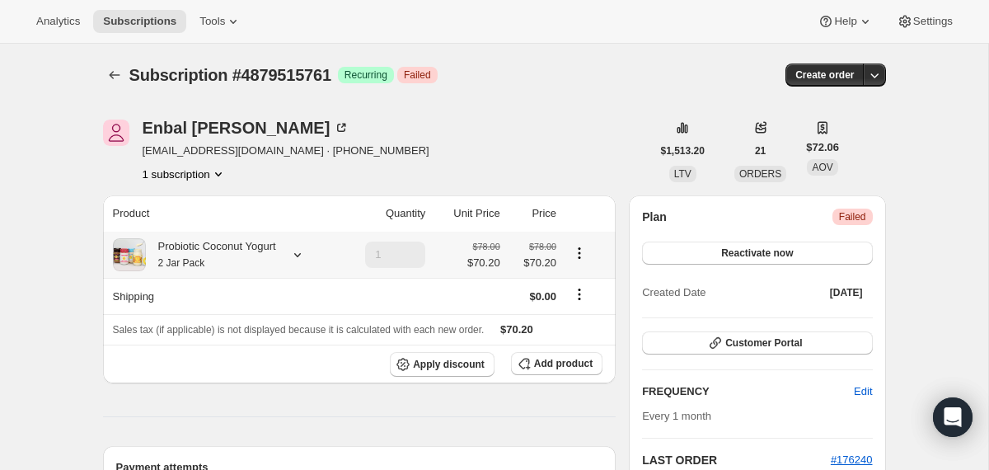
click at [265, 249] on div "Probiotic Coconut Yogurt 2 Jar Pack" at bounding box center [211, 254] width 130 height 33
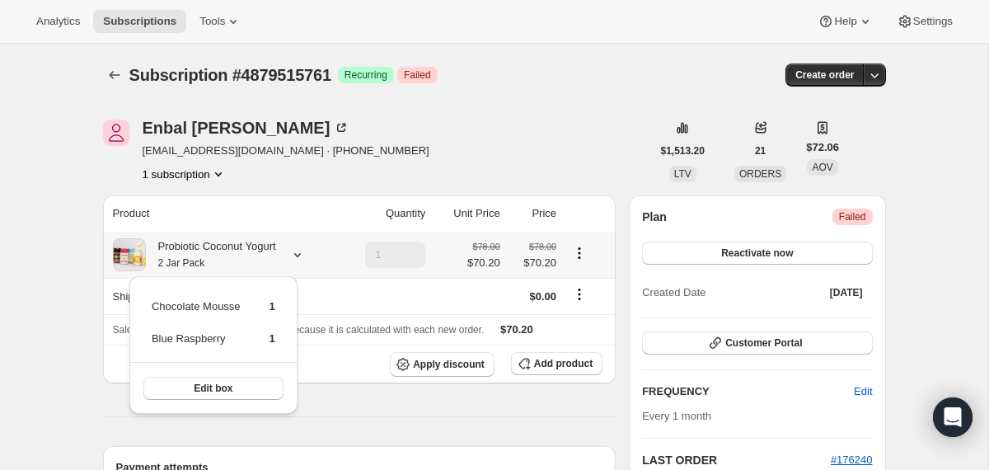
click at [265, 249] on div "Probiotic Coconut Yogurt 2 Jar Pack" at bounding box center [211, 254] width 130 height 33
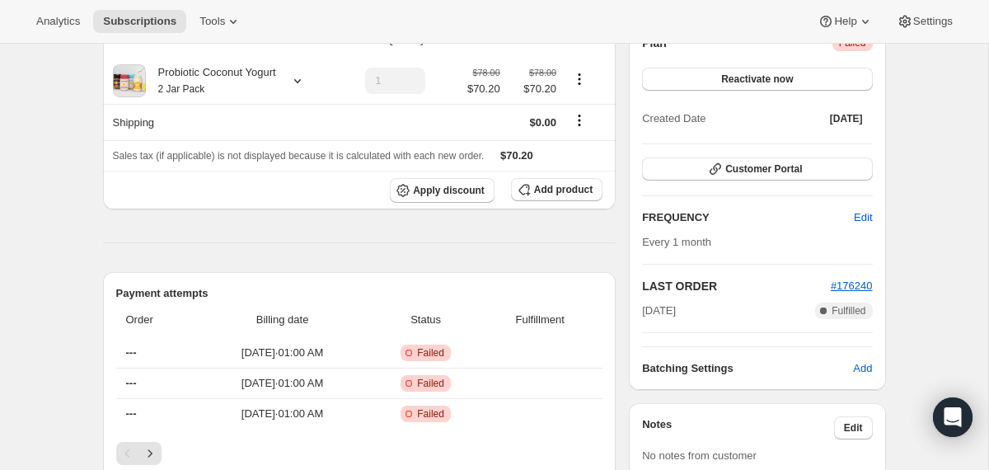
scroll to position [110, 0]
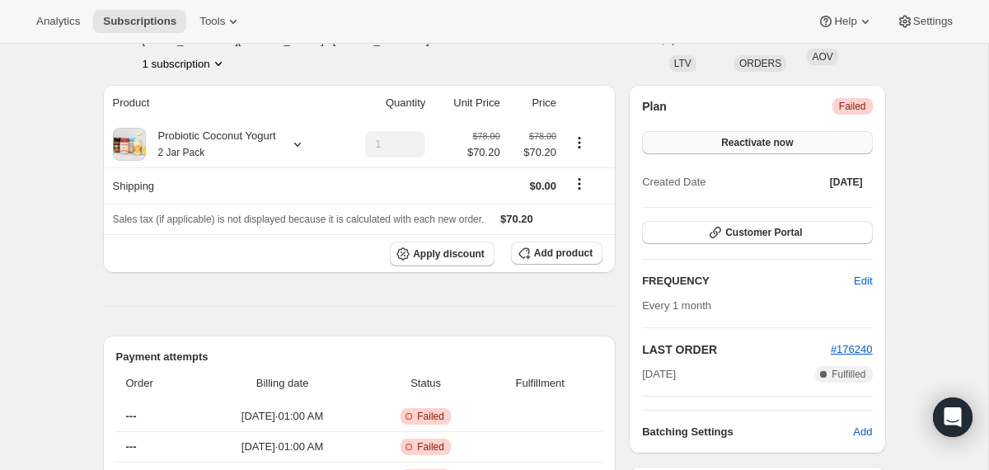
click at [716, 147] on button "Reactivate now" at bounding box center [757, 142] width 230 height 23
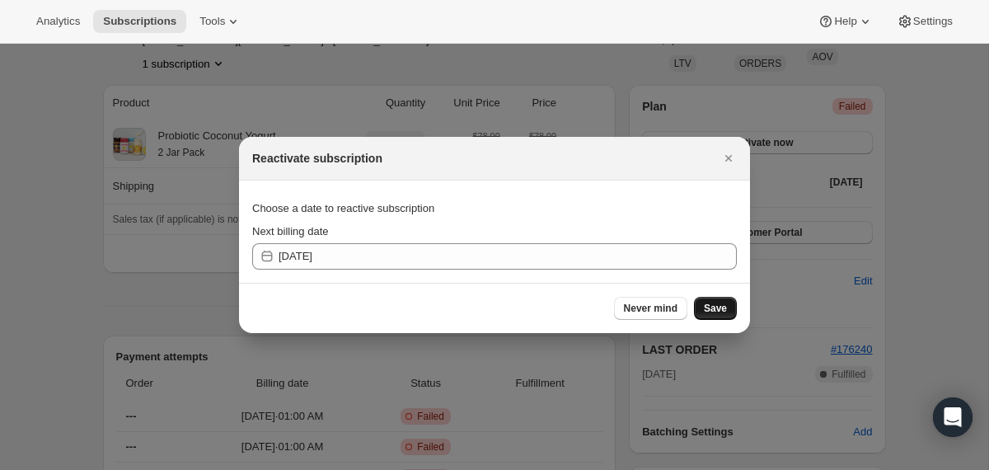
click at [711, 311] on span "Save" at bounding box center [715, 308] width 23 height 13
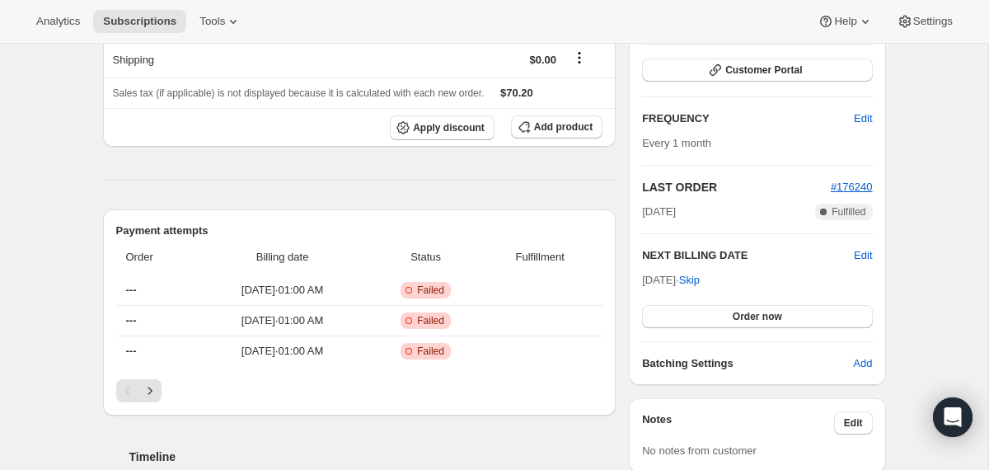
scroll to position [254, 0]
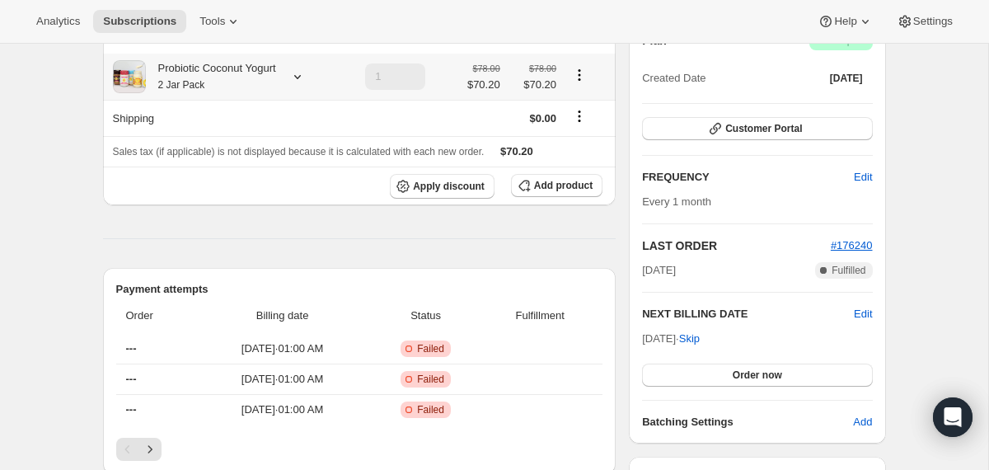
click at [266, 72] on div "Probiotic Coconut Yogurt 2 Jar Pack" at bounding box center [211, 76] width 130 height 33
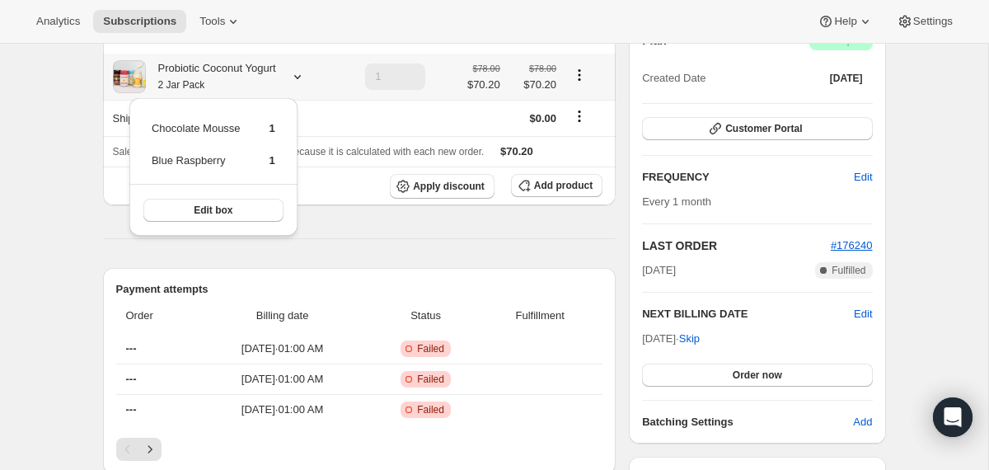
click at [266, 73] on div "Probiotic Coconut Yogurt 2 Jar Pack" at bounding box center [211, 76] width 130 height 33
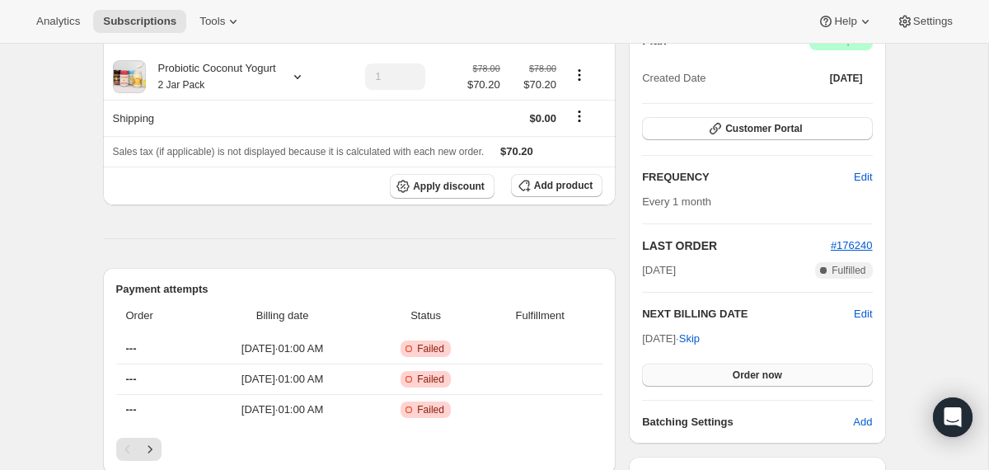
click at [678, 378] on button "Order now" at bounding box center [757, 375] width 230 height 23
click at [678, 379] on button "Click to confirm" at bounding box center [757, 375] width 230 height 23
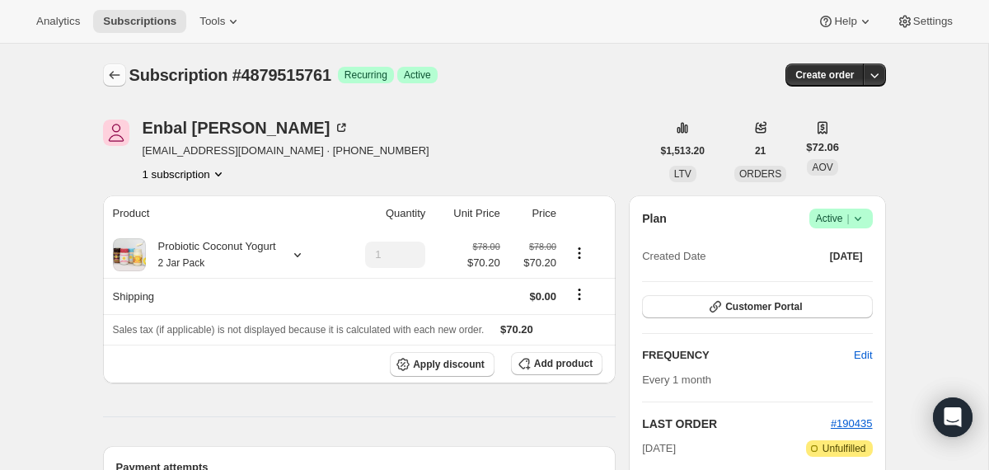
click at [115, 78] on icon "Subscriptions" at bounding box center [114, 75] width 16 height 16
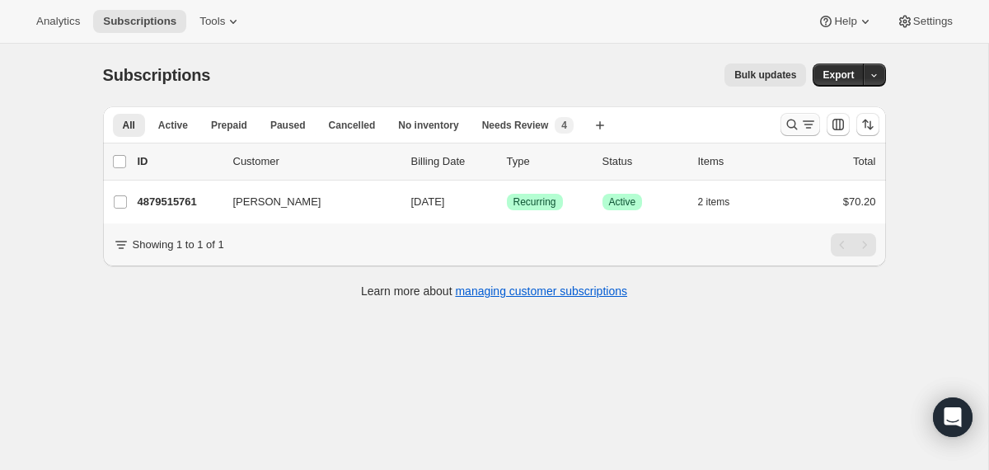
click at [791, 123] on icon "Search and filter results" at bounding box center [792, 124] width 16 height 16
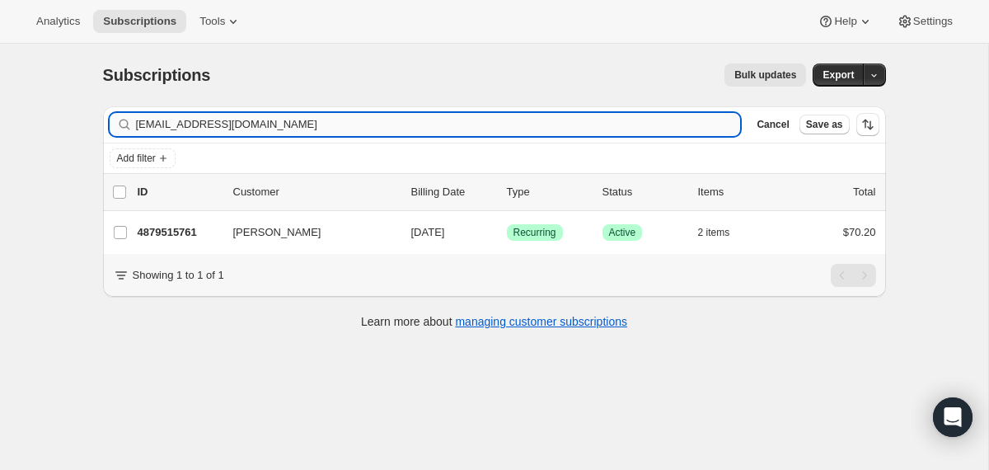
click at [630, 121] on input "[EMAIL_ADDRESS][DOMAIN_NAME]" at bounding box center [438, 124] width 605 height 23
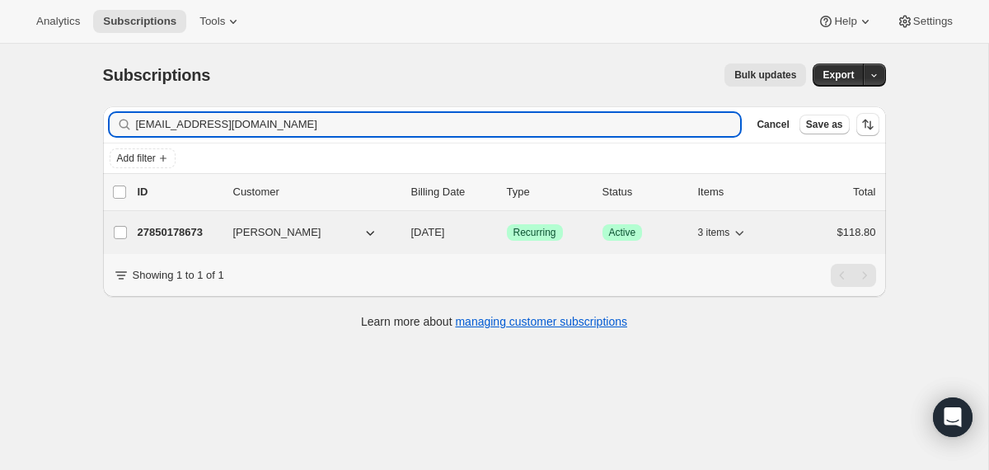
type input "jkrasno@me.com"
click at [406, 237] on div "27850178673 Jason Krasno 10/05/2025 Success Recurring Success Active 3 items $1…" at bounding box center [507, 232] width 739 height 23
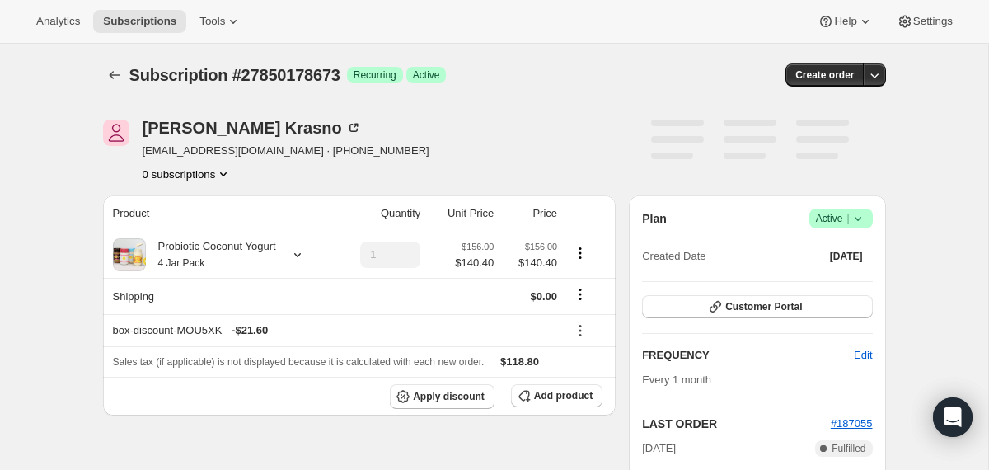
click at [866, 221] on span "Success Active |" at bounding box center [841, 219] width 63 height 20
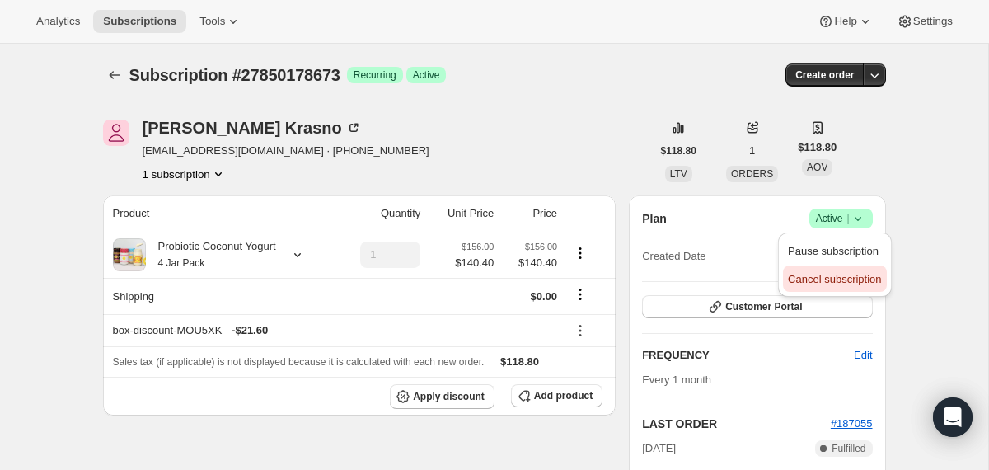
click at [800, 280] on span "Cancel subscription" at bounding box center [834, 279] width 93 height 12
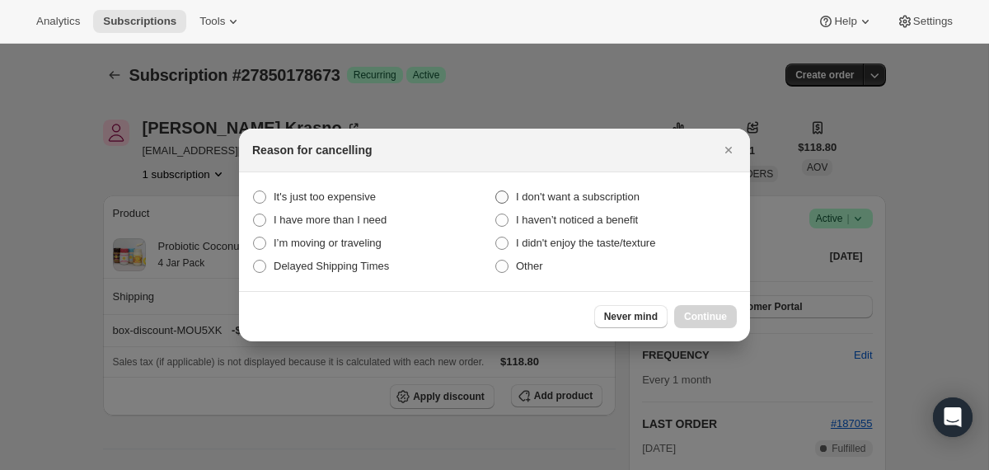
click at [617, 196] on span "I don't want a subscription" at bounding box center [578, 196] width 124 height 12
click at [496, 191] on subscription "I don't want a subscription" at bounding box center [495, 190] width 1 height 1
radio subscription "true"
click at [689, 319] on span "Continue" at bounding box center [705, 316] width 43 height 13
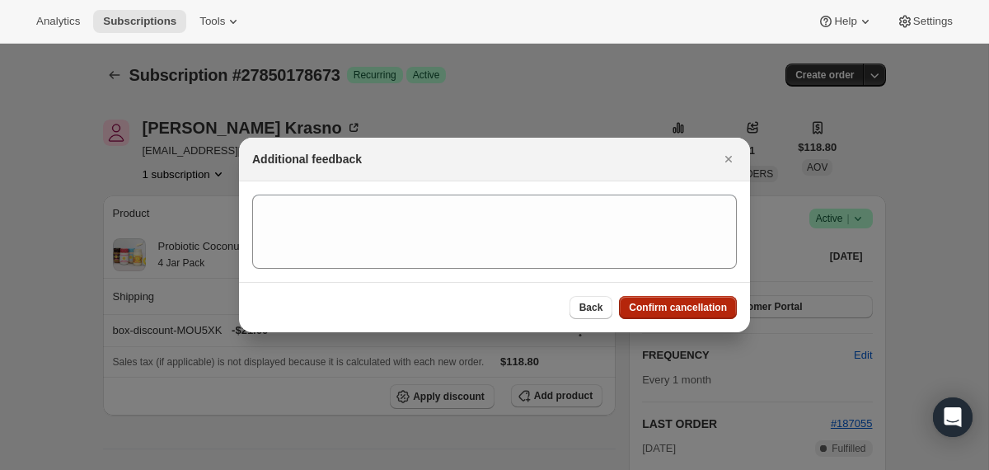
click at [686, 310] on span "Confirm cancellation" at bounding box center [678, 307] width 98 height 13
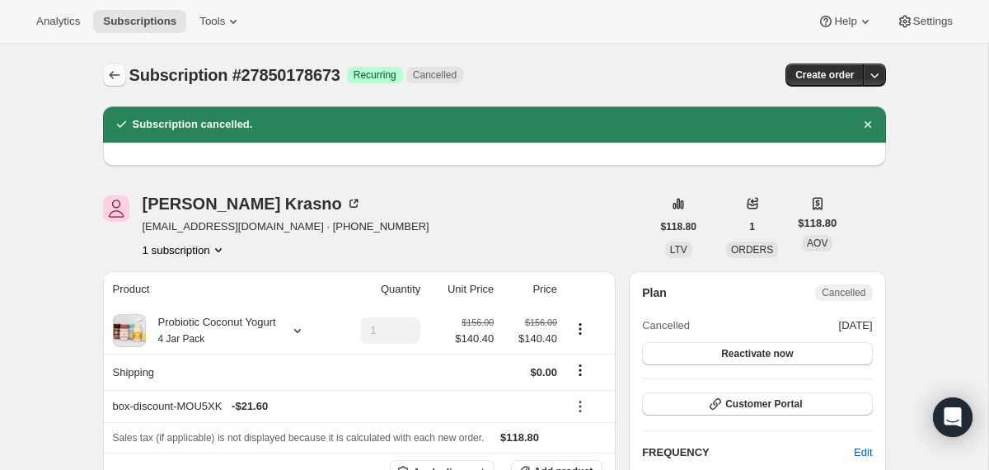
click at [107, 82] on icon "Subscriptions" at bounding box center [114, 75] width 16 height 16
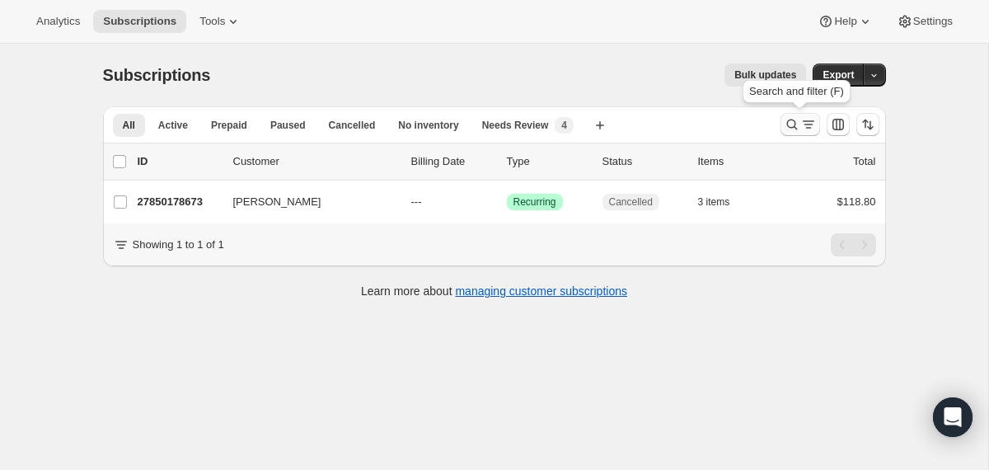
click at [789, 128] on icon "Search and filter results" at bounding box center [792, 124] width 16 height 16
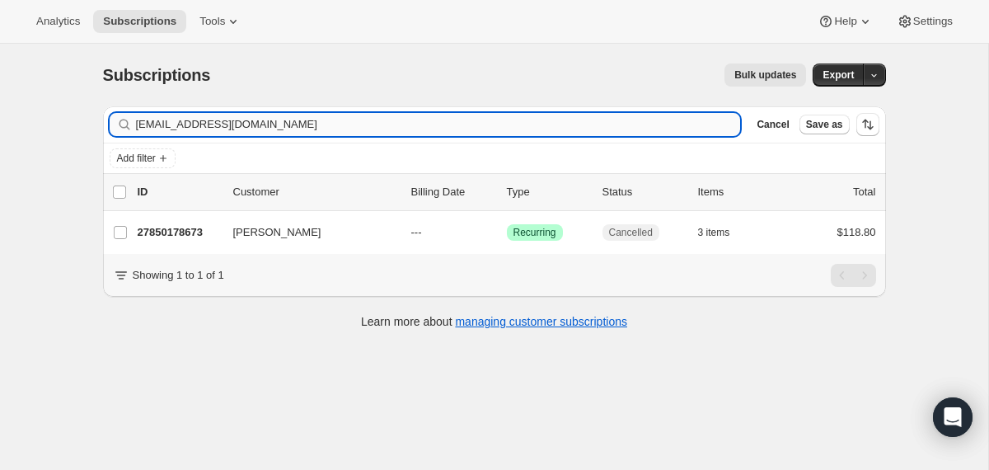
click at [594, 125] on input "jkrasno@me.com" at bounding box center [438, 124] width 605 height 23
click at [214, 128] on input "msbd50@aol.com" at bounding box center [423, 124] width 575 height 23
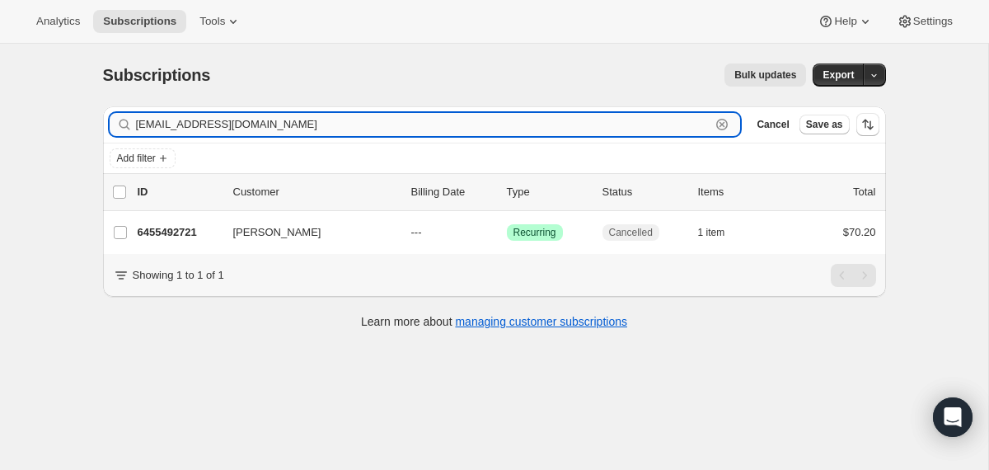
click at [214, 128] on input "msbd50@aol.com" at bounding box center [423, 124] width 575 height 23
paste input "areynolds01033@gmai"
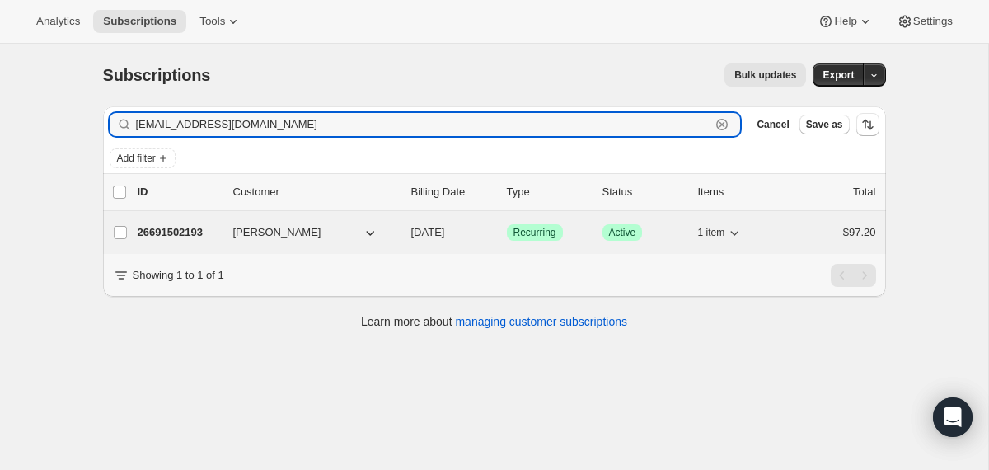
type input "areynolds01033@gmail.com"
click at [407, 236] on div "26691502193 Anna Reynolds 09/28/2025 Success Recurring Success Active 1 item $9…" at bounding box center [507, 232] width 739 height 23
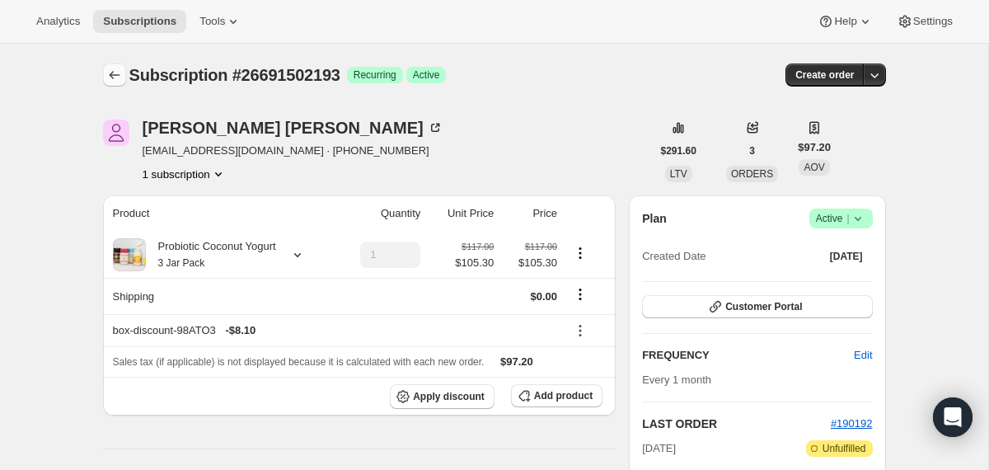
click at [106, 68] on icon "Subscriptions" at bounding box center [114, 75] width 16 height 16
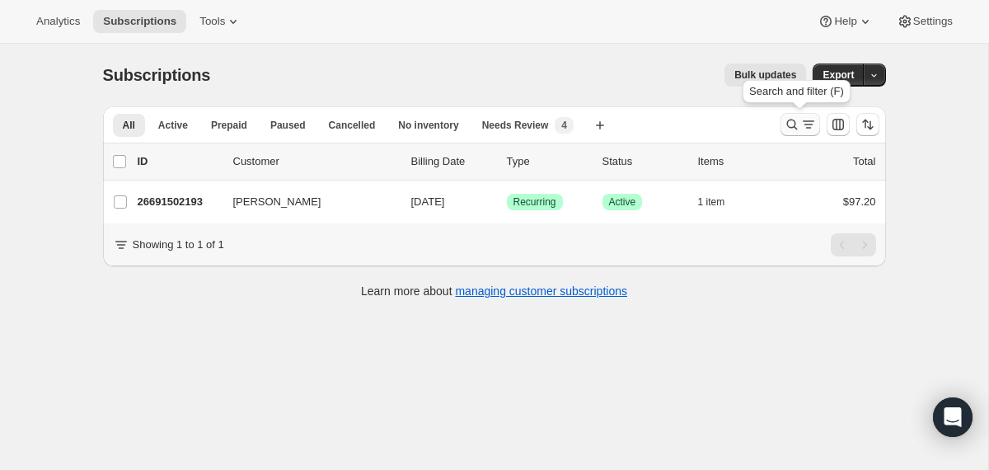
click at [786, 130] on icon "Search and filter results" at bounding box center [792, 124] width 16 height 16
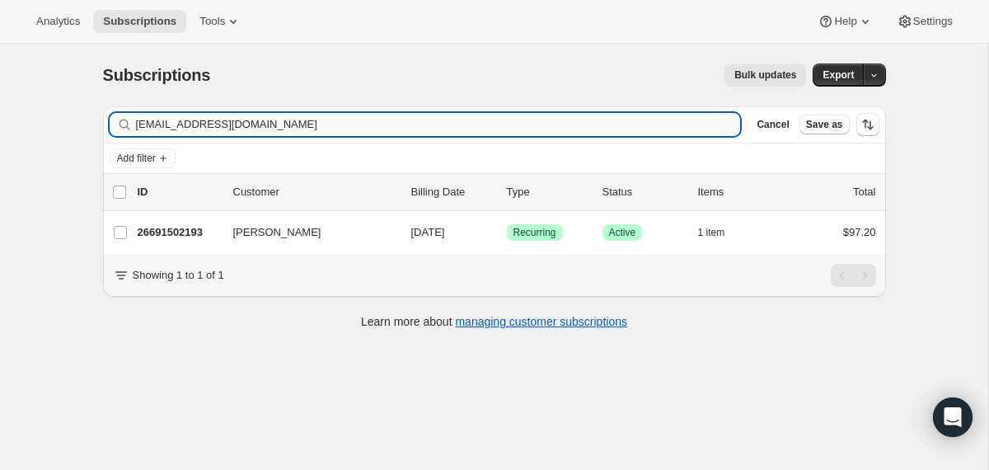
click at [603, 131] on input "areynolds01033@gmail.com" at bounding box center [438, 124] width 605 height 23
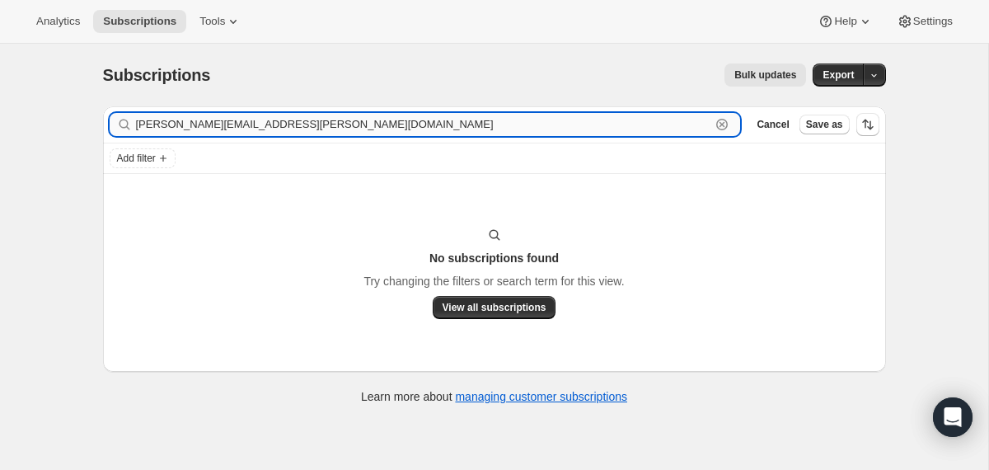
click at [280, 124] on input "kim.mclister@gci.net" at bounding box center [423, 124] width 575 height 23
paste input "a"
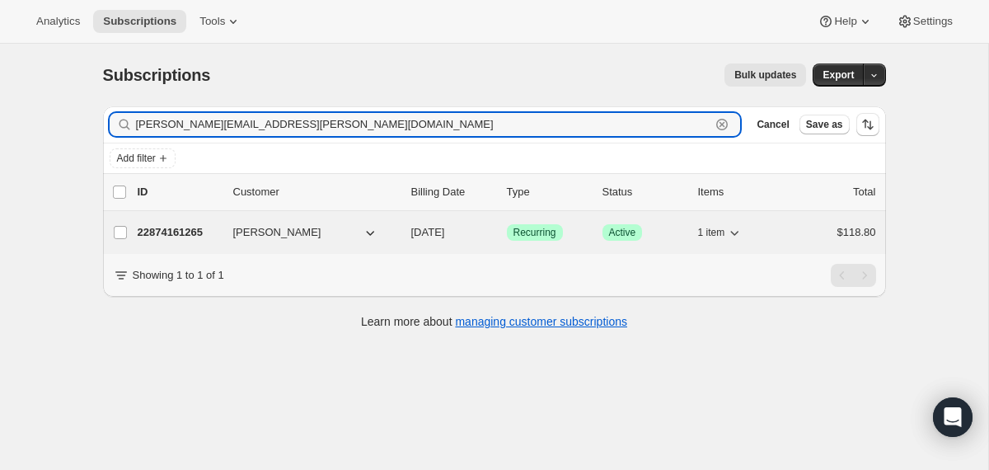
type input "kim.mcalister@gci.net"
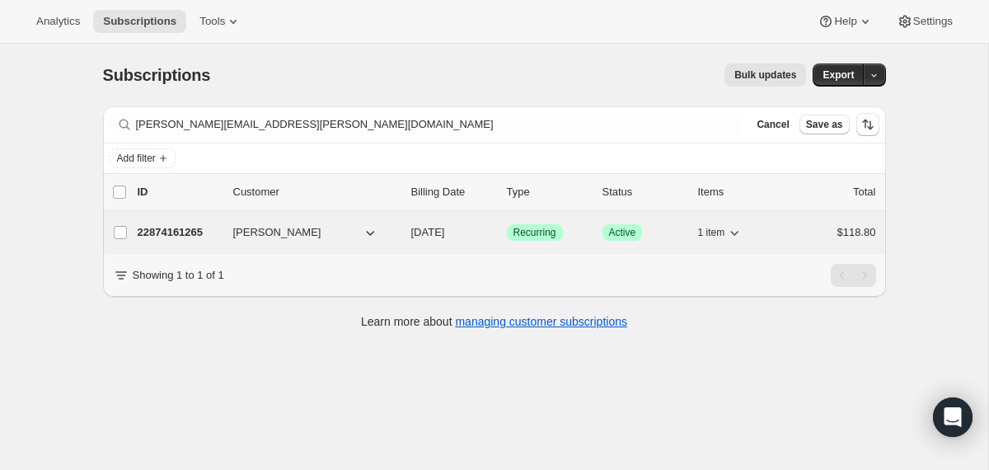
click at [407, 229] on div "22874161265 Kimmialuk McAlister 09/22/2025 Success Recurring Success Active 1 i…" at bounding box center [507, 232] width 739 height 23
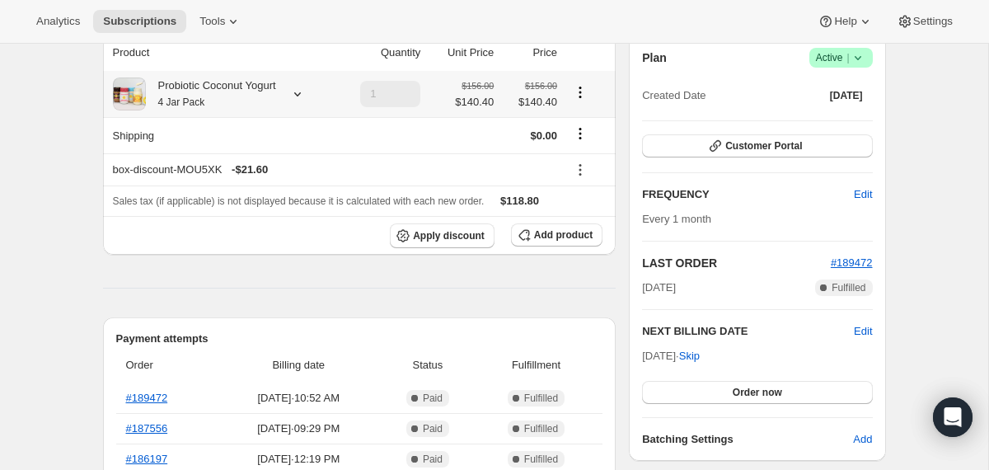
scroll to position [170, 0]
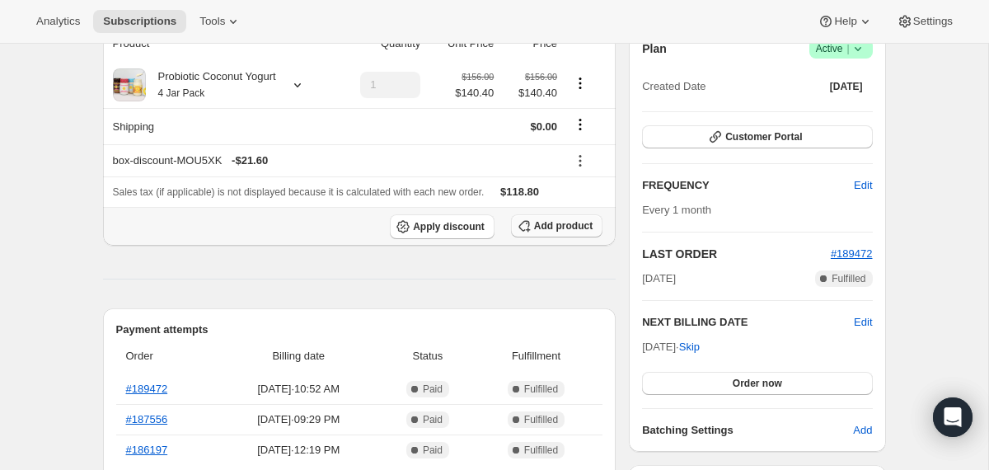
click at [525, 234] on icon "button" at bounding box center [524, 226] width 16 height 16
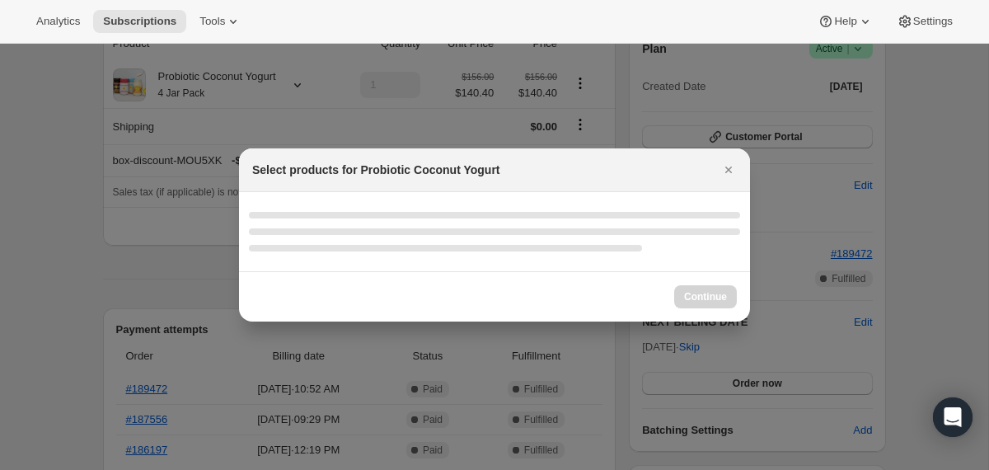
select select "gid://shopify/ProductVariant/40210939641969"
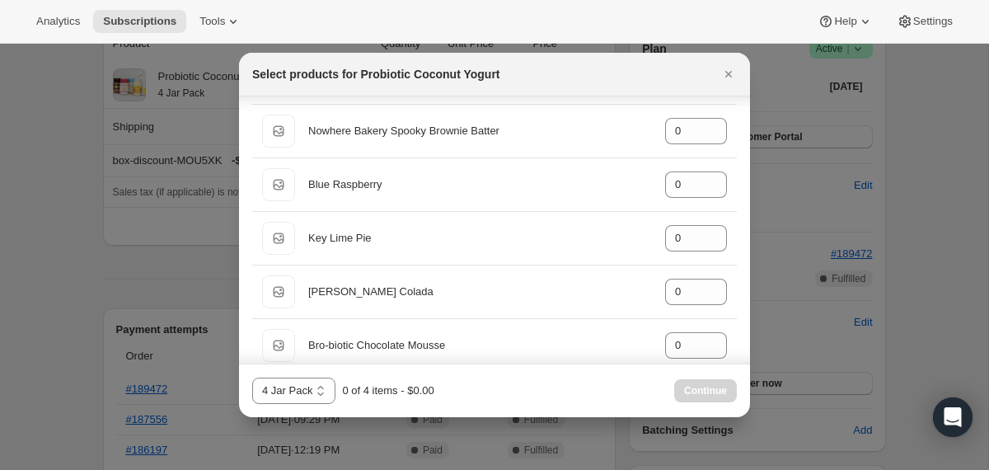
scroll to position [600, 0]
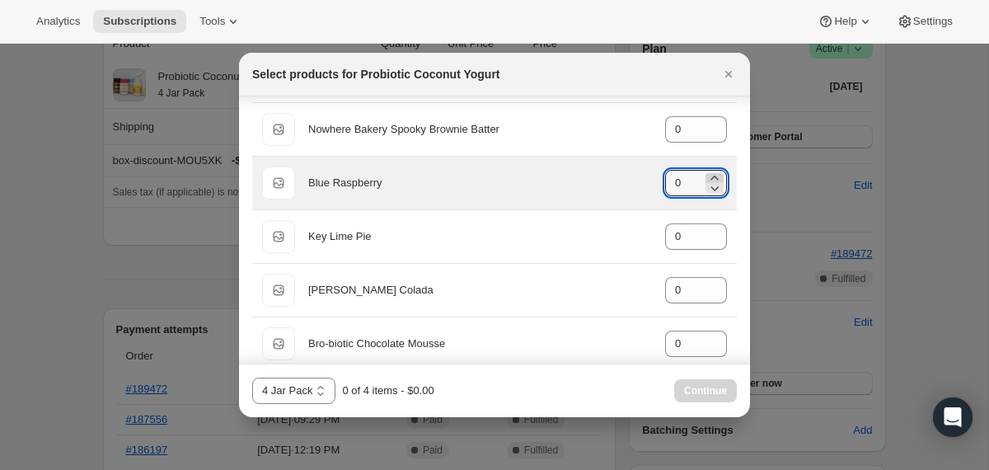
click at [715, 177] on icon ":rm6:" at bounding box center [714, 178] width 7 height 4
type input "4"
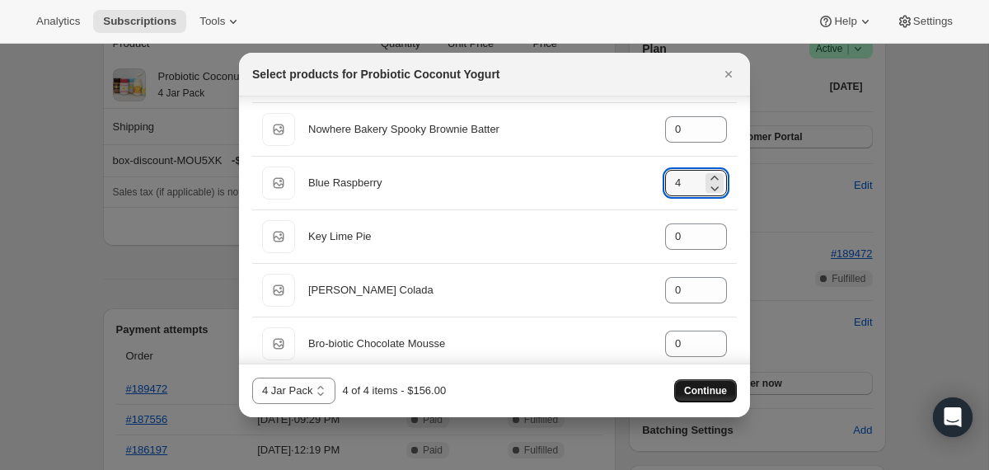
click at [709, 387] on span "Continue" at bounding box center [705, 390] width 43 height 13
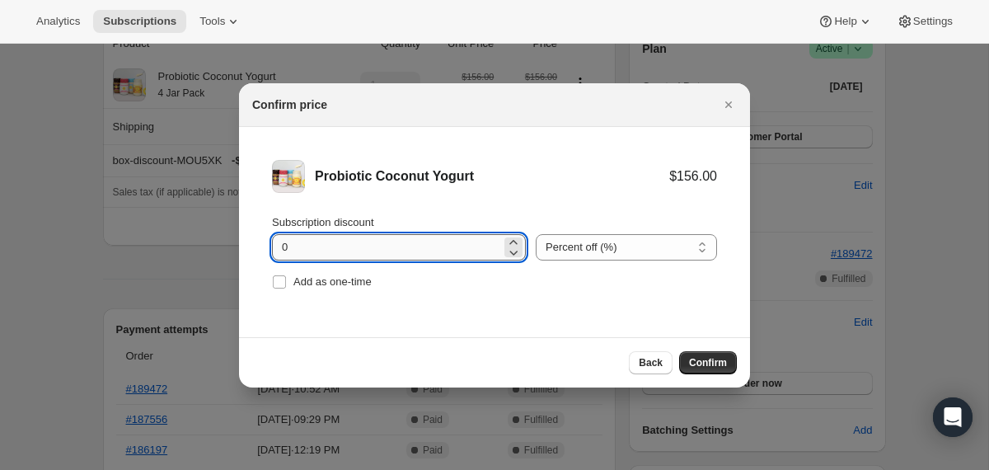
click at [280, 251] on input "0" at bounding box center [386, 247] width 229 height 26
type input "10"
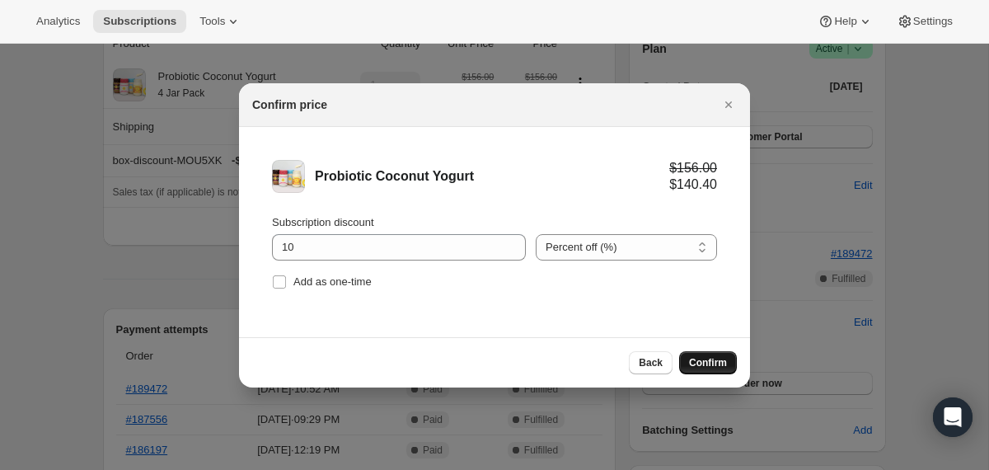
click at [683, 359] on button "Confirm" at bounding box center [708, 362] width 58 height 23
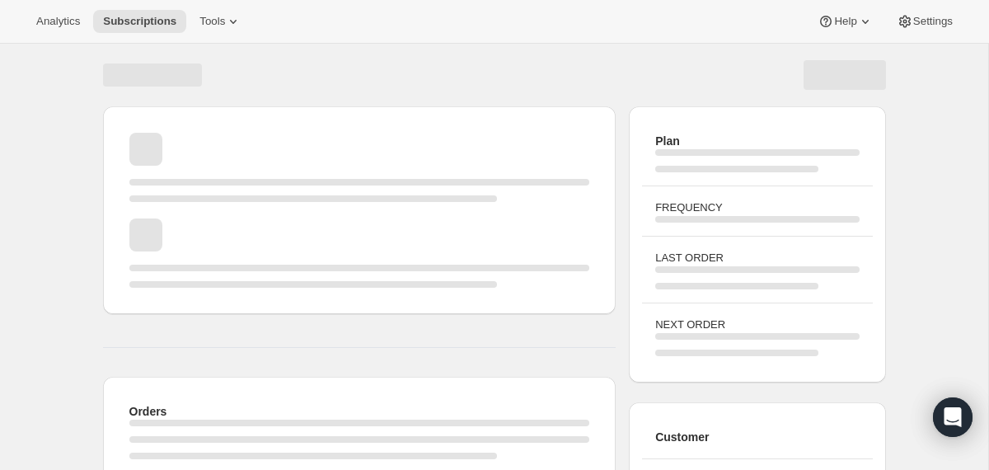
scroll to position [170, 0]
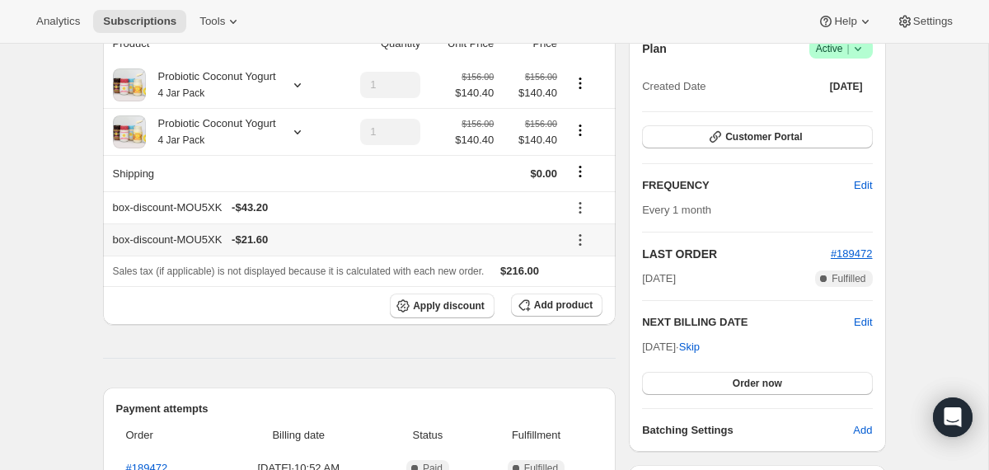
click at [582, 245] on icon at bounding box center [581, 244] width 2 height 2
click at [578, 305] on span "Remove" at bounding box center [587, 299] width 40 height 12
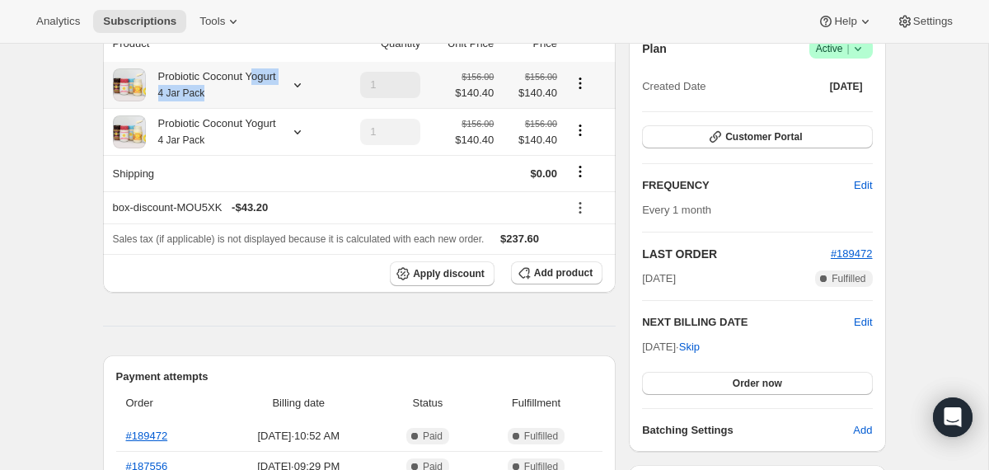
click at [257, 85] on div "Probiotic Coconut Yogurt 4 Jar Pack" at bounding box center [211, 84] width 130 height 33
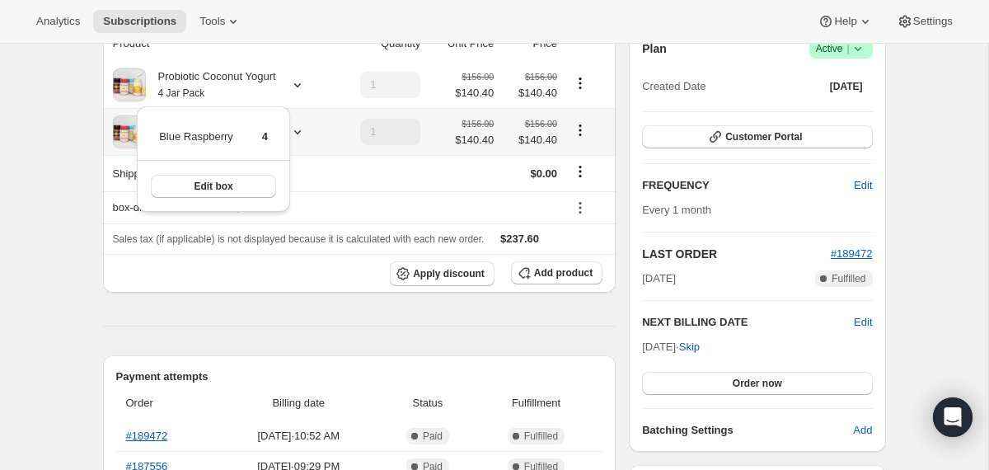
click at [304, 132] on icon at bounding box center [297, 132] width 16 height 16
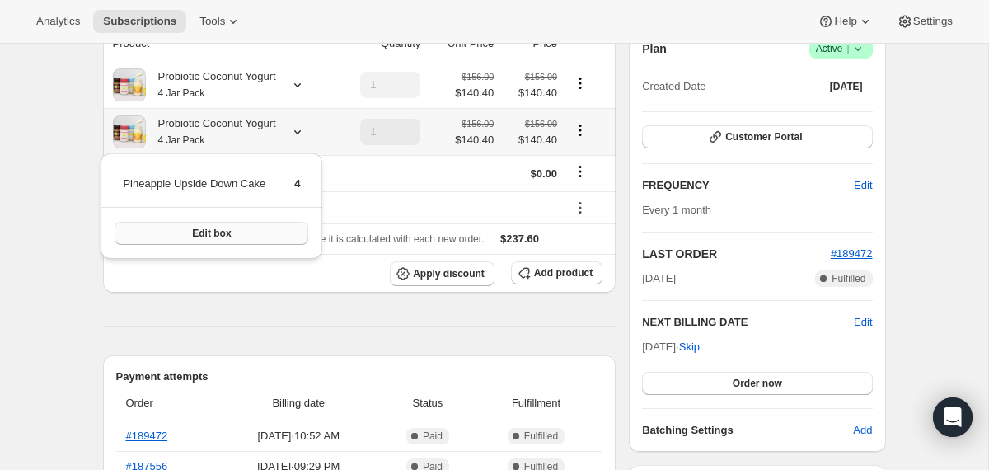
click at [280, 227] on button "Edit box" at bounding box center [212, 233] width 194 height 23
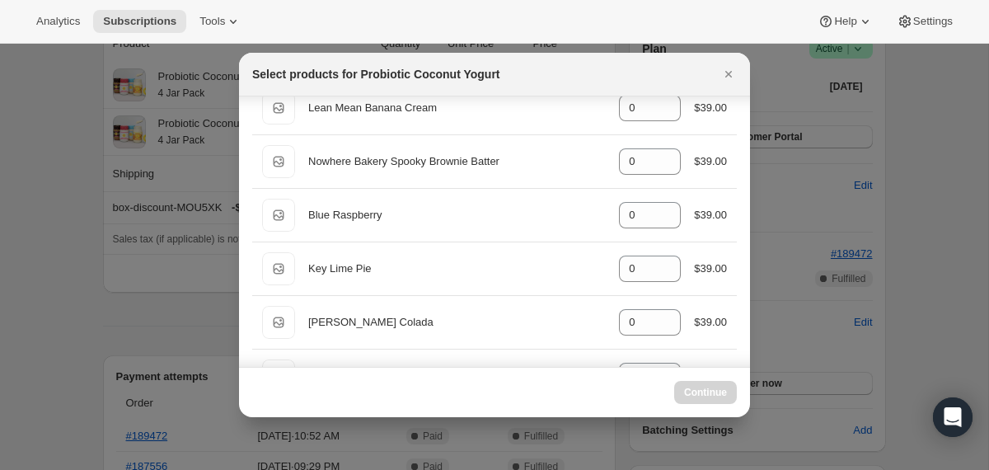
scroll to position [569, 0]
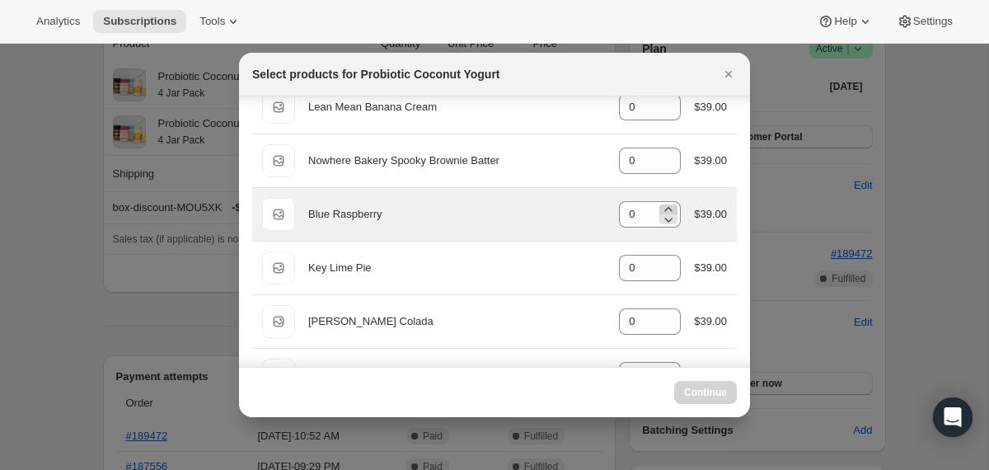
select select "gid://shopify/ProductVariant/40210939641969"
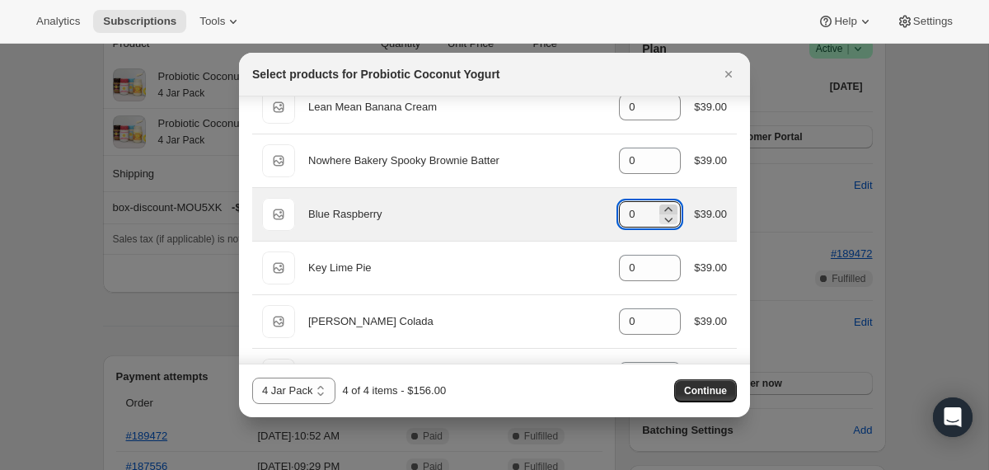
click at [665, 207] on icon ":r10o:" at bounding box center [668, 209] width 7 height 4
type input "4"
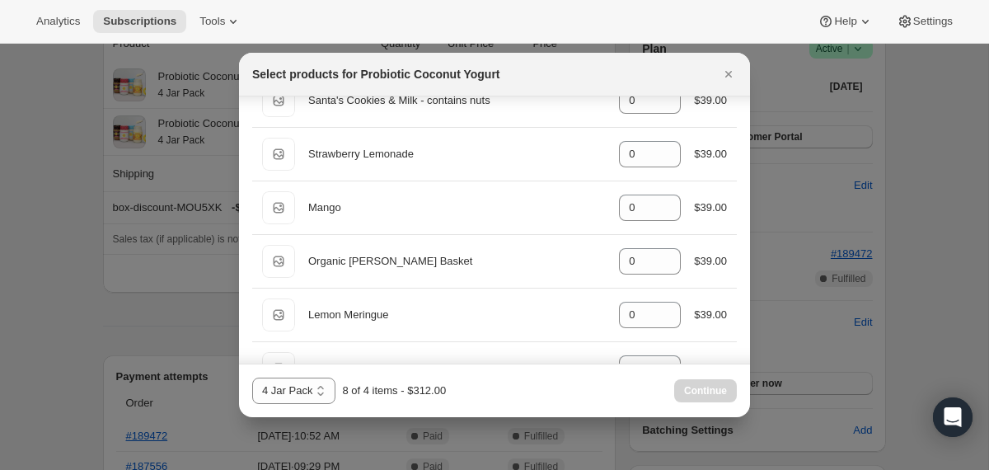
scroll to position [1317, 0]
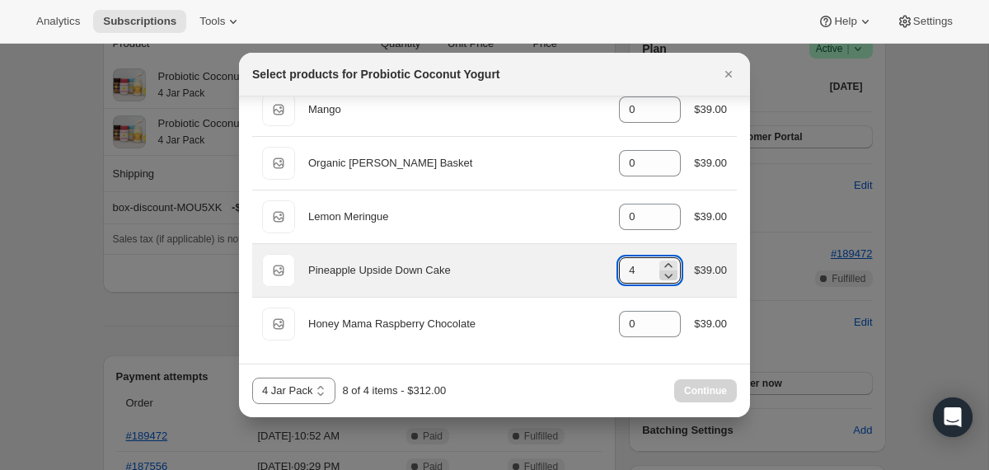
click at [665, 273] on icon ":r10o:" at bounding box center [668, 275] width 16 height 16
type input "0"
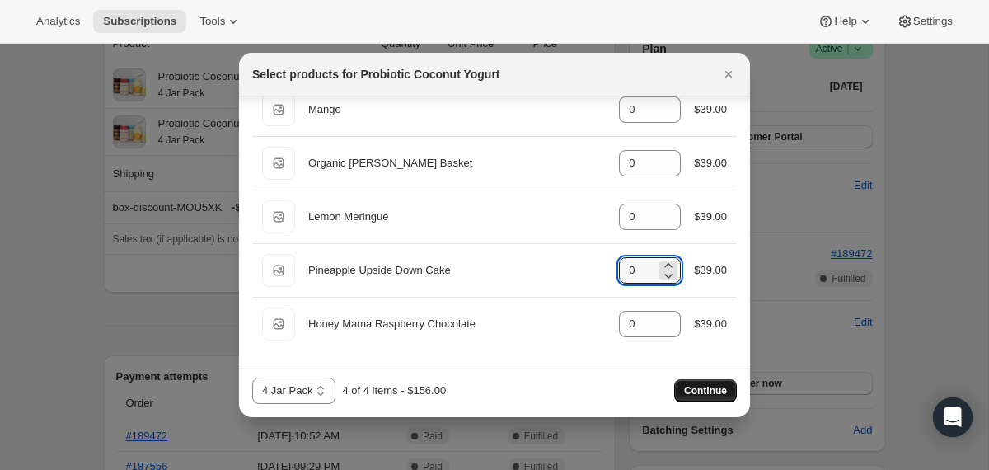
click at [681, 387] on button "Continue" at bounding box center [705, 390] width 63 height 23
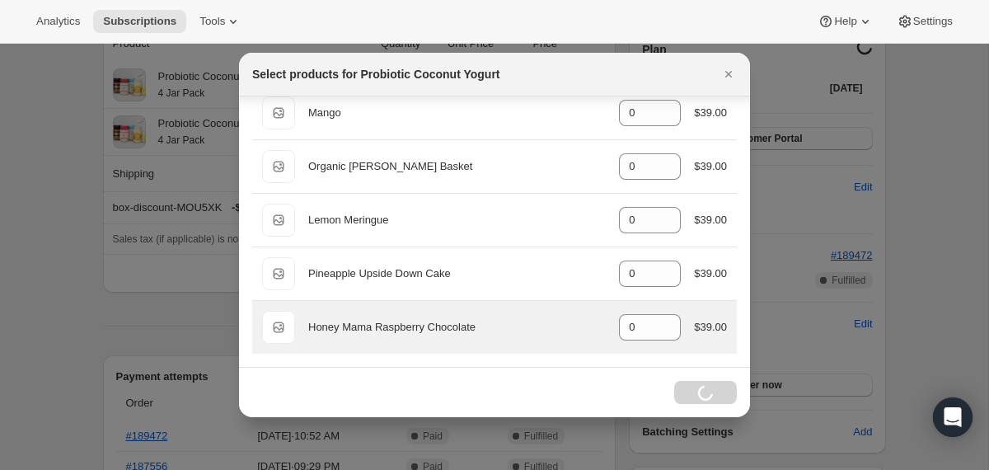
scroll to position [170, 0]
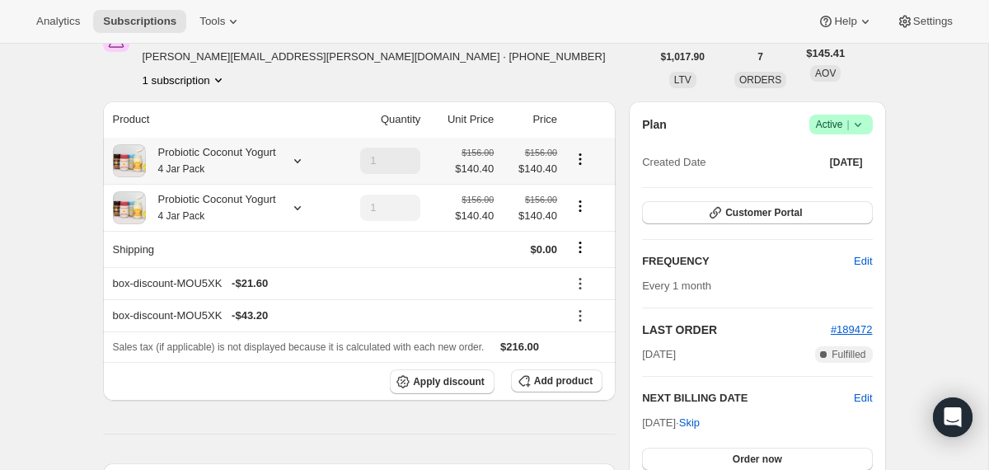
click at [276, 159] on div "Probiotic Coconut Yogurt 4 Jar Pack" at bounding box center [211, 160] width 130 height 33
click at [301, 209] on icon at bounding box center [297, 208] width 7 height 4
click at [582, 284] on icon at bounding box center [581, 284] width 2 height 2
click at [576, 342] on span "Remove" at bounding box center [587, 343] width 40 height 12
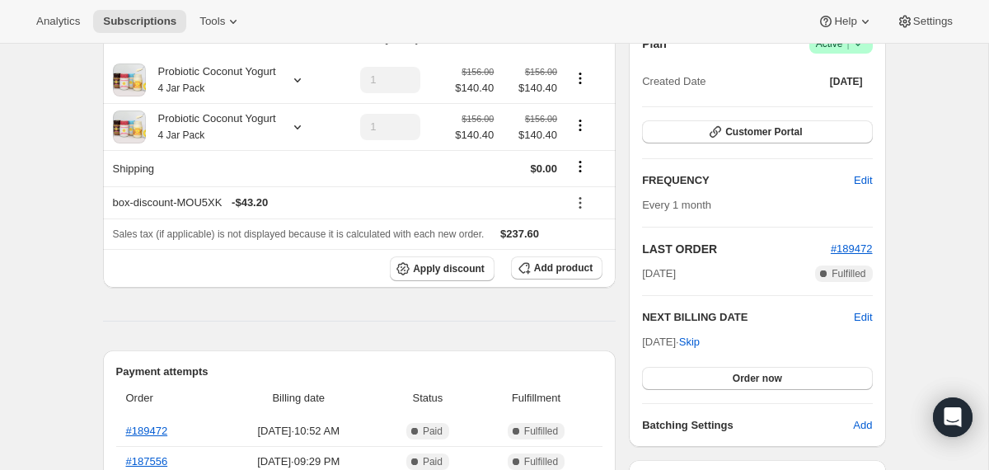
scroll to position [251, 0]
click at [684, 383] on button "Order now" at bounding box center [757, 377] width 230 height 23
click at [680, 379] on button "Click to confirm" at bounding box center [757, 377] width 230 height 23
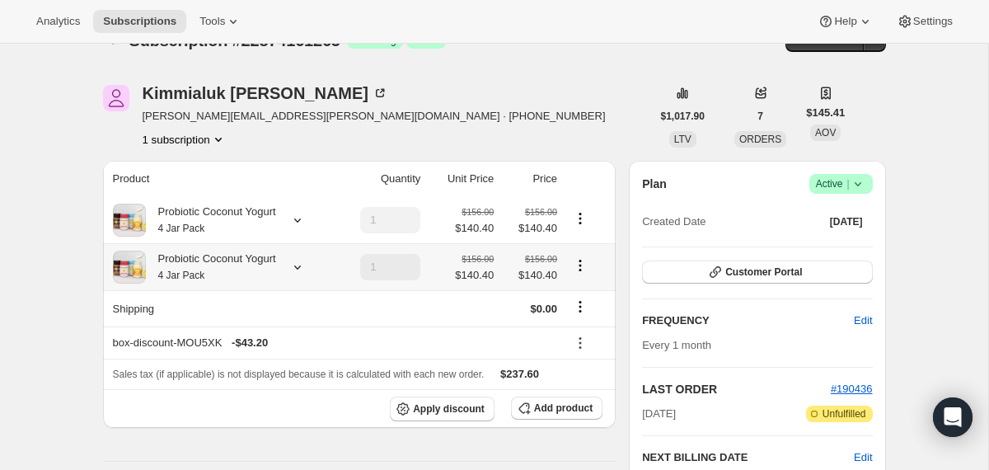
scroll to position [48, 0]
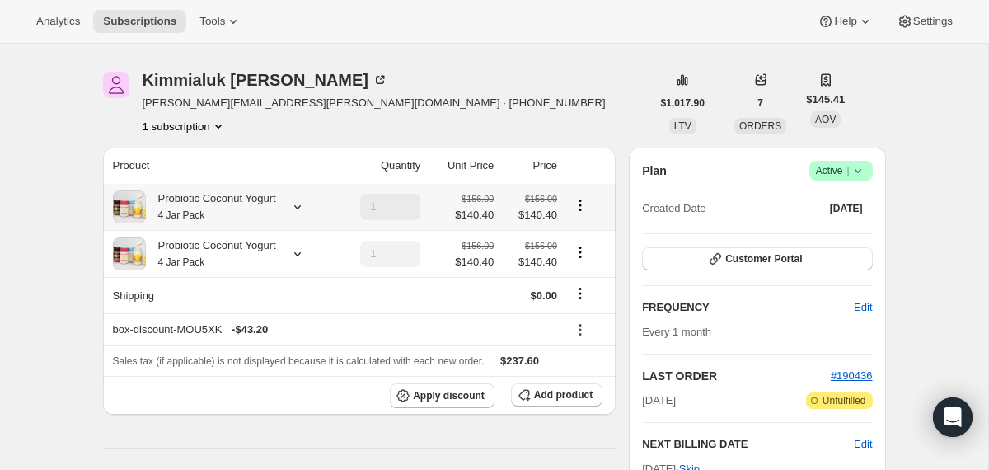
click at [292, 206] on div "Probiotic Coconut Yogurt 4 Jar Pack" at bounding box center [221, 206] width 217 height 33
click at [306, 206] on icon at bounding box center [297, 207] width 16 height 16
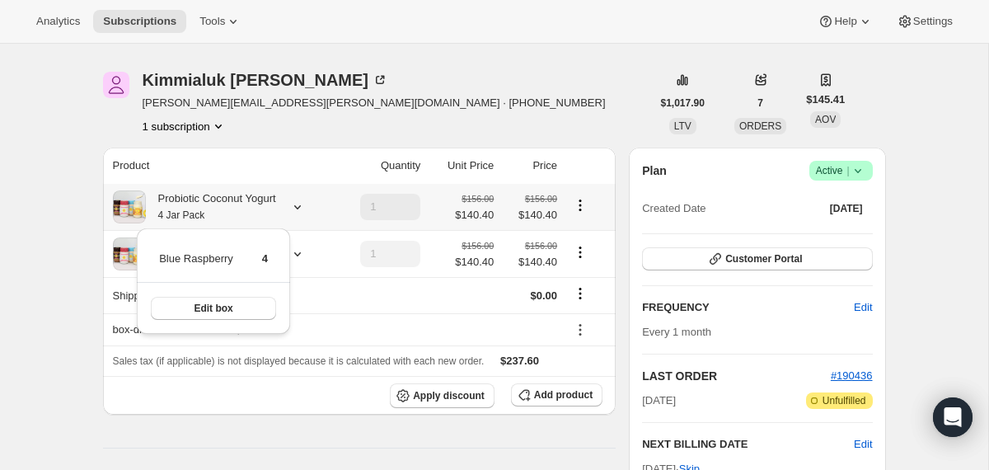
click at [306, 207] on icon at bounding box center [297, 207] width 16 height 16
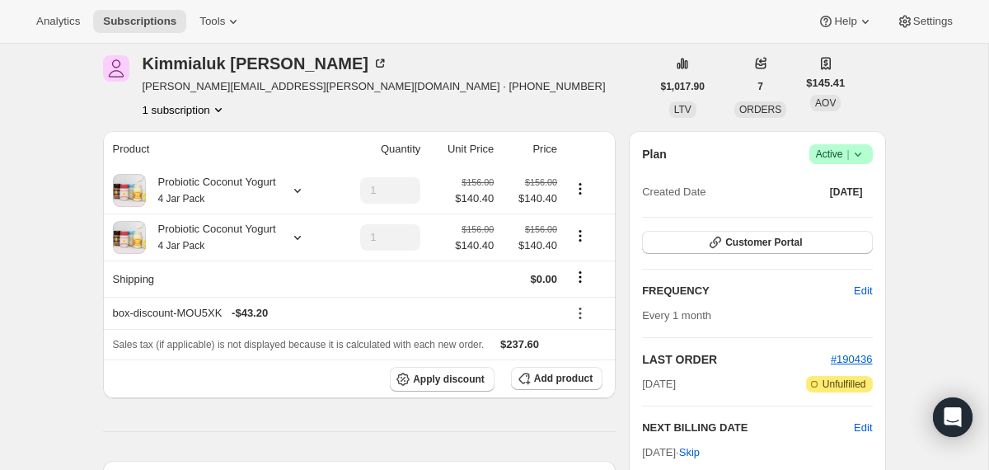
scroll to position [0, 0]
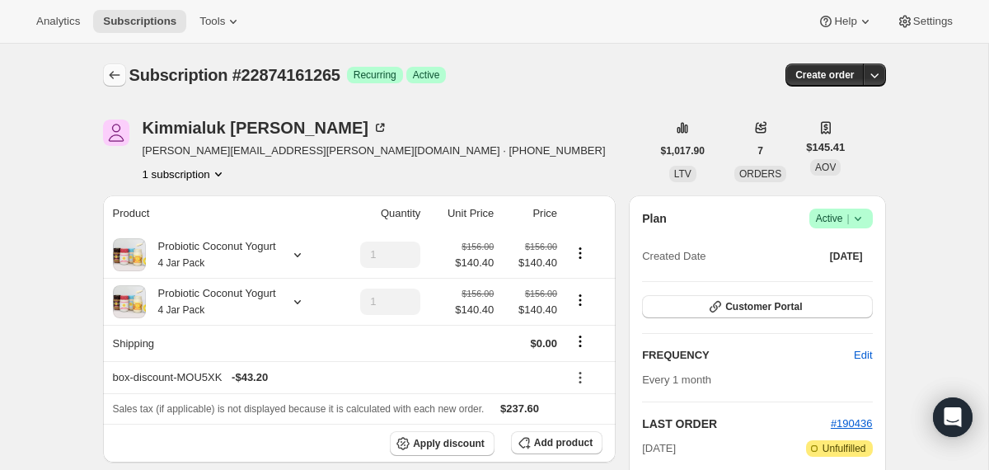
click at [115, 79] on icon "Subscriptions" at bounding box center [114, 75] width 16 height 16
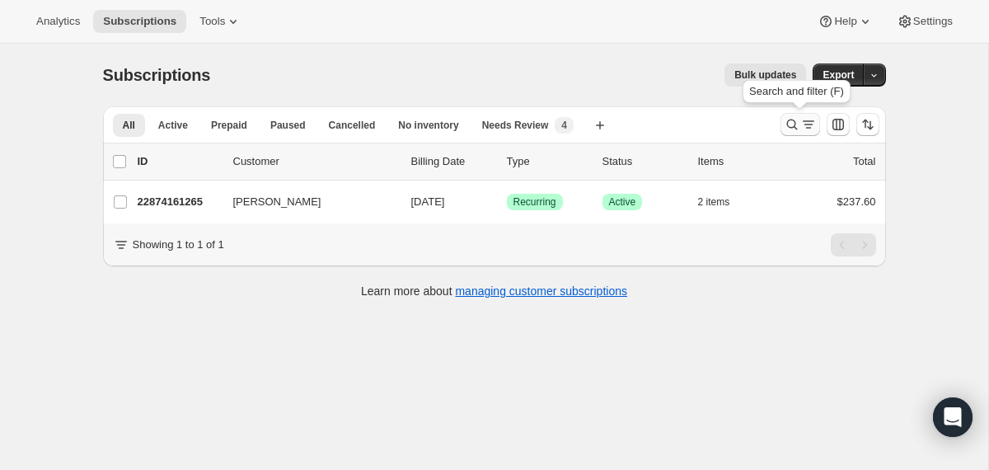
click at [793, 119] on icon "Search and filter results" at bounding box center [792, 124] width 16 height 16
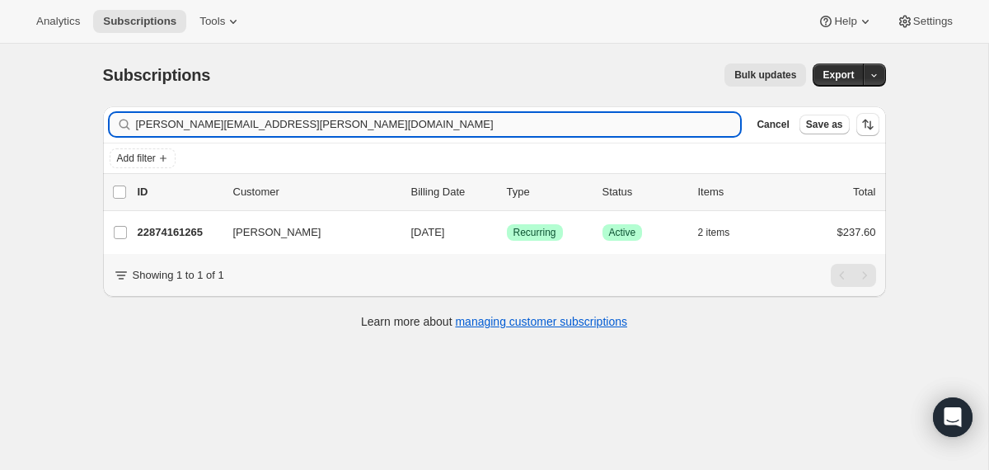
click at [603, 119] on input "kim.mcalister@gci.net" at bounding box center [438, 124] width 605 height 23
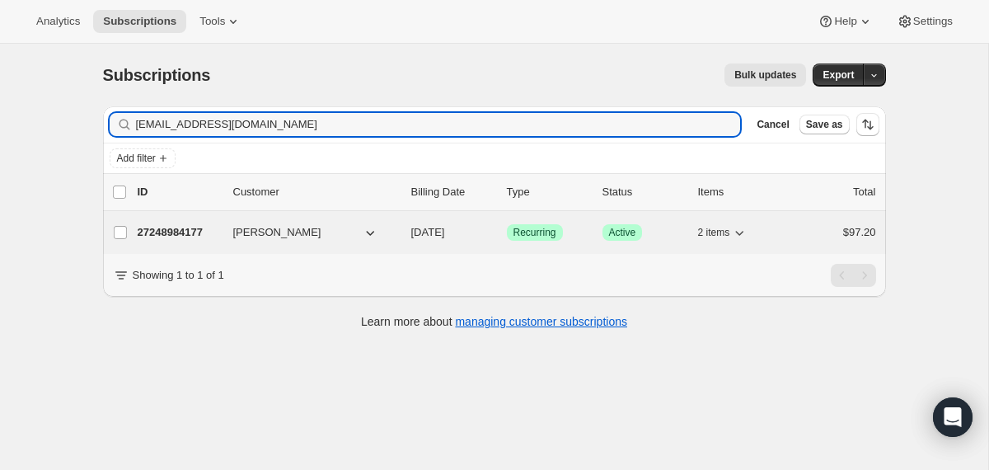
type input "[EMAIL_ADDRESS][DOMAIN_NAME]"
click at [407, 234] on div "27248984177 Kim Sullivan 08/31/2025 Success Recurring Success Active 2 items $9…" at bounding box center [507, 232] width 739 height 23
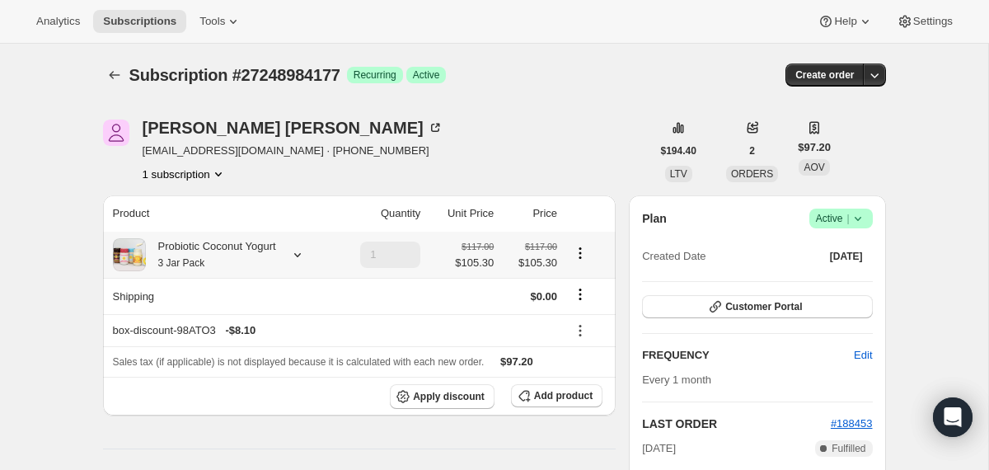
click at [296, 254] on div at bounding box center [294, 254] width 23 height 16
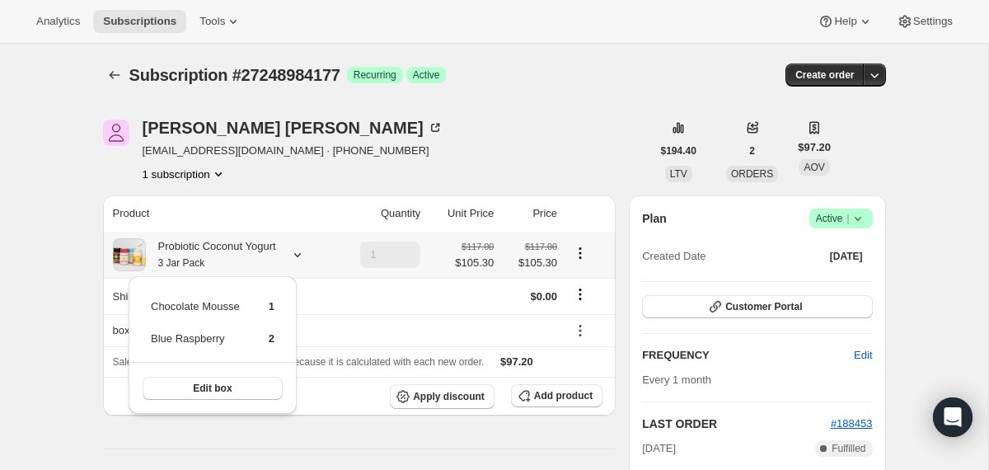
drag, startPoint x: 291, startPoint y: 341, endPoint x: 152, endPoint y: 306, distance: 143.8
click at [152, 306] on div "Chocolate Mousse 1 Blue Raspberry 2 Edit box" at bounding box center [213, 345] width 168 height 138
copy tbody
